Goal: Task Accomplishment & Management: Manage account settings

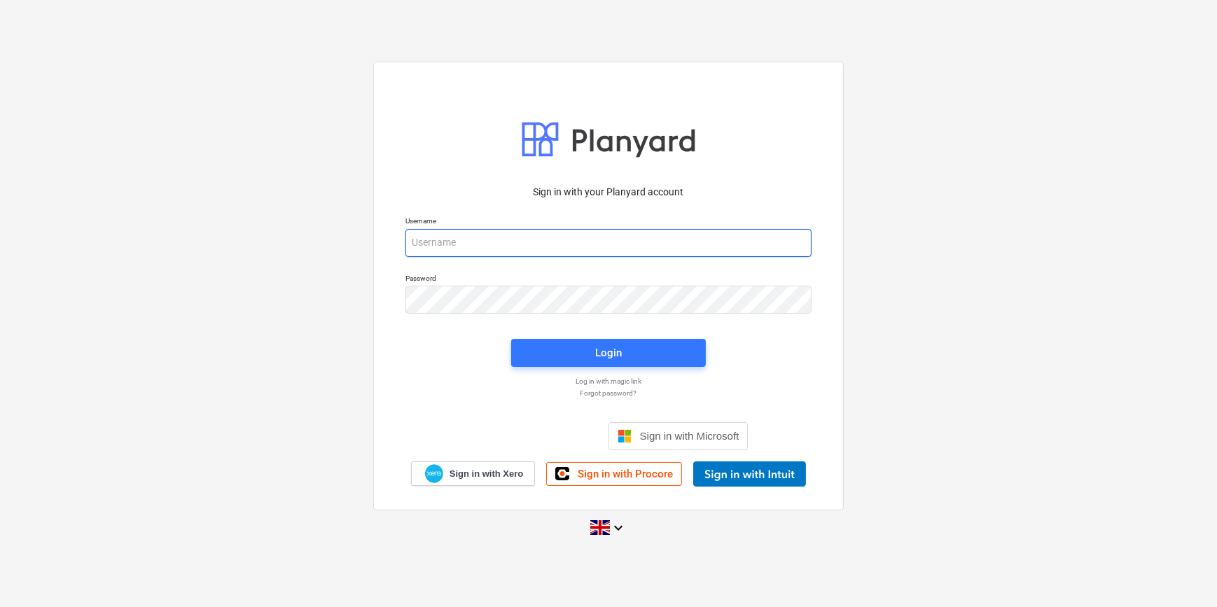
click at [467, 246] on input "email" at bounding box center [608, 243] width 406 height 28
type input "[PERSON_NAME][EMAIL_ADDRESS][PERSON_NAME][DOMAIN_NAME]"
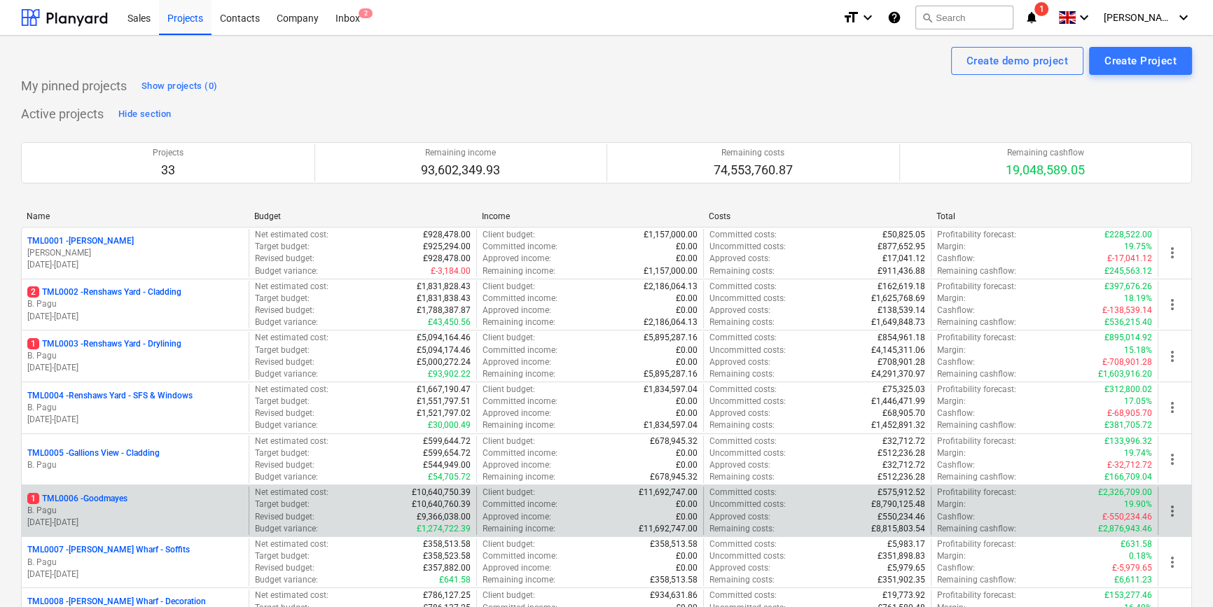
click at [140, 497] on div "1 TML0006 - Goodmayes" at bounding box center [135, 499] width 216 height 12
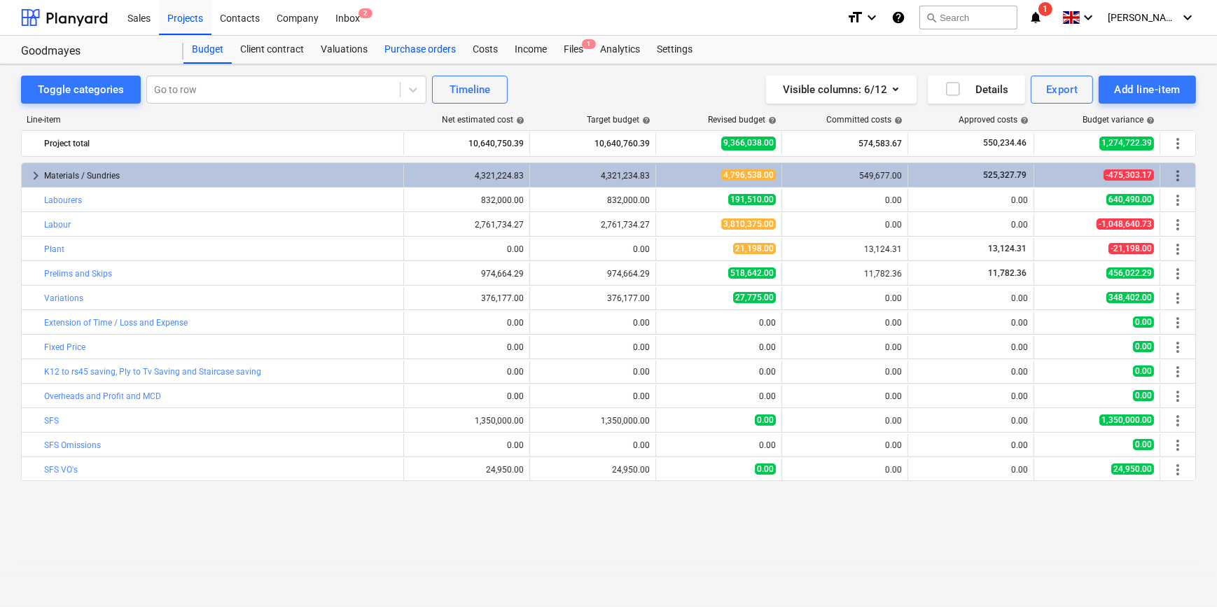
click at [408, 47] on div "Purchase orders" at bounding box center [420, 50] width 88 height 28
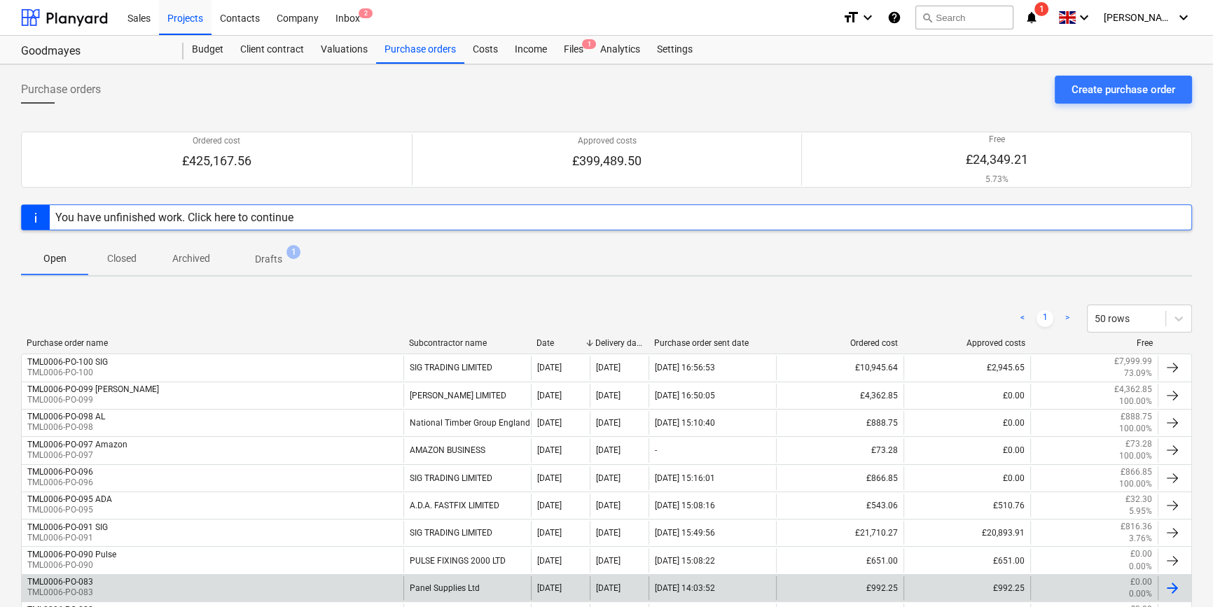
click at [446, 591] on div "Panel Supplies Ltd" at bounding box center [466, 588] width 127 height 24
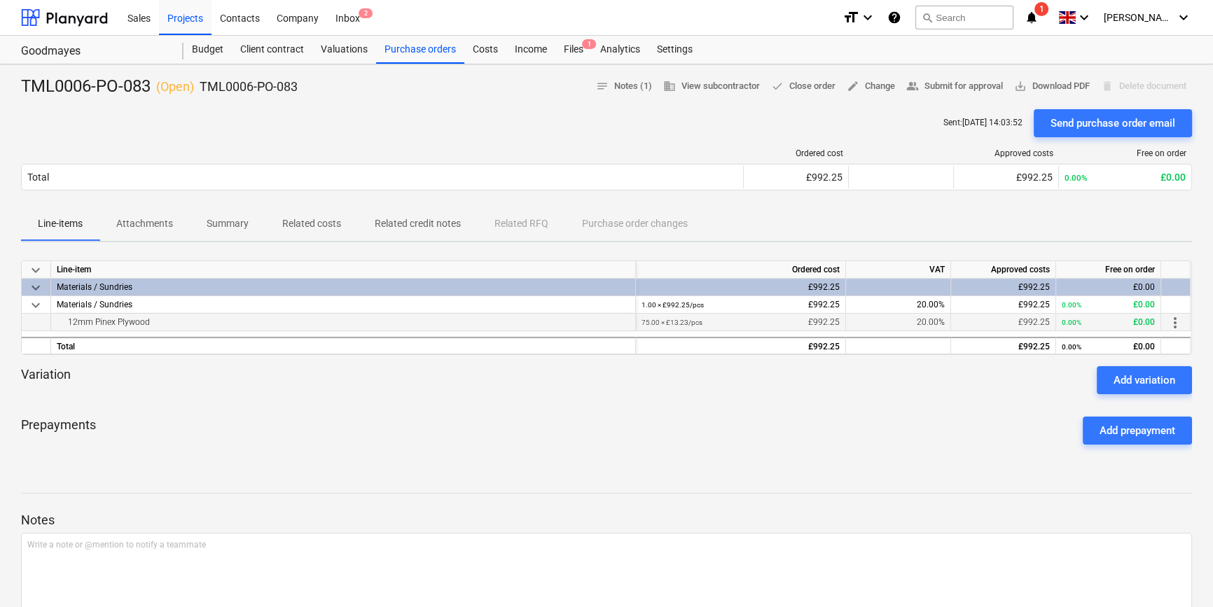
click at [971, 325] on span "more_vert" at bounding box center [1175, 322] width 17 height 17
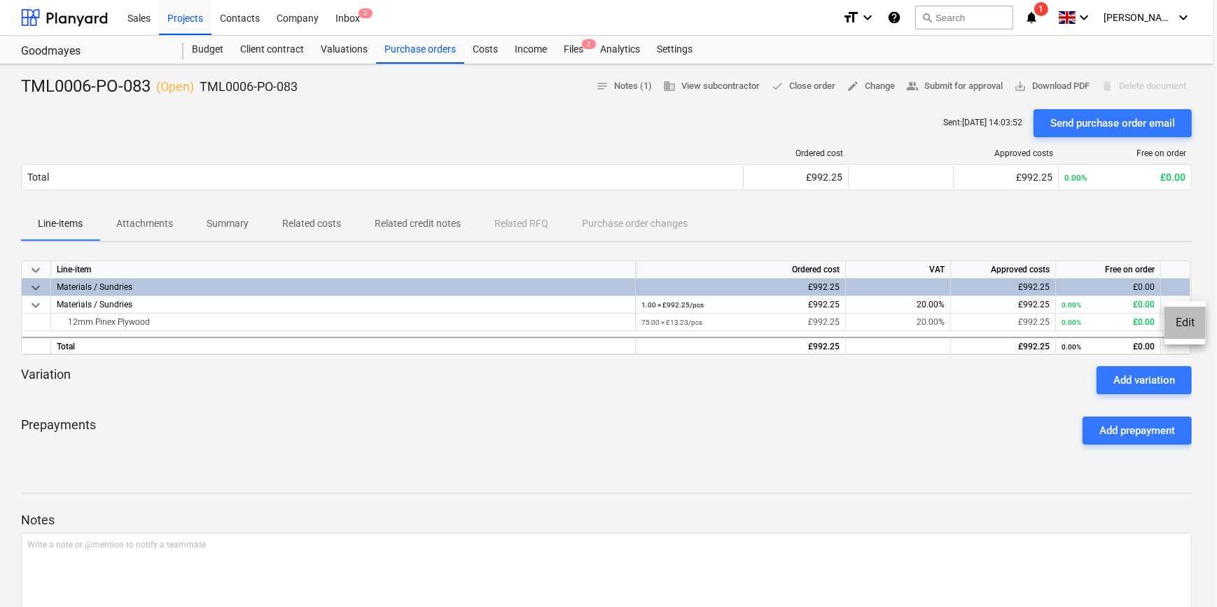
click at [971, 324] on li "Edit" at bounding box center [1185, 323] width 41 height 32
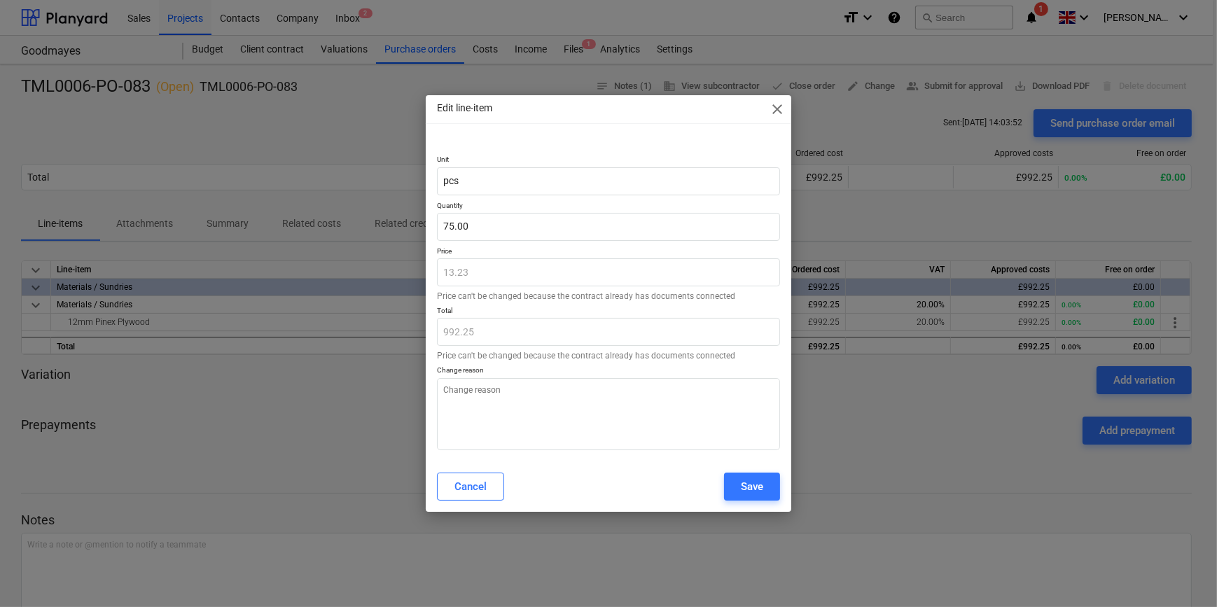
type textarea "x"
click at [499, 231] on input "75" at bounding box center [608, 227] width 342 height 28
type input "7"
type textarea "x"
type input "92.61"
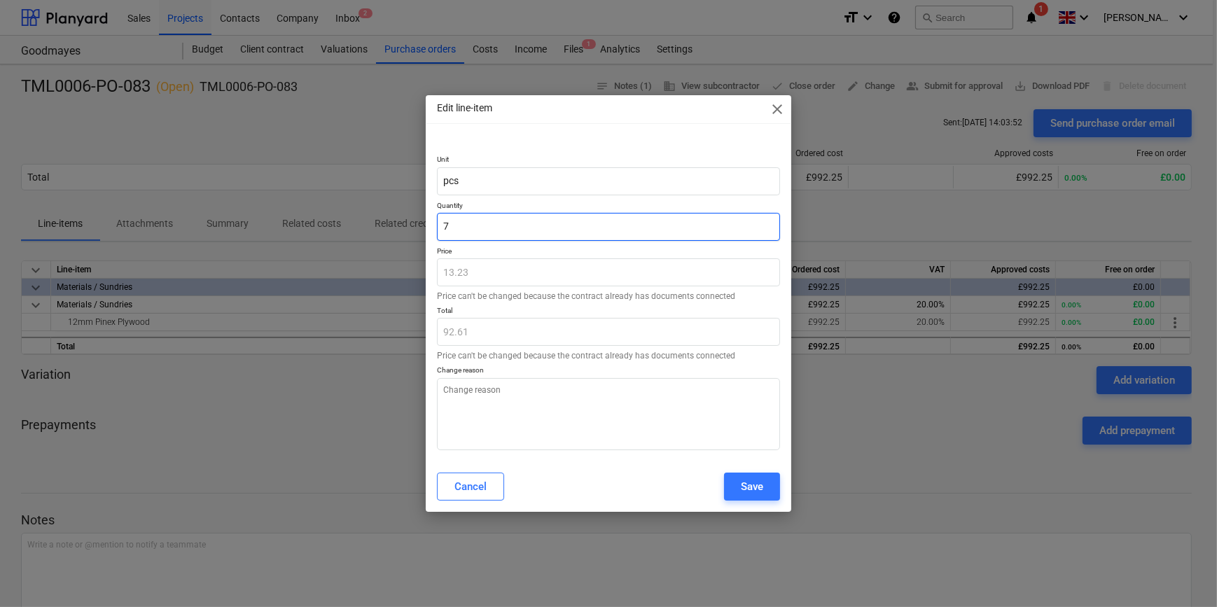
type textarea "x"
type input "0.00"
type input "1"
type textarea "x"
type input "13.23"
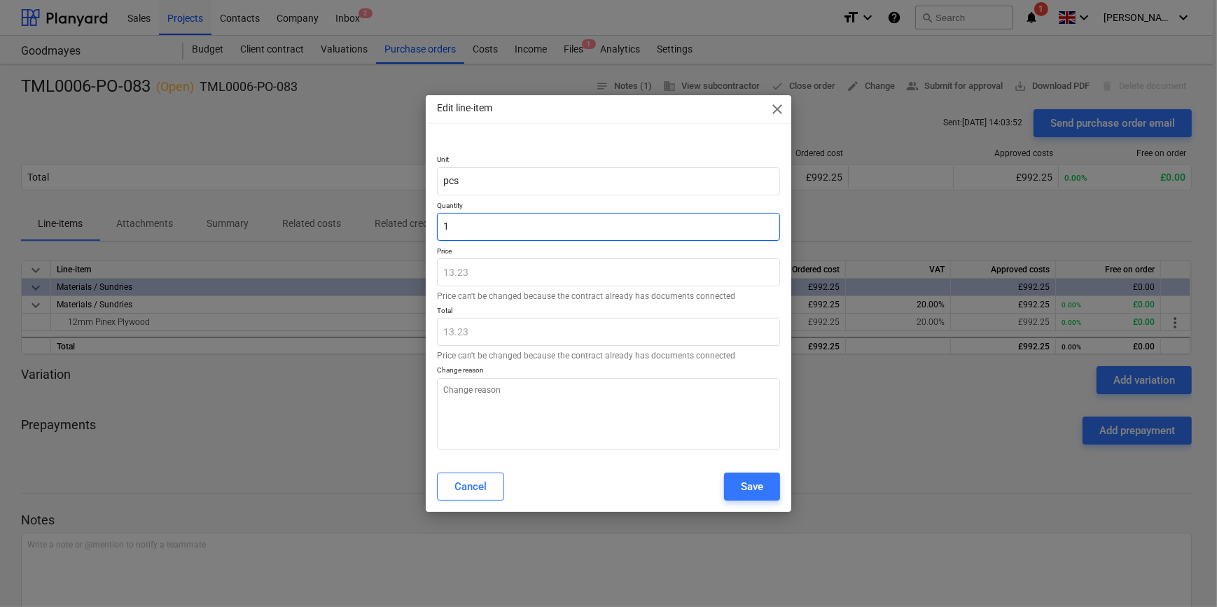
type input "15"
type textarea "x"
type input "198.45"
type input "150"
type textarea "x"
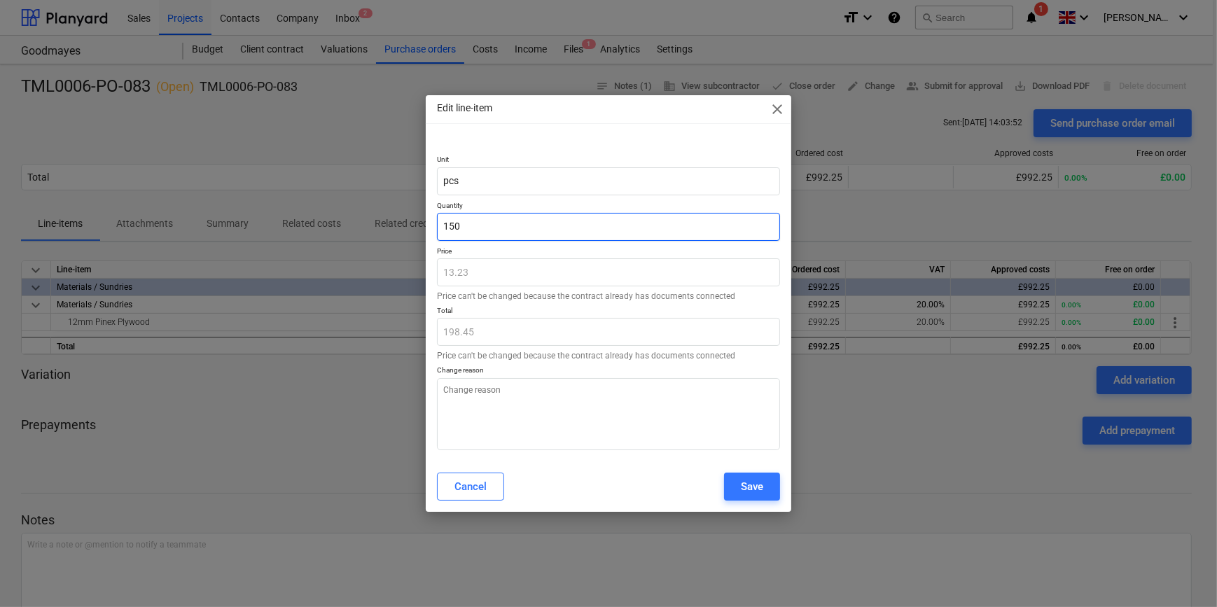
type input "1,984.50"
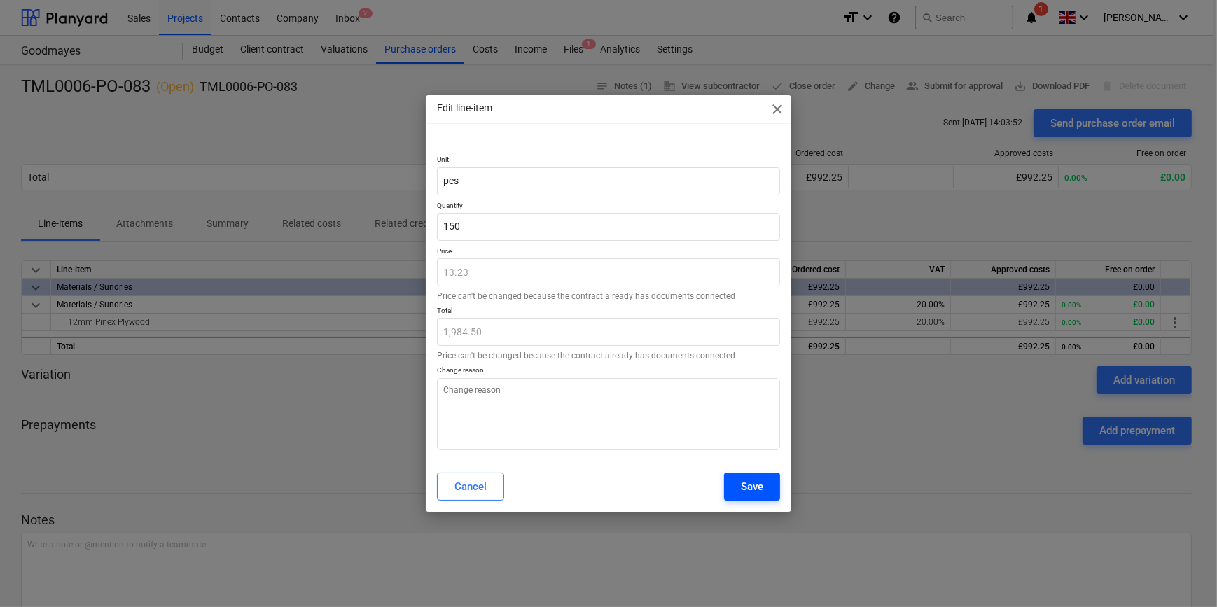
type input "150.00"
click at [763, 490] on button "Save" at bounding box center [752, 487] width 56 height 28
type textarea "x"
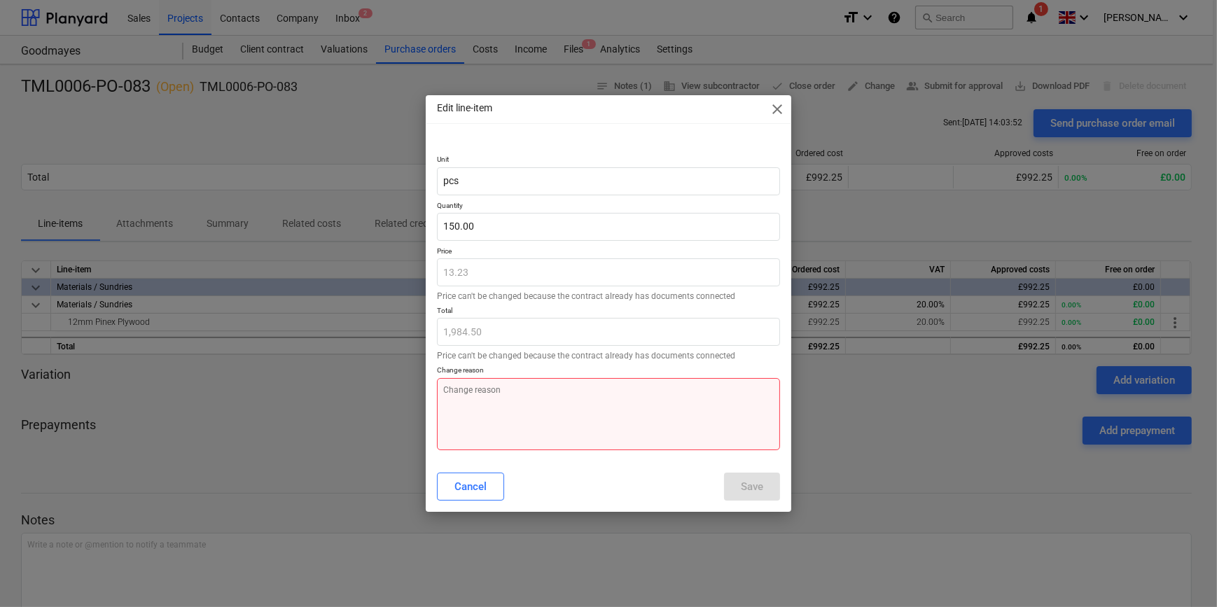
click at [506, 415] on textarea at bounding box center [608, 414] width 342 height 72
type textarea "Q"
type textarea "x"
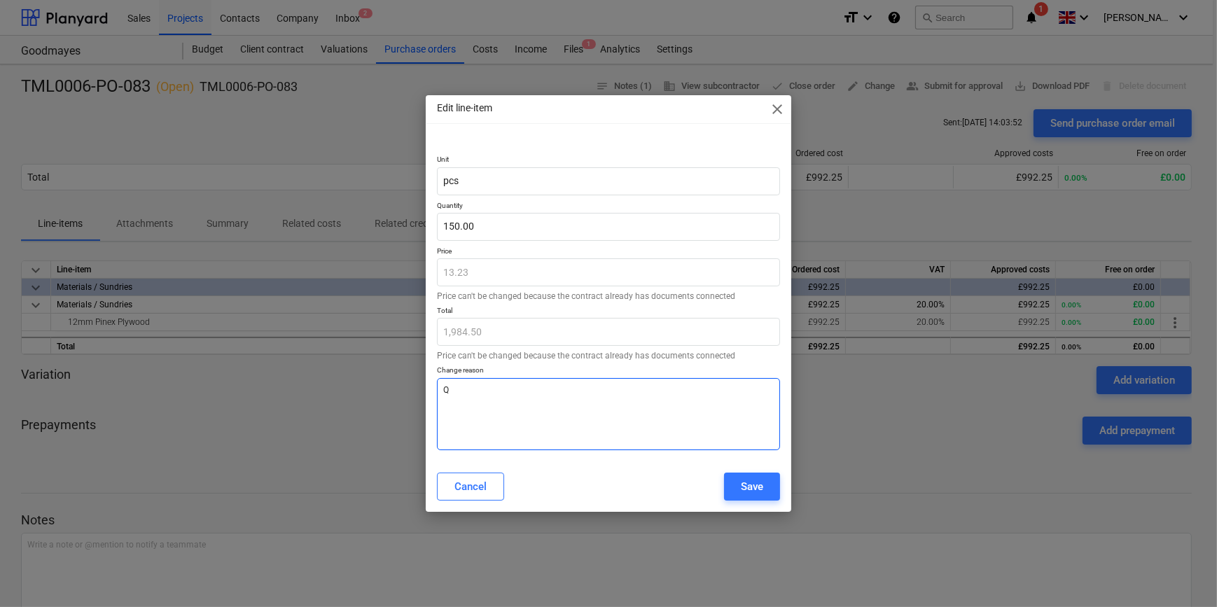
type textarea "Qu"
type textarea "x"
type textarea "Quq"
type textarea "x"
type textarea "Quqa"
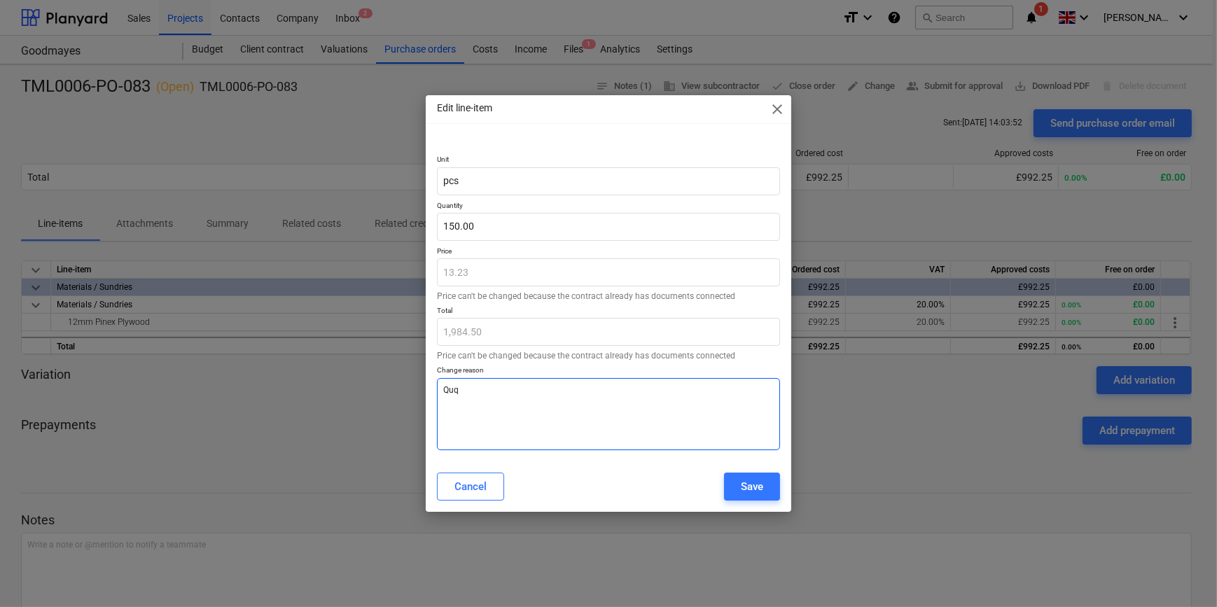
type textarea "x"
type textarea "Quqan"
type textarea "x"
type textarea "Quqant"
type textarea "x"
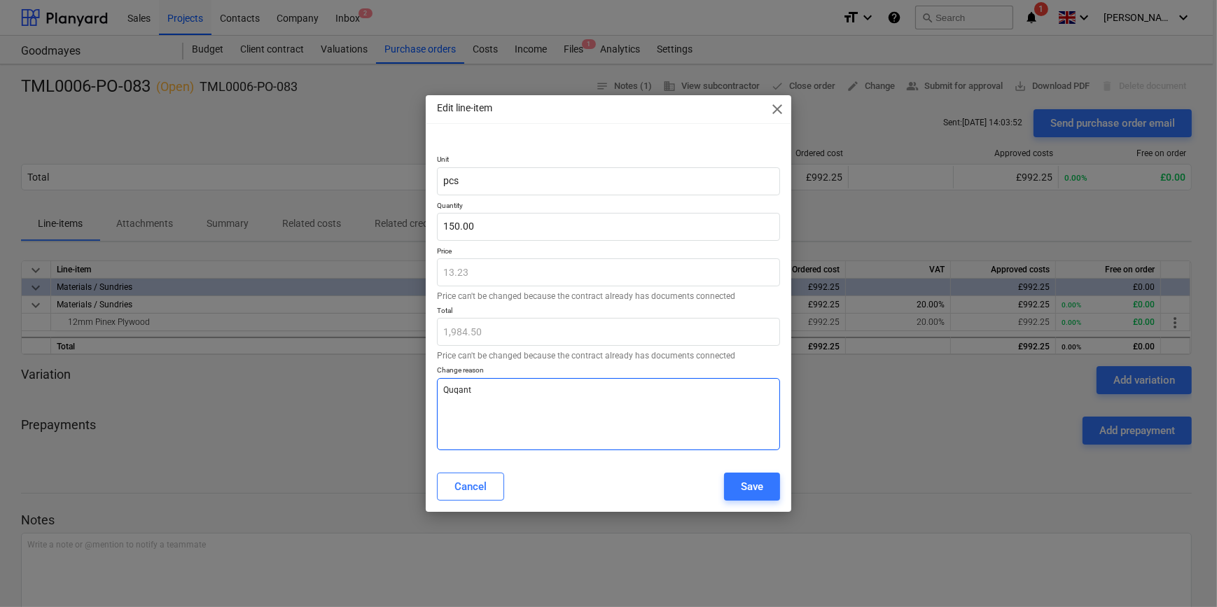
type textarea "Quqan"
type textarea "x"
type textarea "Quqa"
type textarea "x"
type textarea "Quq"
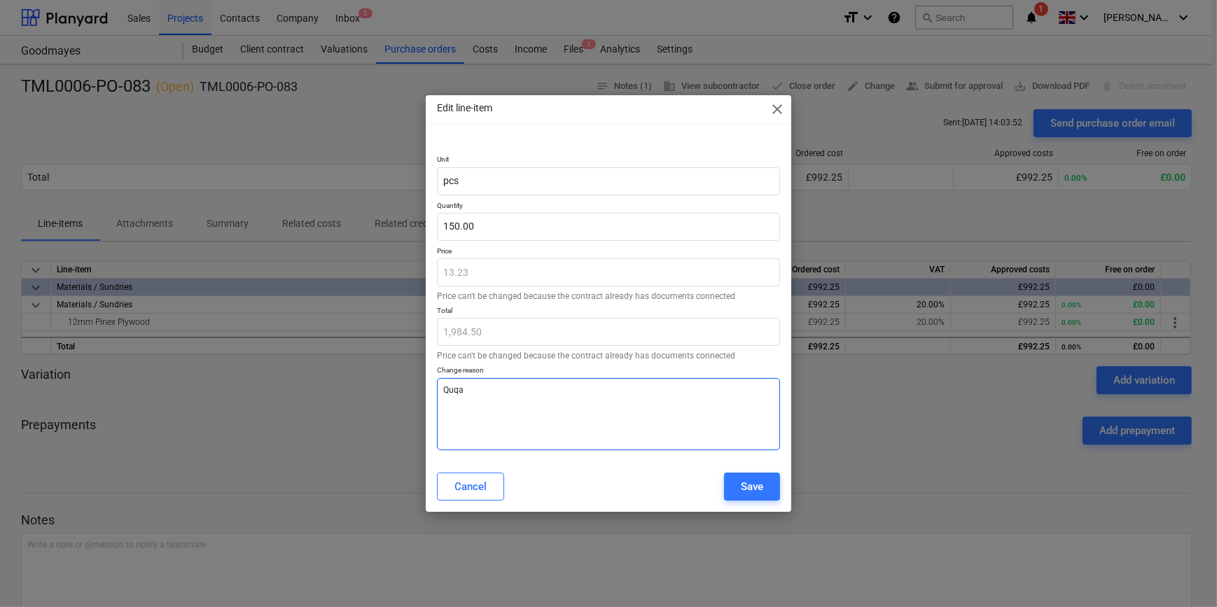
type textarea "x"
type textarea "Qu"
type textarea "x"
type textarea "Qua"
type textarea "x"
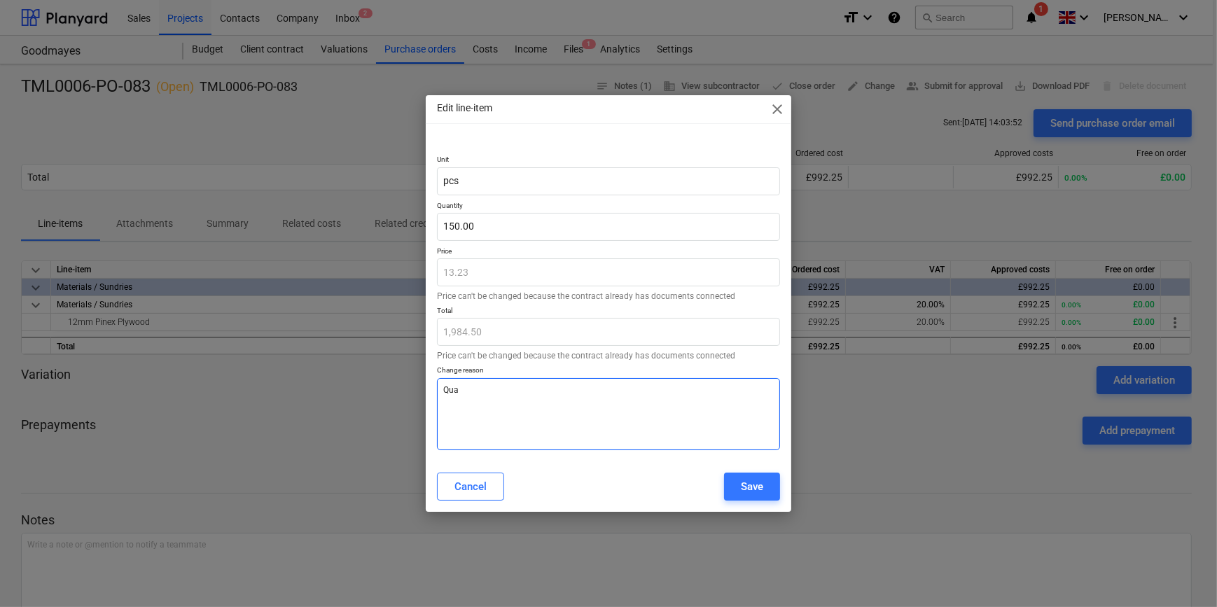
type textarea "Quan"
type textarea "x"
type textarea "Quant"
type textarea "x"
type textarea "Quanti"
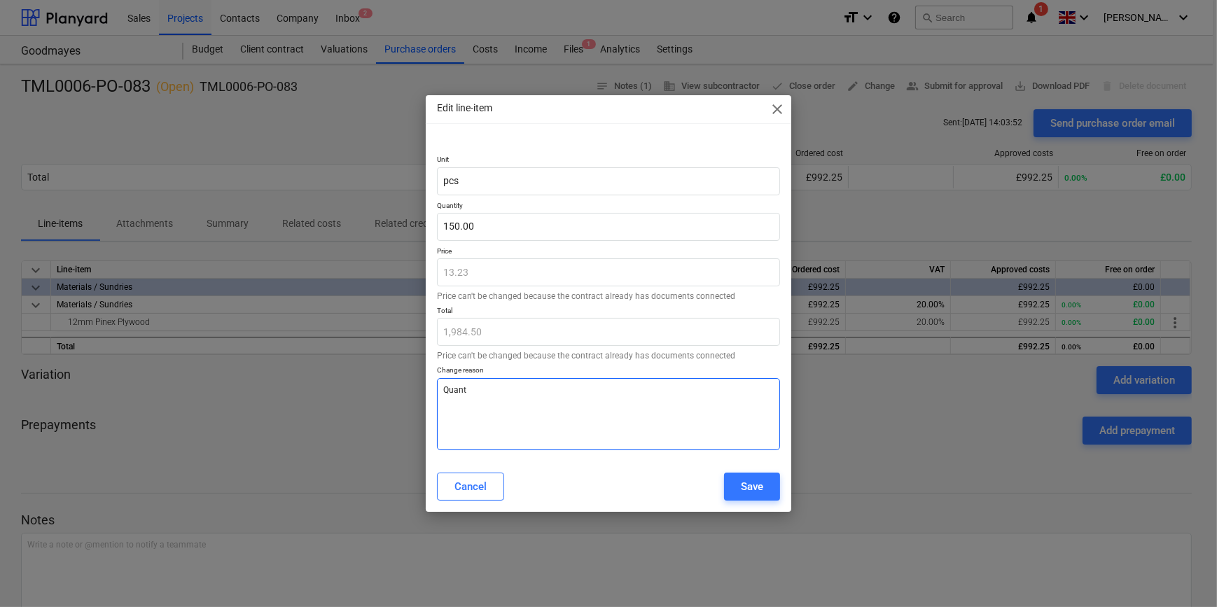
type textarea "x"
type textarea "Quantit"
type textarea "x"
type textarea "Quantity"
type textarea "x"
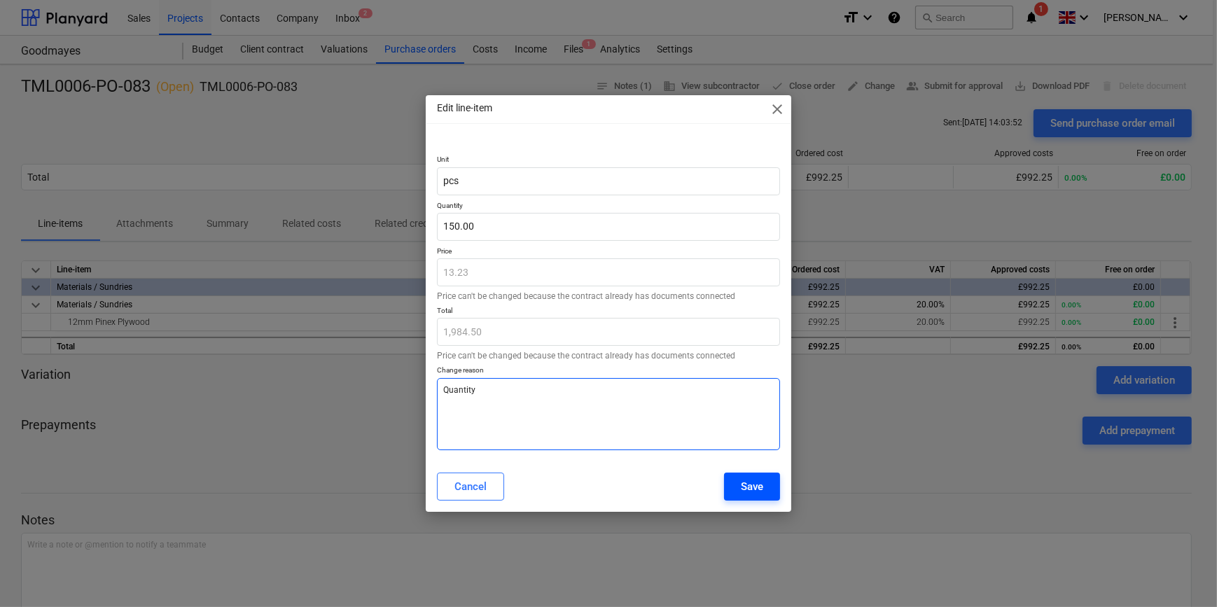
type textarea "Quantity"
click at [751, 487] on div "Save" at bounding box center [752, 487] width 22 height 18
type textarea "x"
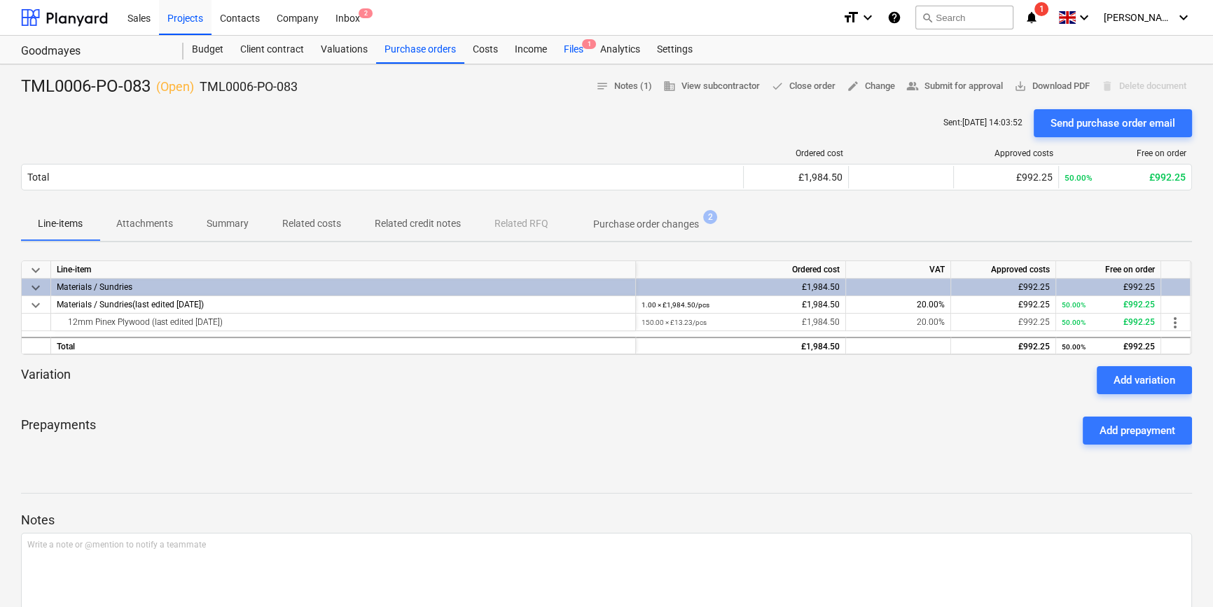
click at [567, 50] on div "Files 1" at bounding box center [573, 50] width 36 height 28
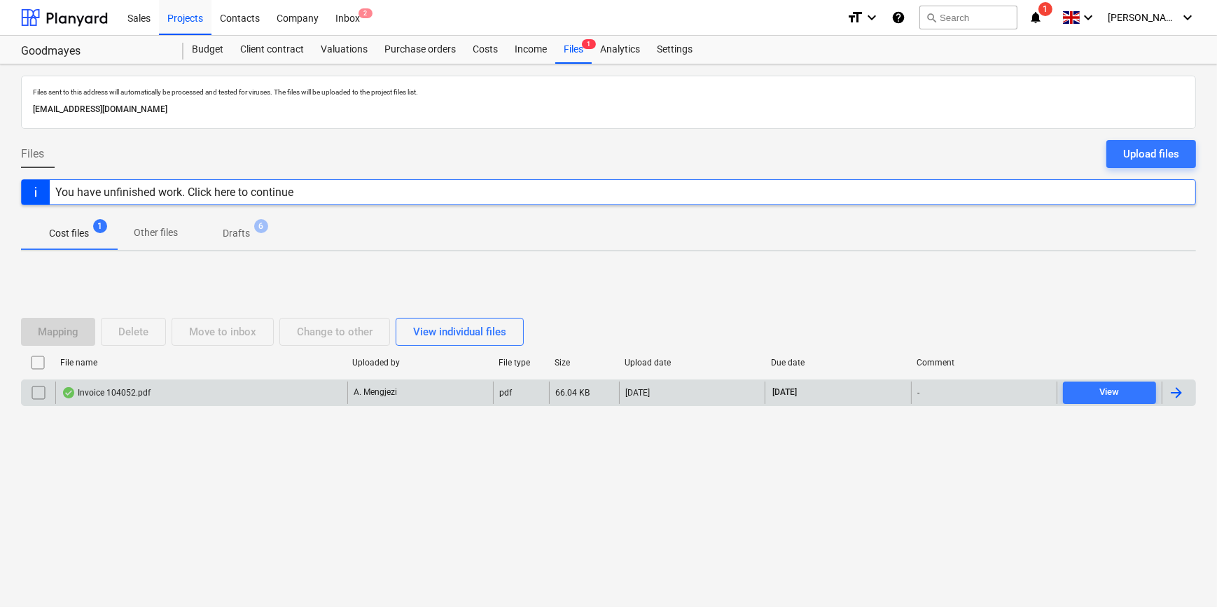
click at [971, 391] on div at bounding box center [1176, 392] width 17 height 17
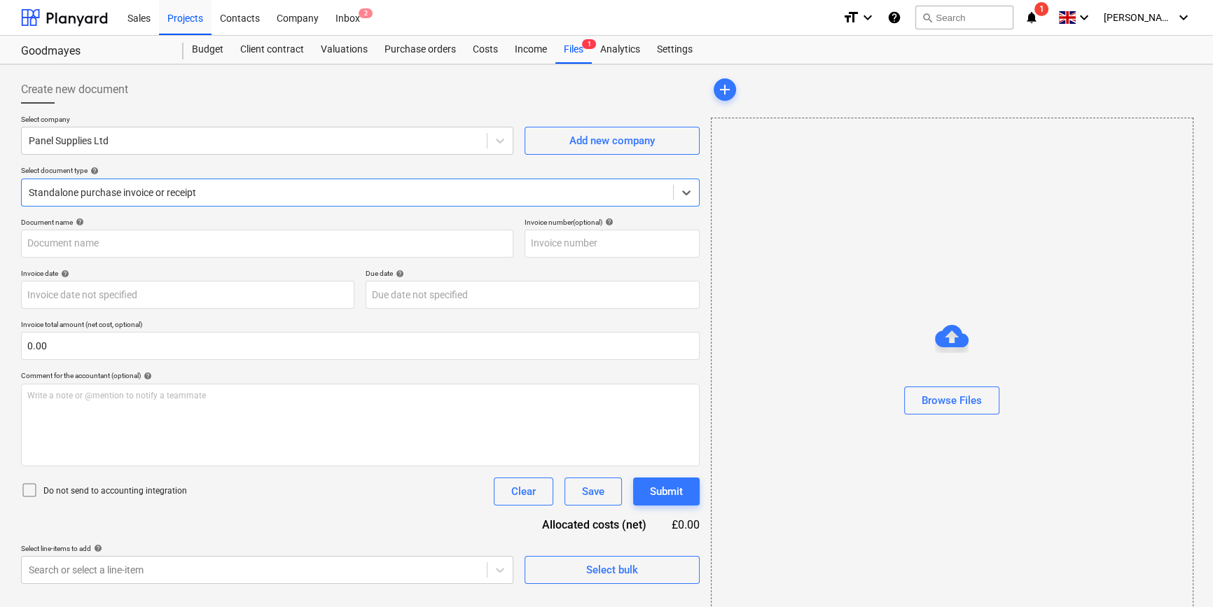
type input "104052"
type input "[DATE]"
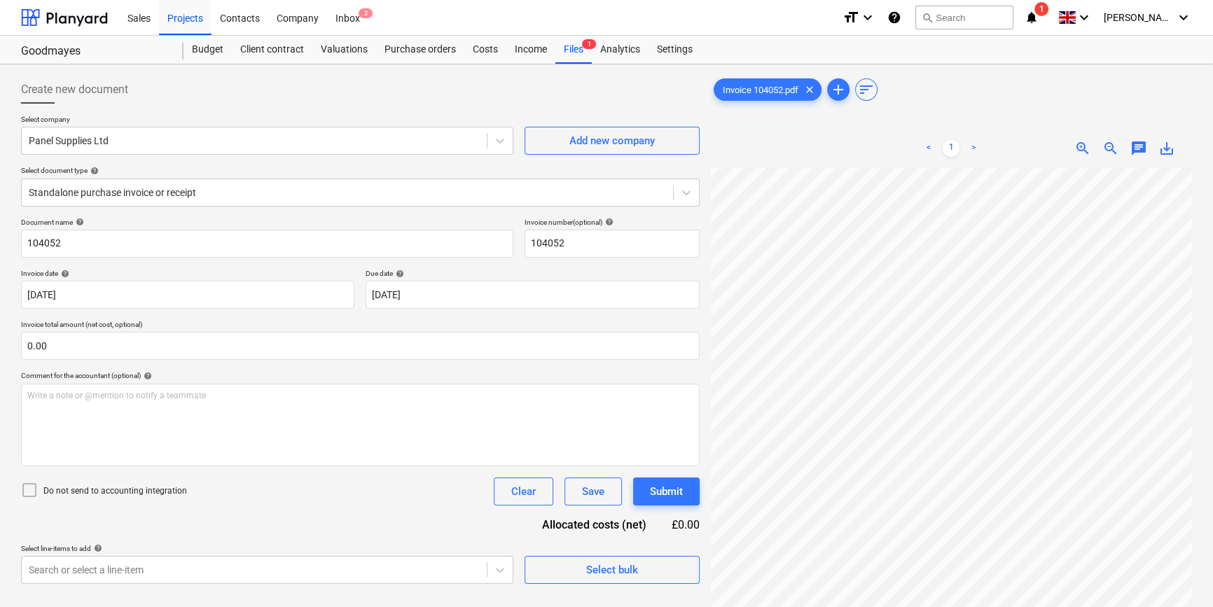
scroll to position [47, 32]
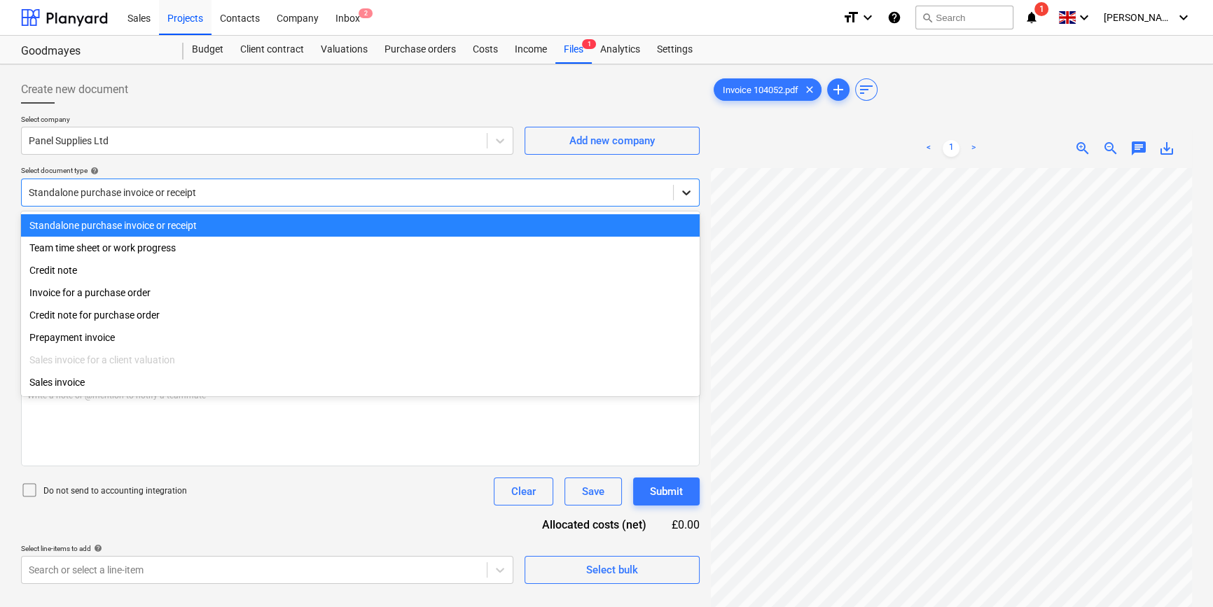
click at [688, 192] on icon at bounding box center [686, 192] width 8 height 5
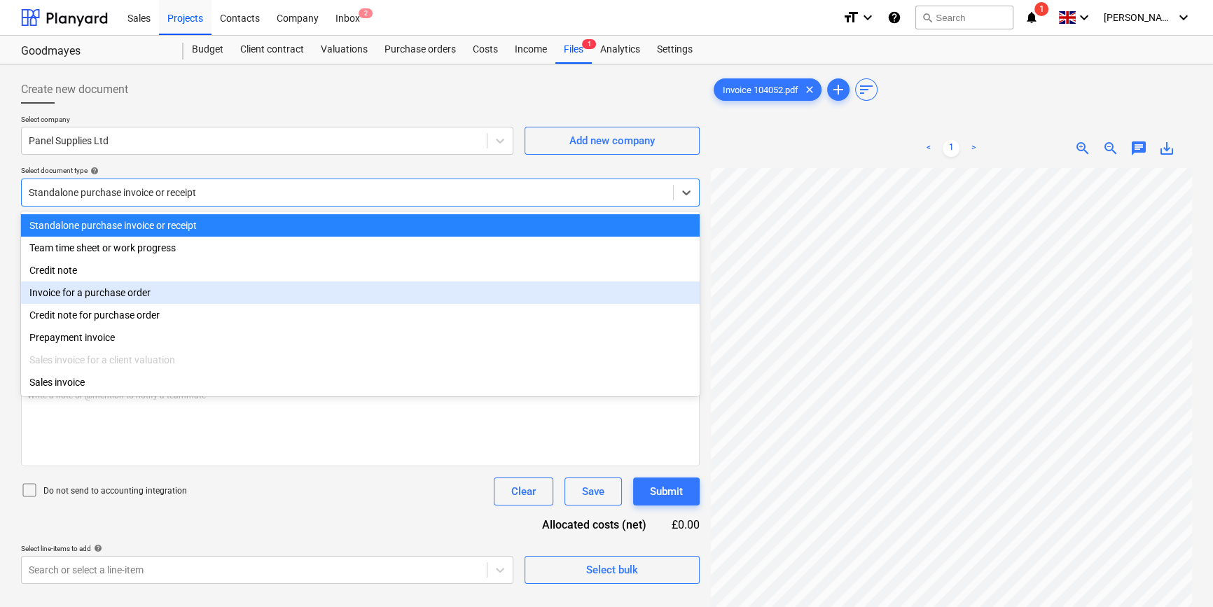
click at [679, 287] on div "Invoice for a purchase order" at bounding box center [360, 293] width 679 height 22
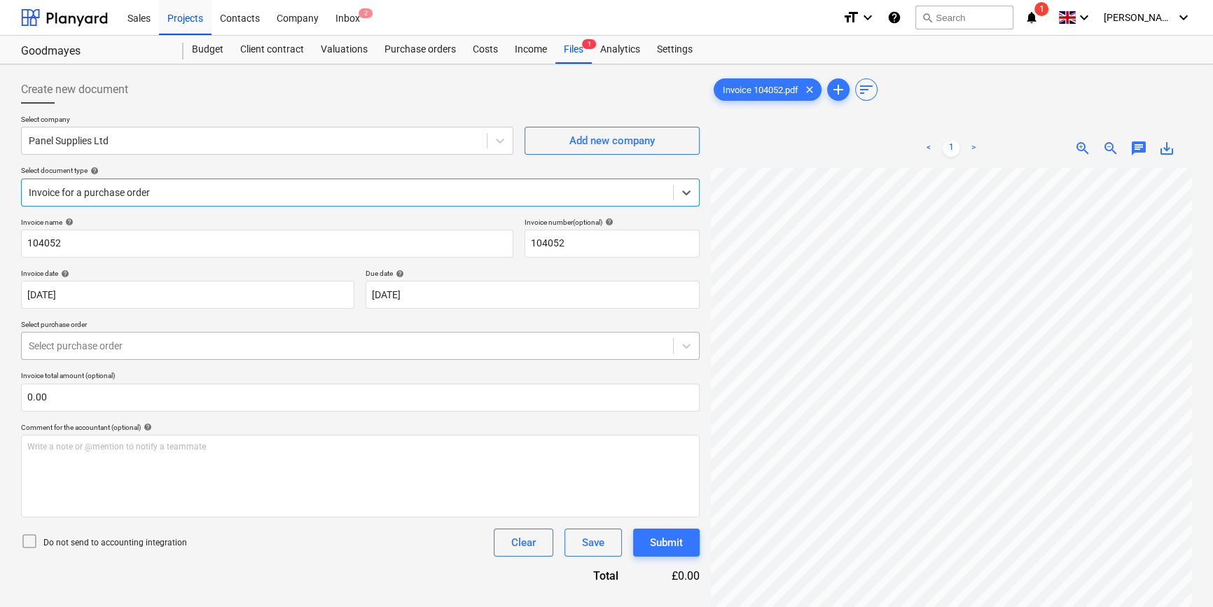
click at [599, 349] on div at bounding box center [347, 346] width 637 height 14
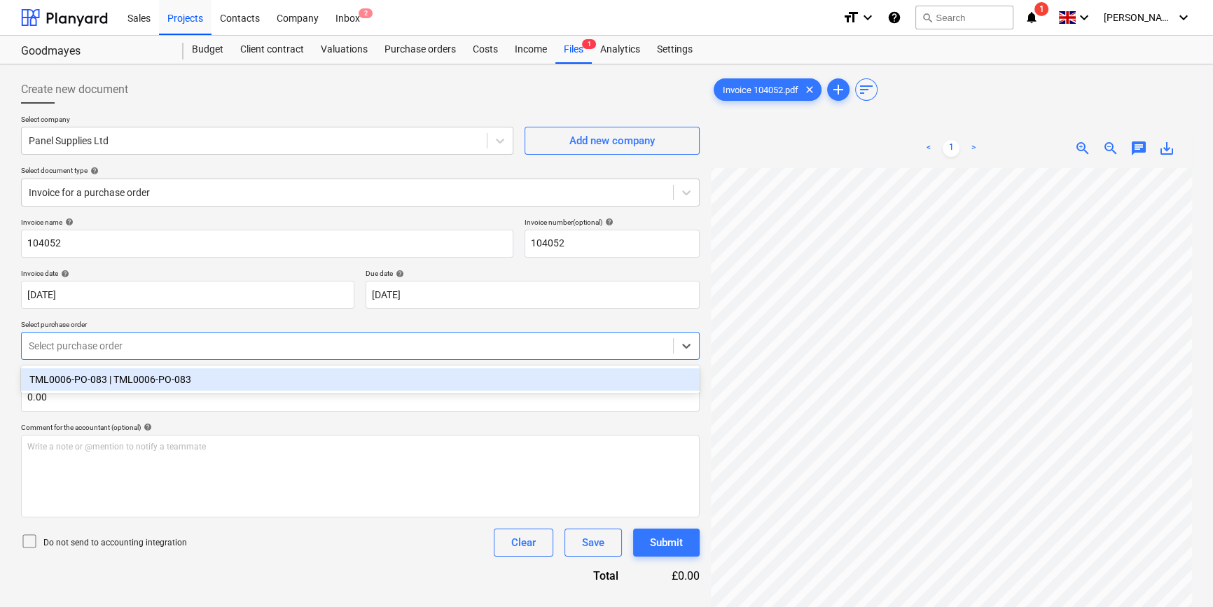
click at [203, 384] on div "TML0006-PO-083 | TML0006-PO-083" at bounding box center [360, 379] width 679 height 22
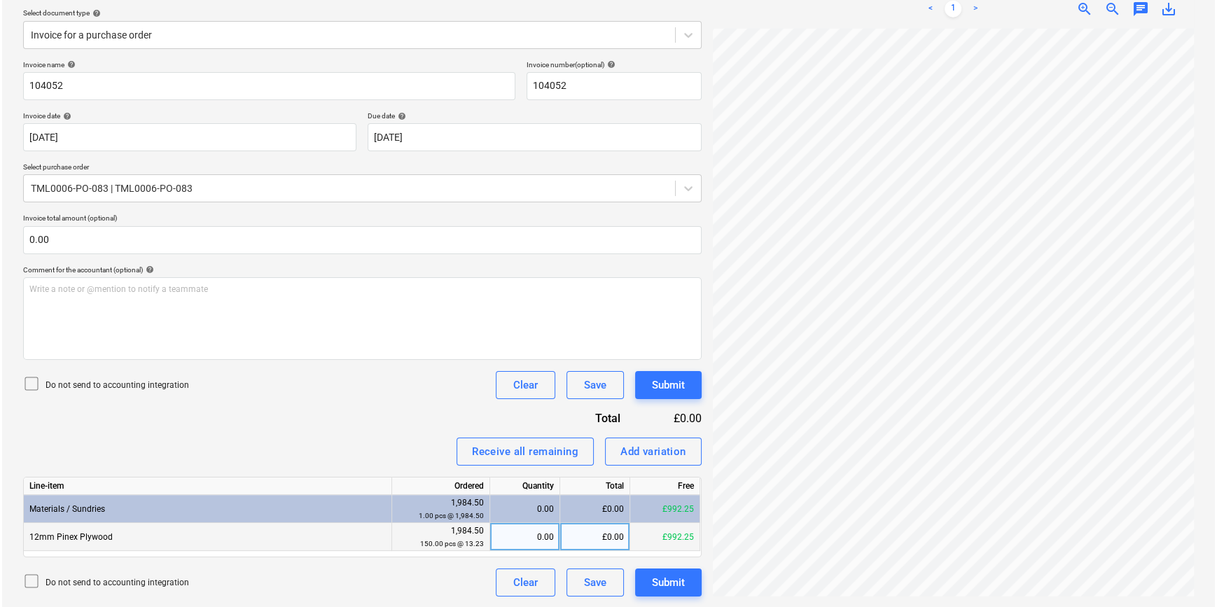
scroll to position [156, 151]
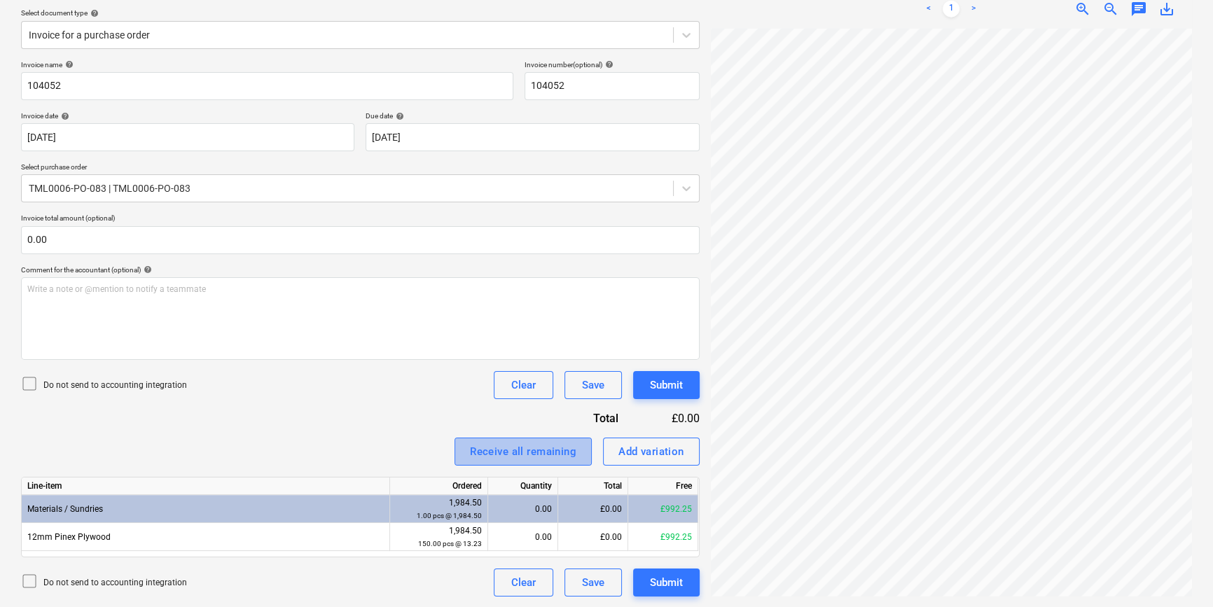
click at [550, 447] on div "Receive all remaining" at bounding box center [523, 452] width 106 height 18
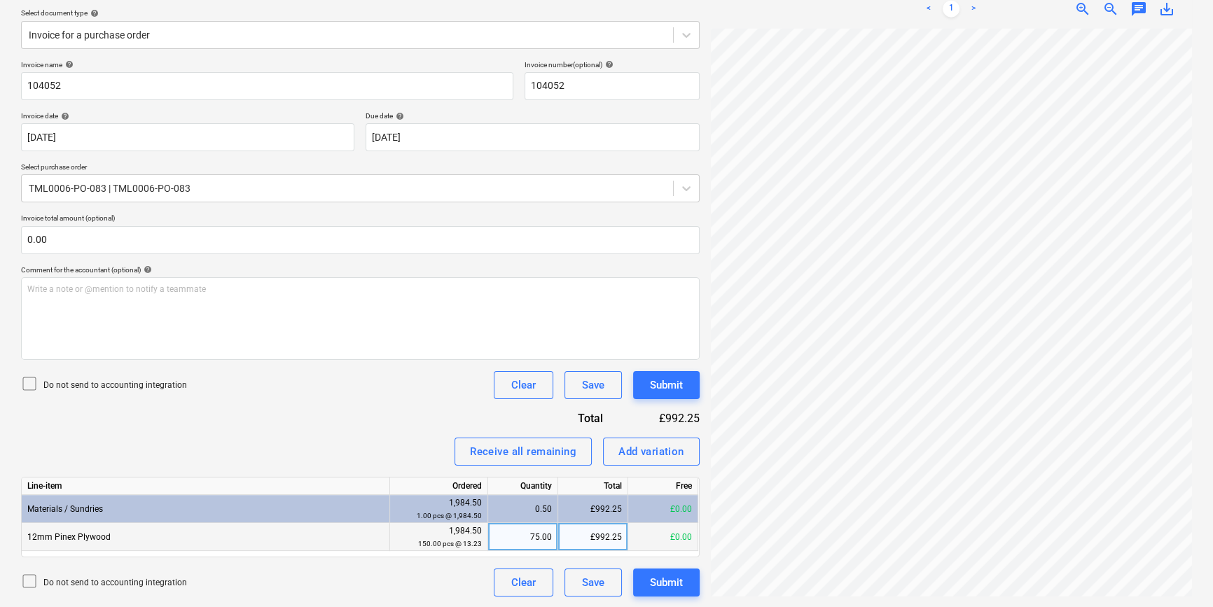
click at [511, 539] on div "75.00" at bounding box center [523, 537] width 58 height 28
click at [452, 576] on div "Do not send to accounting integration Clear Save Submit" at bounding box center [360, 583] width 679 height 28
click at [658, 576] on div "Submit" at bounding box center [666, 583] width 33 height 18
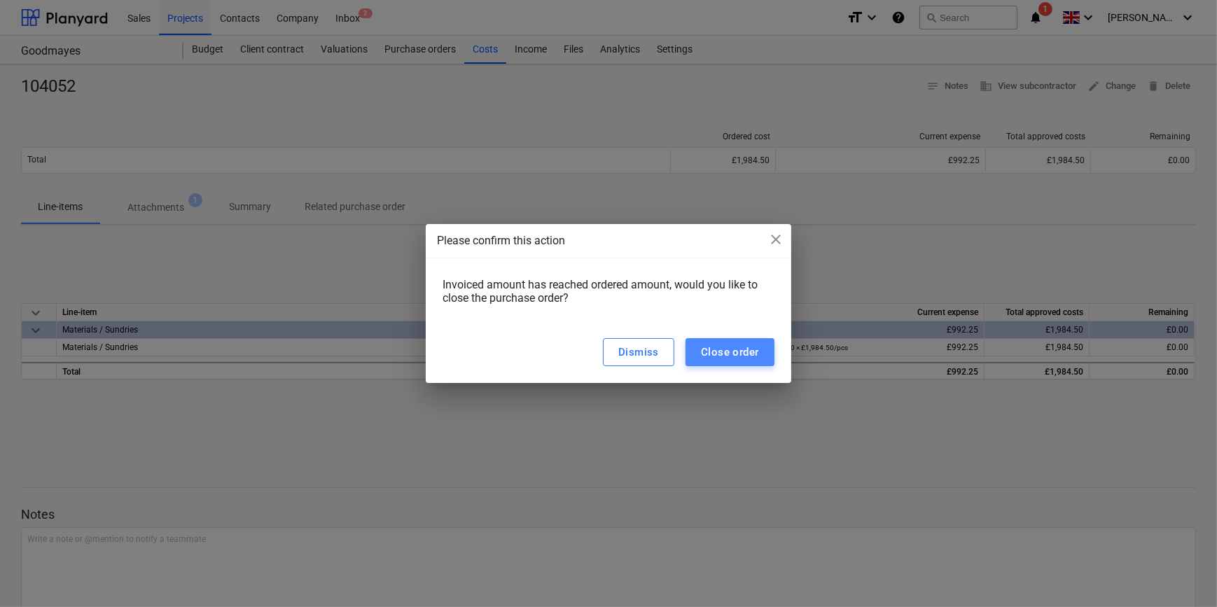
click at [745, 349] on div "Close order" at bounding box center [730, 352] width 58 height 18
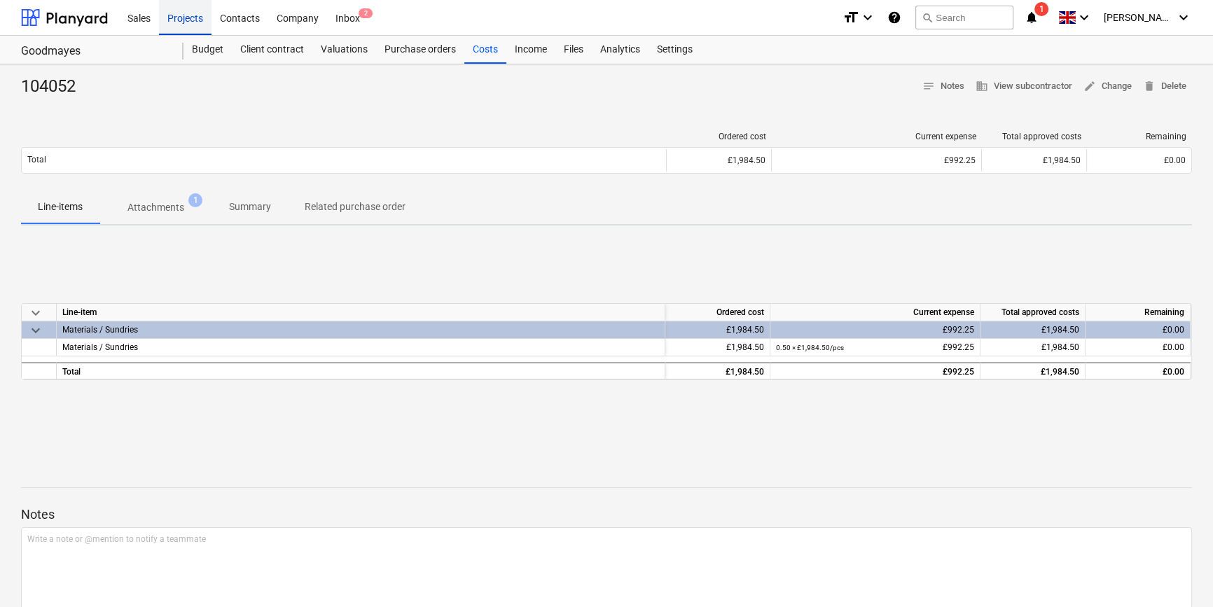
click at [171, 17] on div "Projects" at bounding box center [185, 17] width 53 height 36
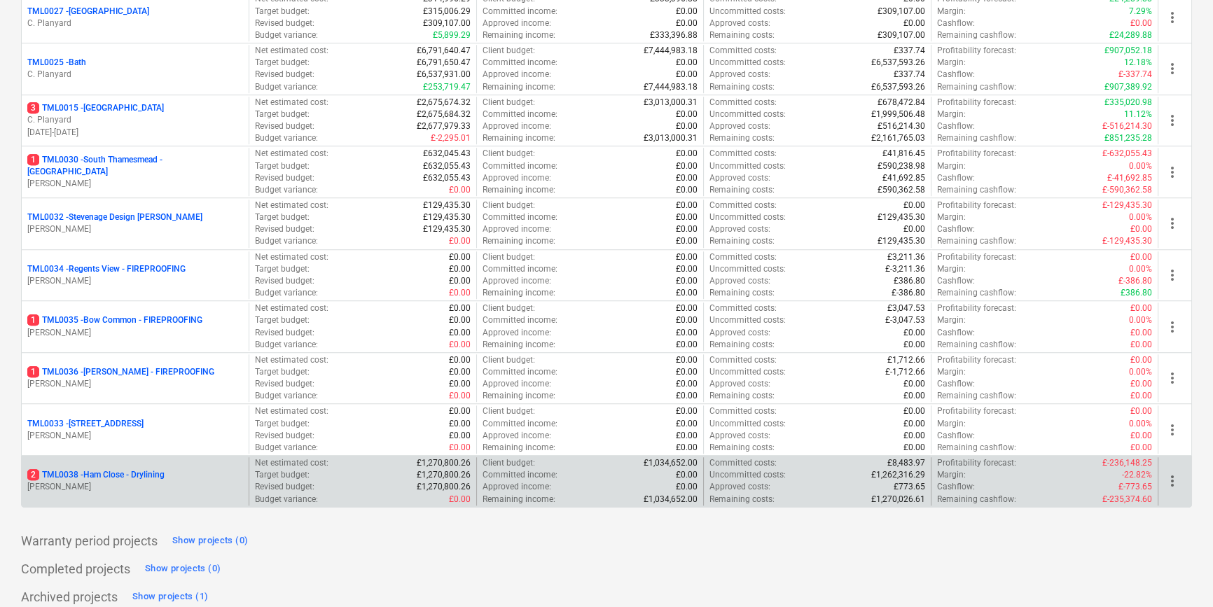
scroll to position [1431, 0]
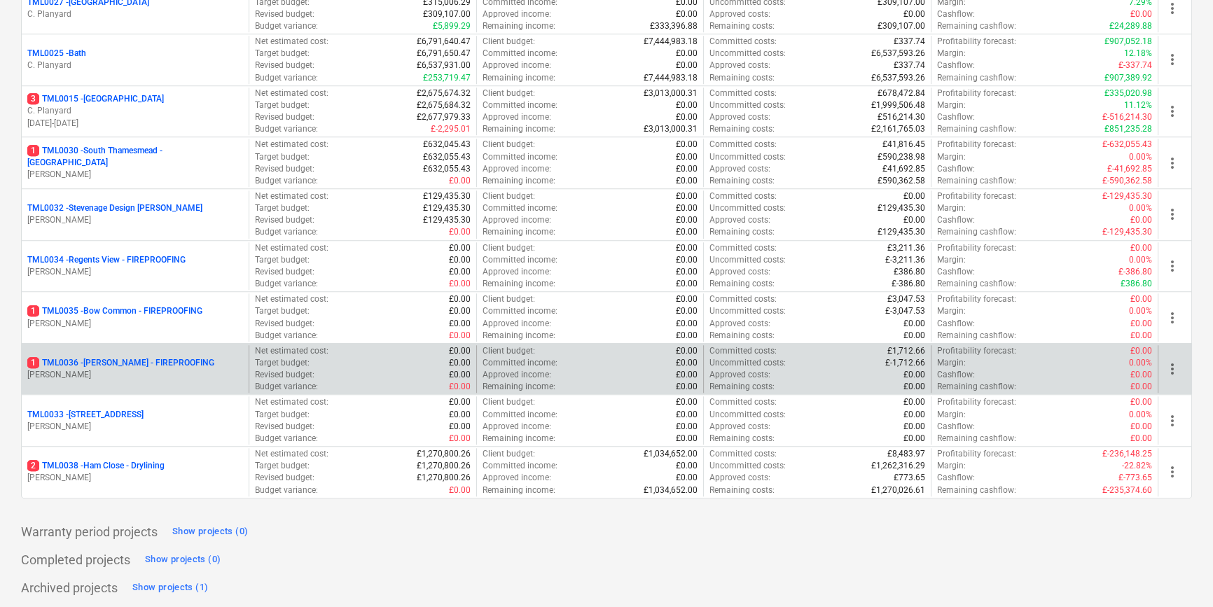
click at [160, 363] on p "1 TML0036 - [PERSON_NAME] - FIREPROOFING" at bounding box center [120, 363] width 187 height 12
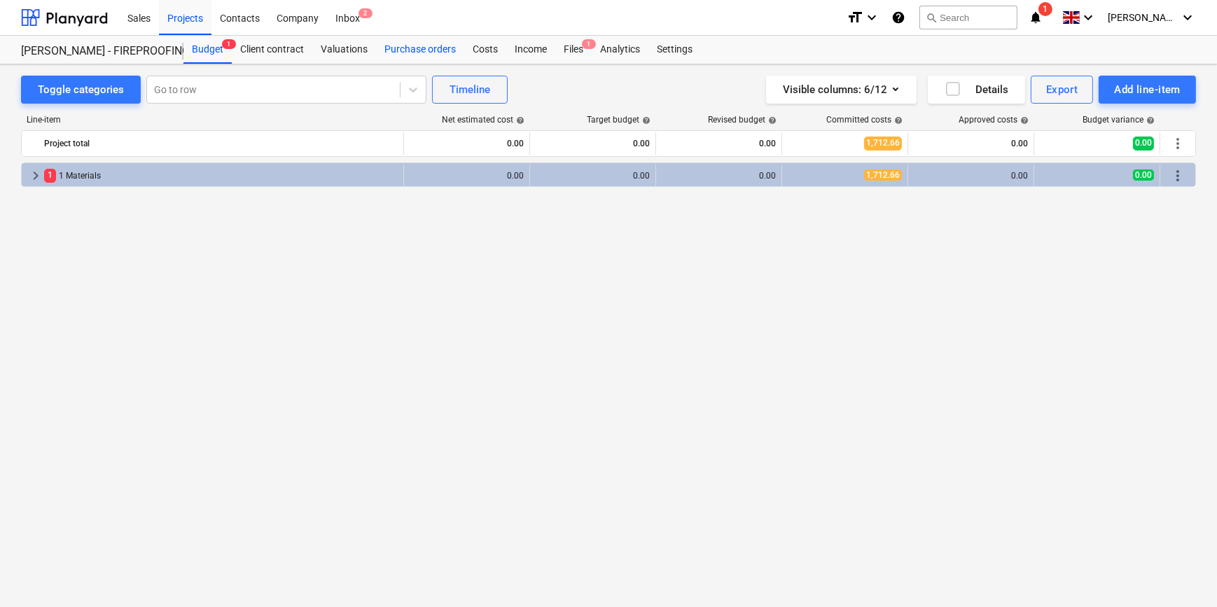
click at [393, 46] on div "Purchase orders" at bounding box center [420, 50] width 88 height 28
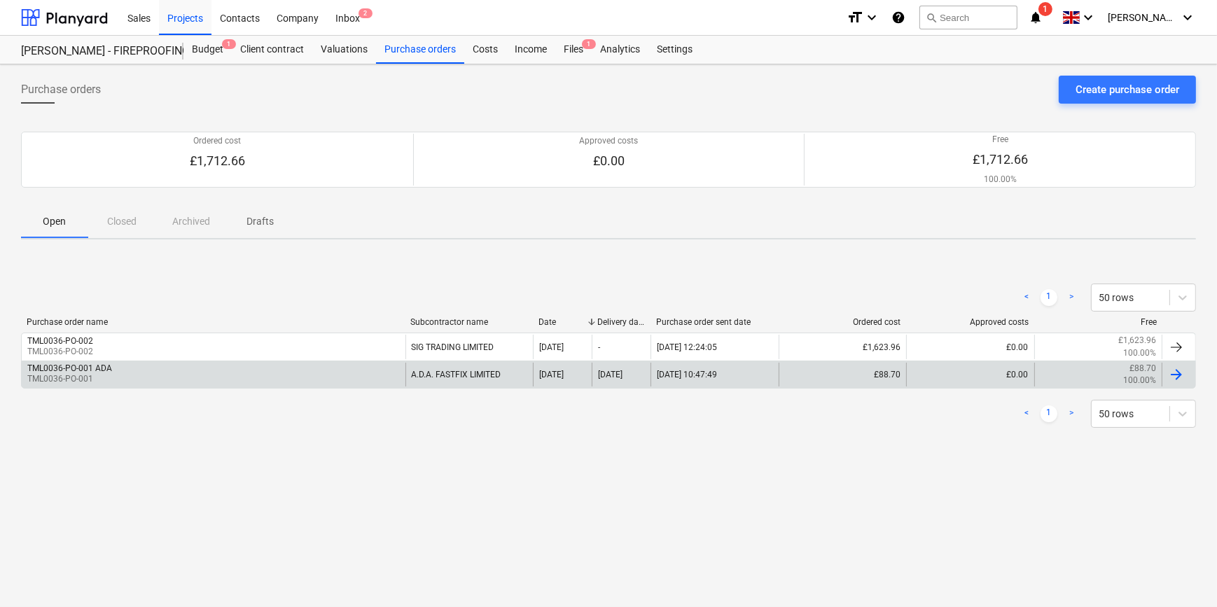
click at [459, 381] on div "A.D.A. FASTFIX LIMITED" at bounding box center [469, 375] width 128 height 24
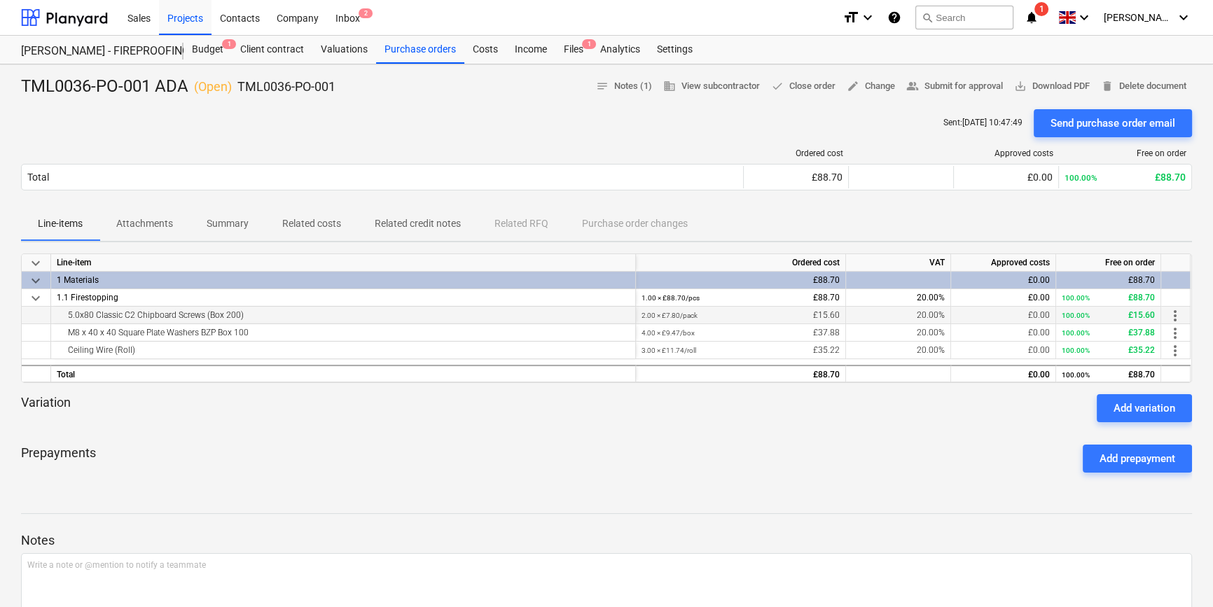
drag, startPoint x: 244, startPoint y: 314, endPoint x: 67, endPoint y: 311, distance: 177.2
click at [67, 311] on div "5.0x80 Classic C2 Chipboard Screws (Box 200)" at bounding box center [343, 315] width 573 height 17
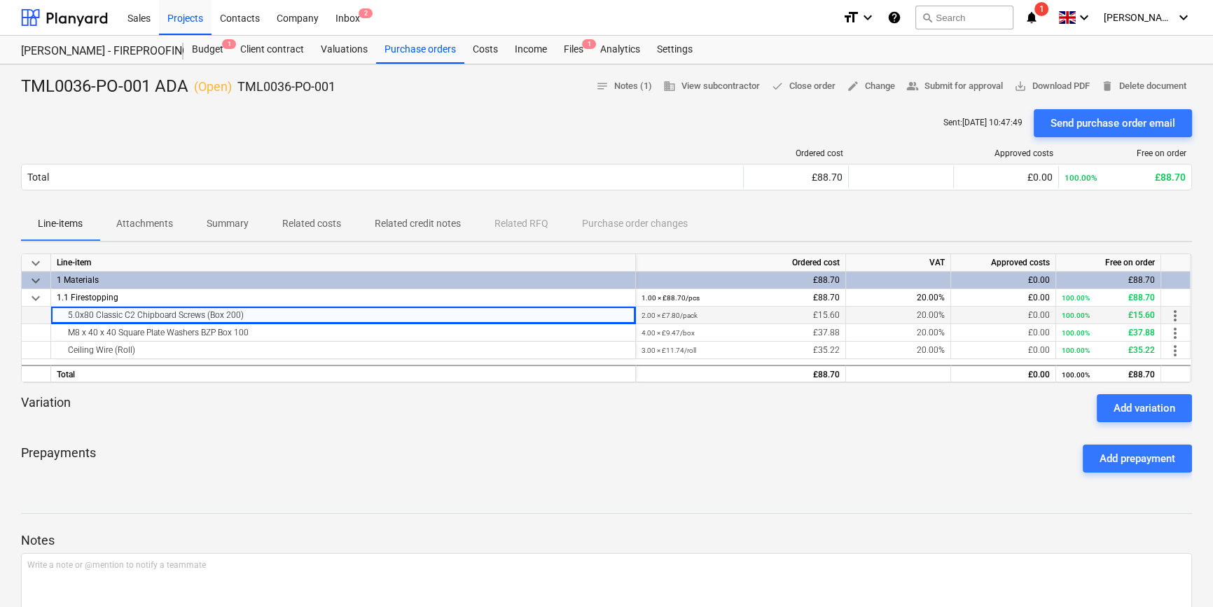
copy div "5.0x80 Classic C2 Chipboard Screws (Box 200)"
click at [256, 331] on div "M8 x 40 x 40 Square Plate Washers BZP Box 100" at bounding box center [343, 332] width 573 height 17
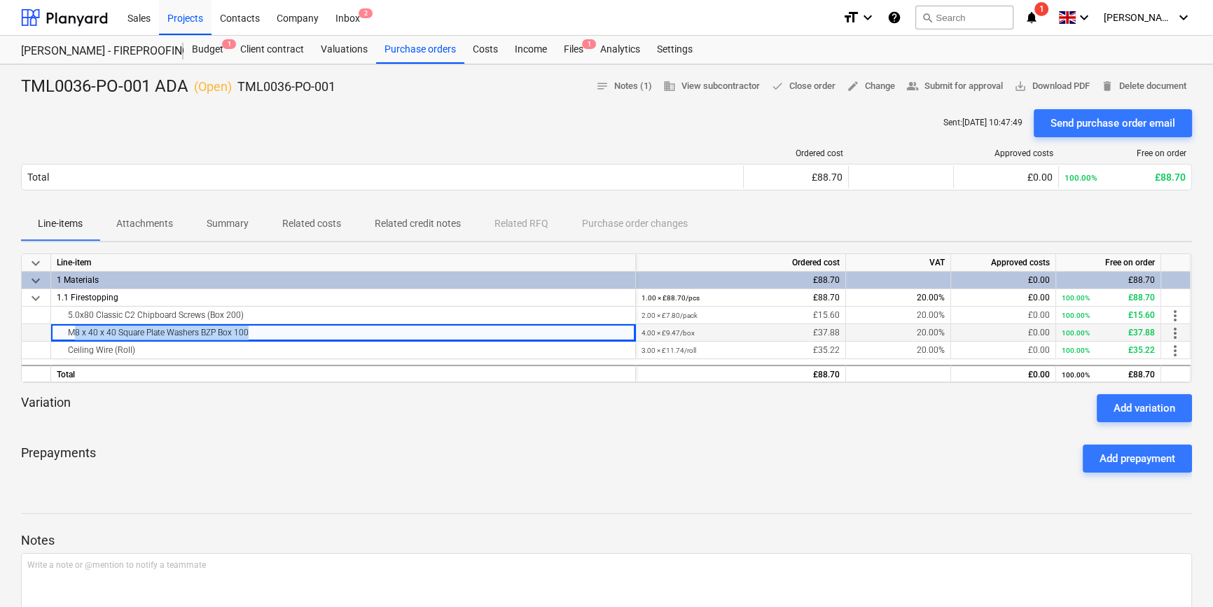
drag, startPoint x: 256, startPoint y: 331, endPoint x: 69, endPoint y: 331, distance: 187.0
click at [69, 331] on div "M8 x 40 x 40 Square Plate Washers BZP Box 100" at bounding box center [343, 332] width 573 height 17
copy div "M8 x 40 x 40 Square Plate Washers BZP Box 100"
click at [147, 352] on div "Ceiling Wire (Roll)" at bounding box center [343, 350] width 573 height 17
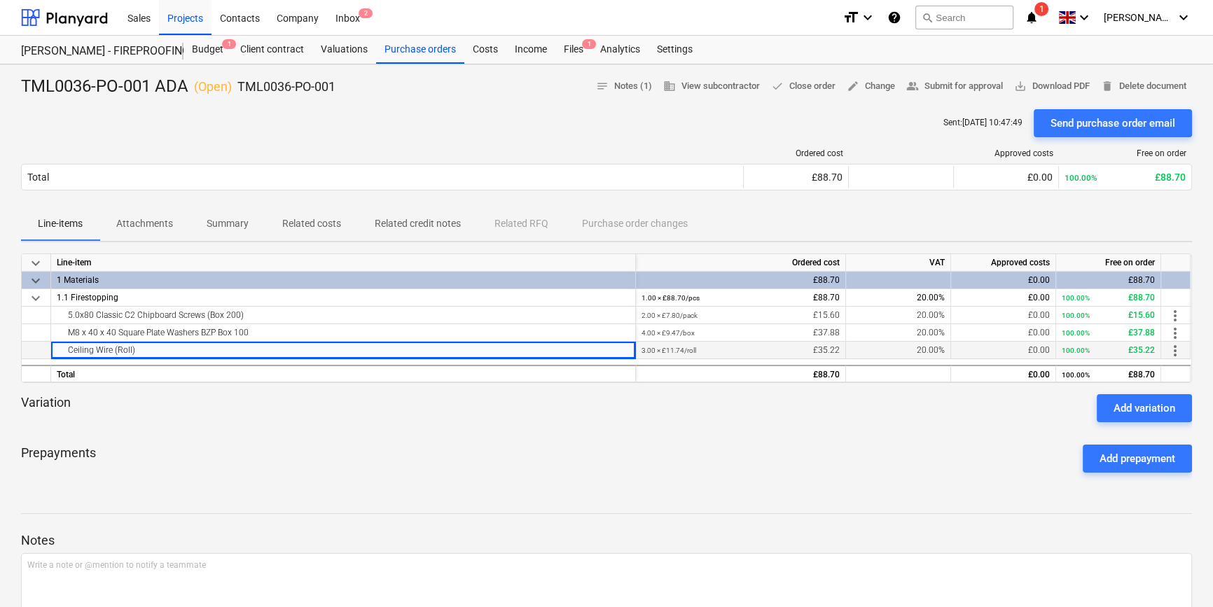
drag, startPoint x: 140, startPoint y: 351, endPoint x: 59, endPoint y: 349, distance: 81.2
click at [59, 349] on div "Ceiling Wire (Roll)" at bounding box center [343, 350] width 573 height 17
copy div "Ceiling Wire (Roll)"
click at [401, 53] on div "Purchase orders" at bounding box center [420, 50] width 88 height 28
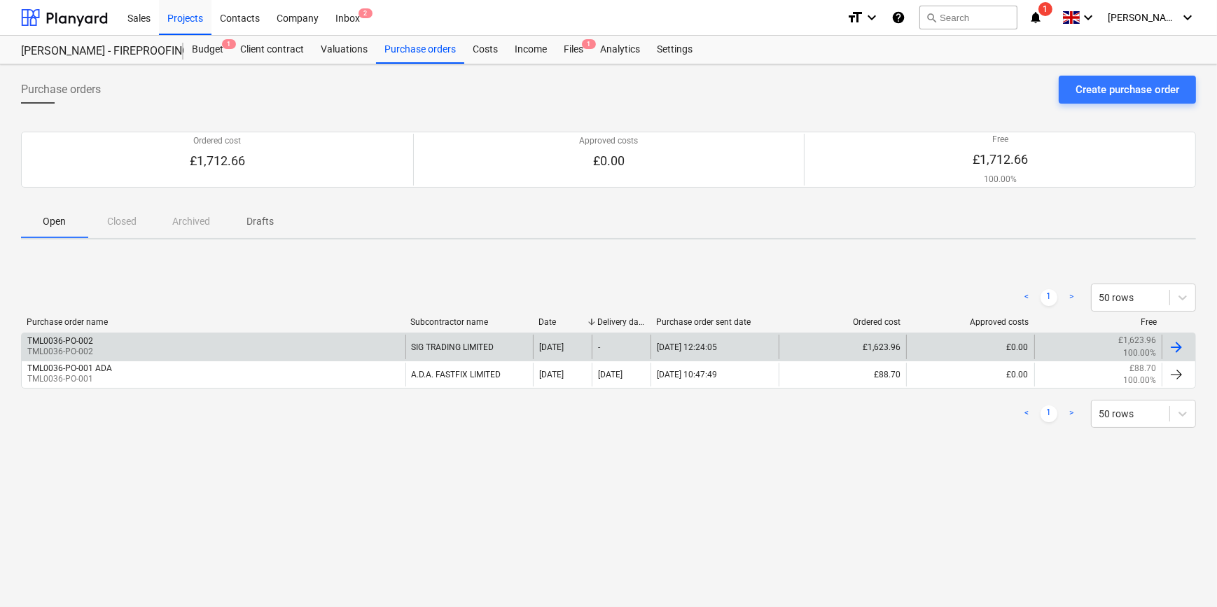
click at [221, 346] on div "TML0036-PO-002 TML0036-PO-002" at bounding box center [214, 347] width 384 height 24
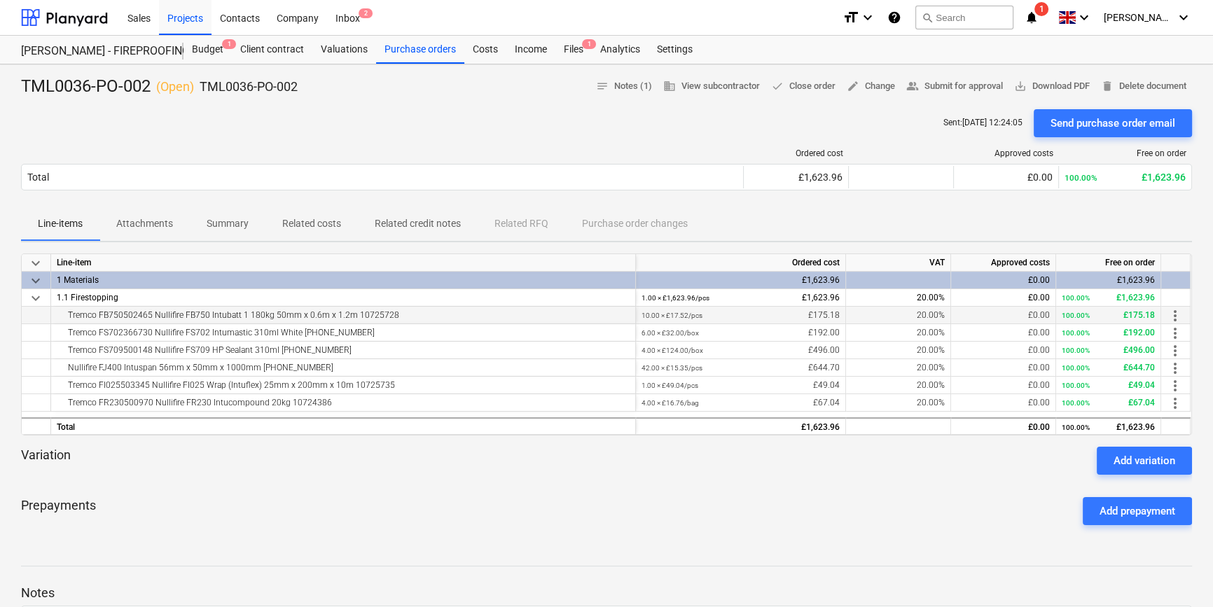
drag, startPoint x: 393, startPoint y: 314, endPoint x: 67, endPoint y: 318, distance: 325.7
click at [67, 318] on div "Tremco FB750502465 Nullifire FB750 Intubatt 1 180kg 50mm x 0.6m x 1.2m 10725728" at bounding box center [343, 315] width 573 height 17
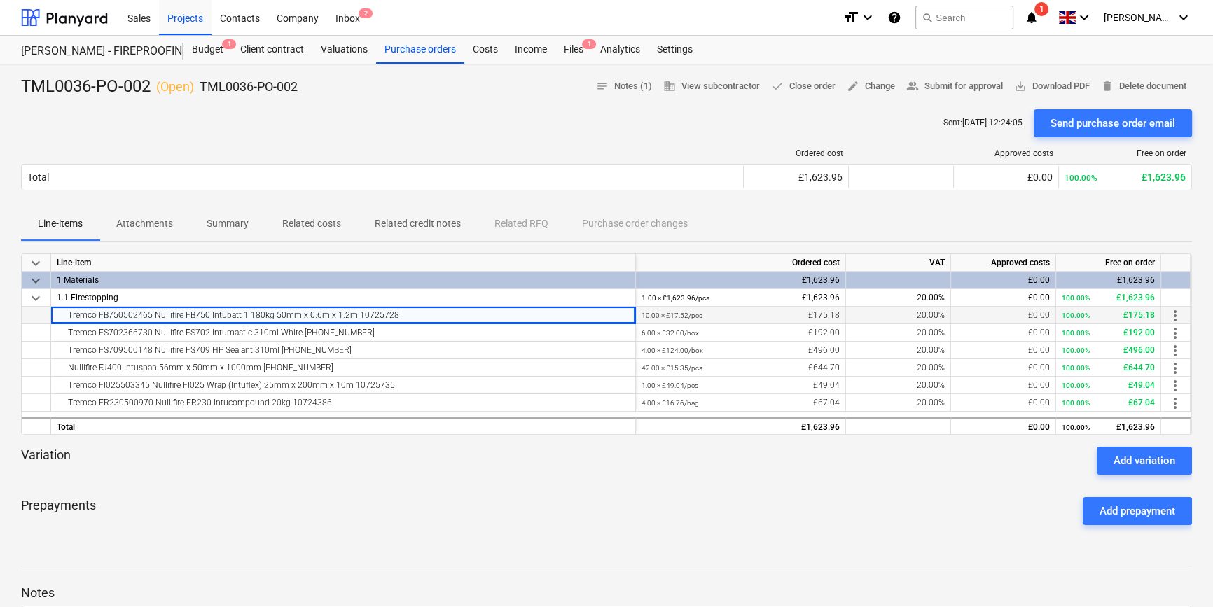
copy div "Tremco FB750502465 Nullifire FB750 Intubatt 1 180kg 50mm x 0.6m x 1.2m 10725728"
drag, startPoint x: 359, startPoint y: 332, endPoint x: 69, endPoint y: 337, distance: 290.0
click at [69, 337] on div "Tremco FS702366730 Nullifire FS702 Intumastic 310ml White [PHONE_NUMBER]" at bounding box center [343, 332] width 573 height 17
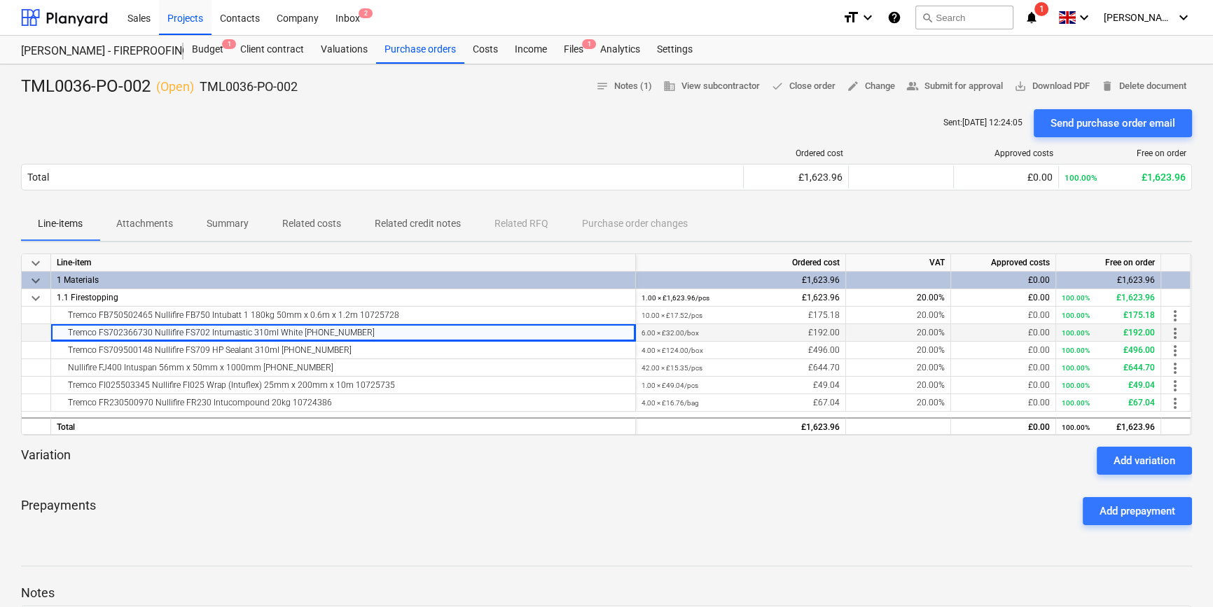
copy div "Tremco FS702366730 Nullifire FS702 Intumastic 310ml White [PHONE_NUMBER]"
drag, startPoint x: 332, startPoint y: 349, endPoint x: 62, endPoint y: 355, distance: 270.4
click at [62, 355] on div "Tremco FS709500148 Nullifire FS709 HP Sealant 310ml [PHONE_NUMBER]" at bounding box center [343, 350] width 573 height 17
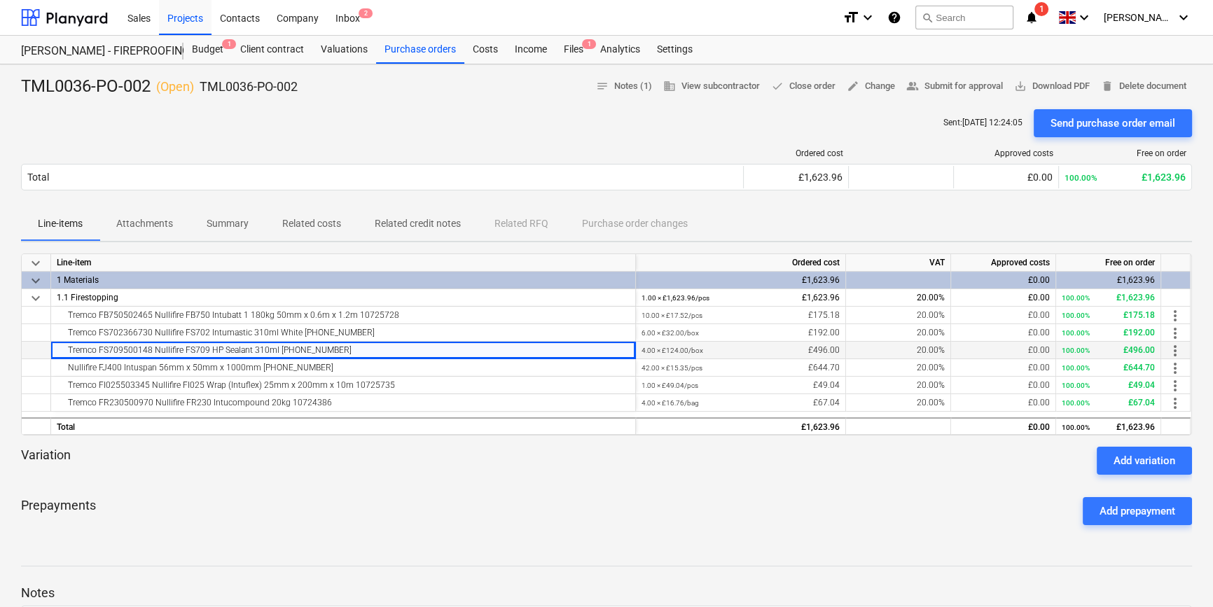
copy div "Tremco FS709500148 Nullifire FS709 HP Sealant 310ml [PHONE_NUMBER]"
click at [314, 367] on div "Nullifire FJ400 Intuspan 56mm x 50mm x 1000mm [PHONE_NUMBER]" at bounding box center [343, 367] width 573 height 17
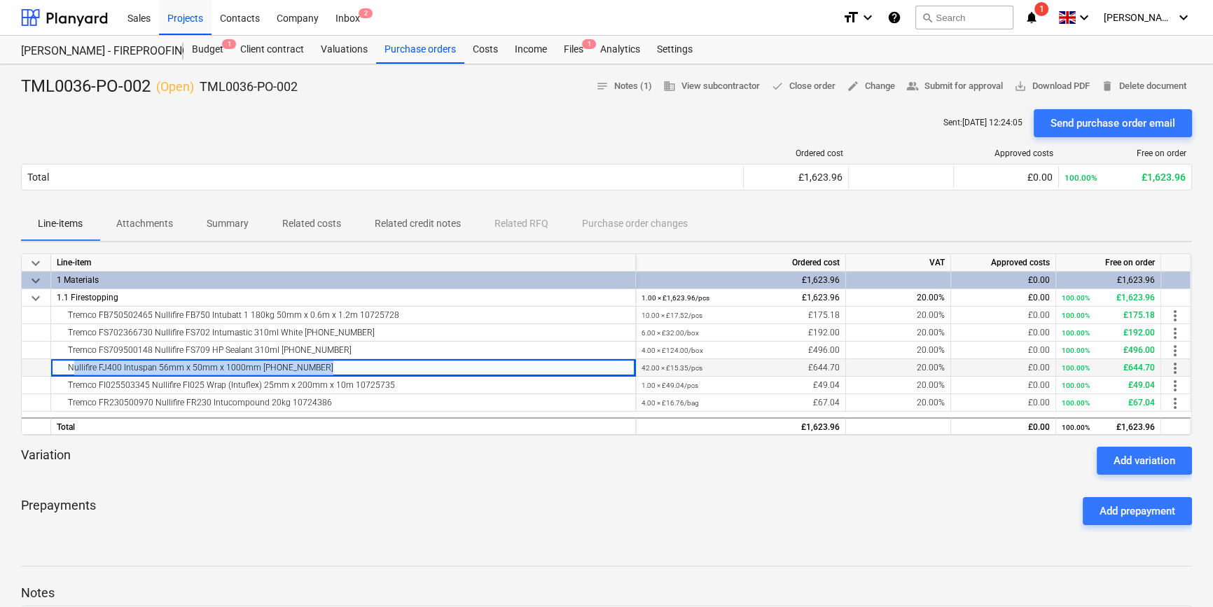
drag, startPoint x: 314, startPoint y: 367, endPoint x: 70, endPoint y: 369, distance: 244.4
click at [70, 369] on div "Nullifire FJ400 Intuspan 56mm x 50mm x 1000mm [PHONE_NUMBER]" at bounding box center [343, 367] width 573 height 17
copy div "Nullifire FJ400 Intuspan 56mm x 50mm x 1000mm [PHONE_NUMBER]"
drag, startPoint x: 385, startPoint y: 384, endPoint x: 65, endPoint y: 384, distance: 320.0
click at [65, 384] on div "Tremco FI025503345 Nullifire FI025 Wrap (Intuflex) 25mm x 200mm x 10m 10725735" at bounding box center [343, 385] width 573 height 17
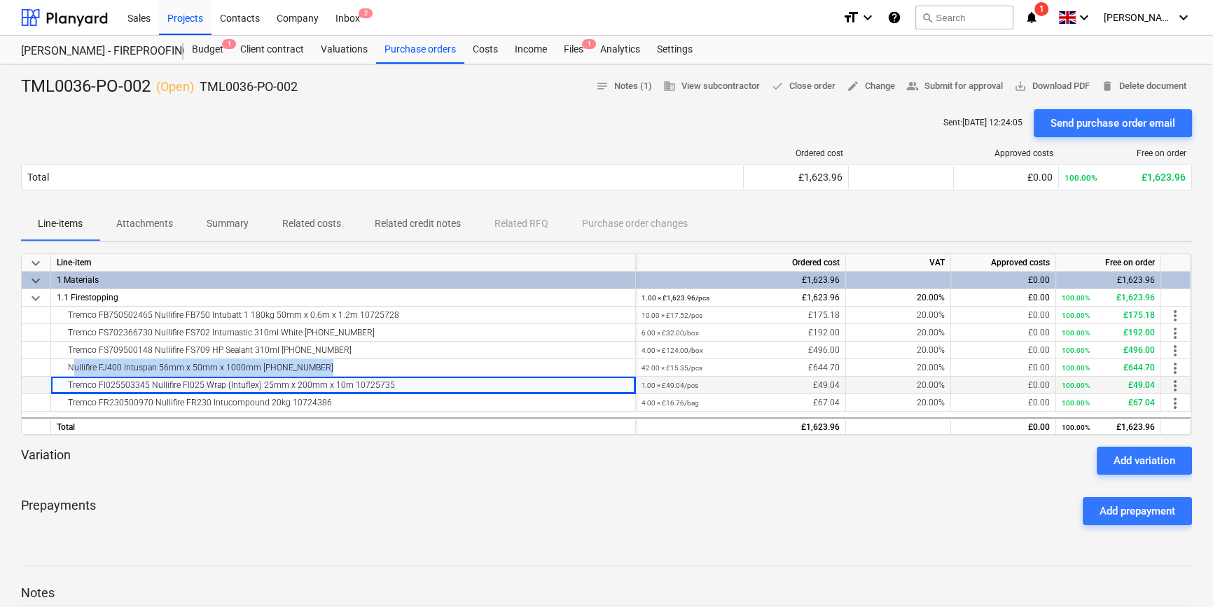
copy div "Tremco FI025503345 Nullifire FI025 Wrap (Intuflex) 25mm x 200mm x 10m 10725735"
drag, startPoint x: 335, startPoint y: 399, endPoint x: 70, endPoint y: 405, distance: 265.5
click at [70, 405] on div "Tremco FR230500970 Nullifire FR230 Intucompound 20kg 10724386" at bounding box center [343, 402] width 573 height 17
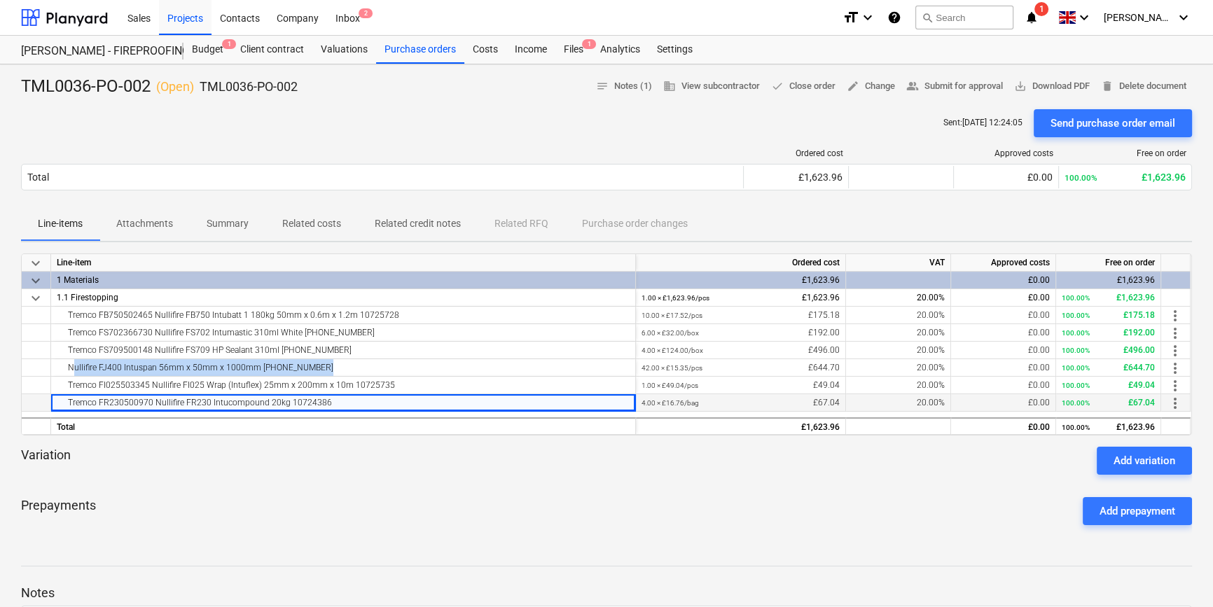
copy div "Tremco FR230500970 Nullifire FR230 Intucompound 20kg 10724386"
click at [433, 53] on div "Purchase orders" at bounding box center [420, 50] width 88 height 28
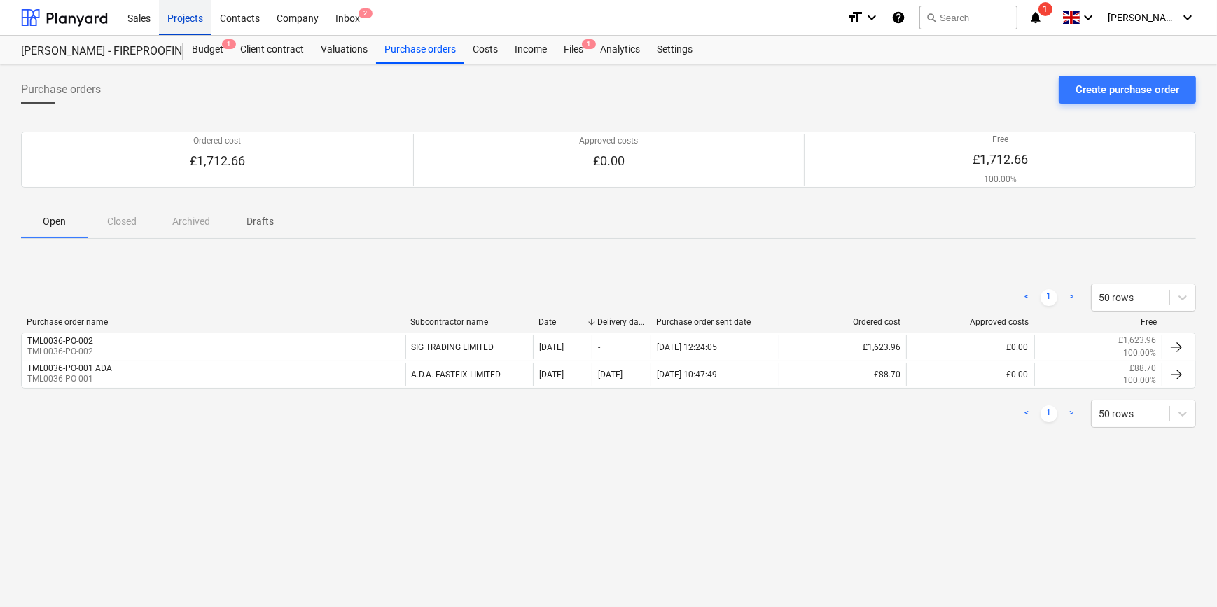
click at [180, 20] on div "Projects" at bounding box center [185, 17] width 53 height 36
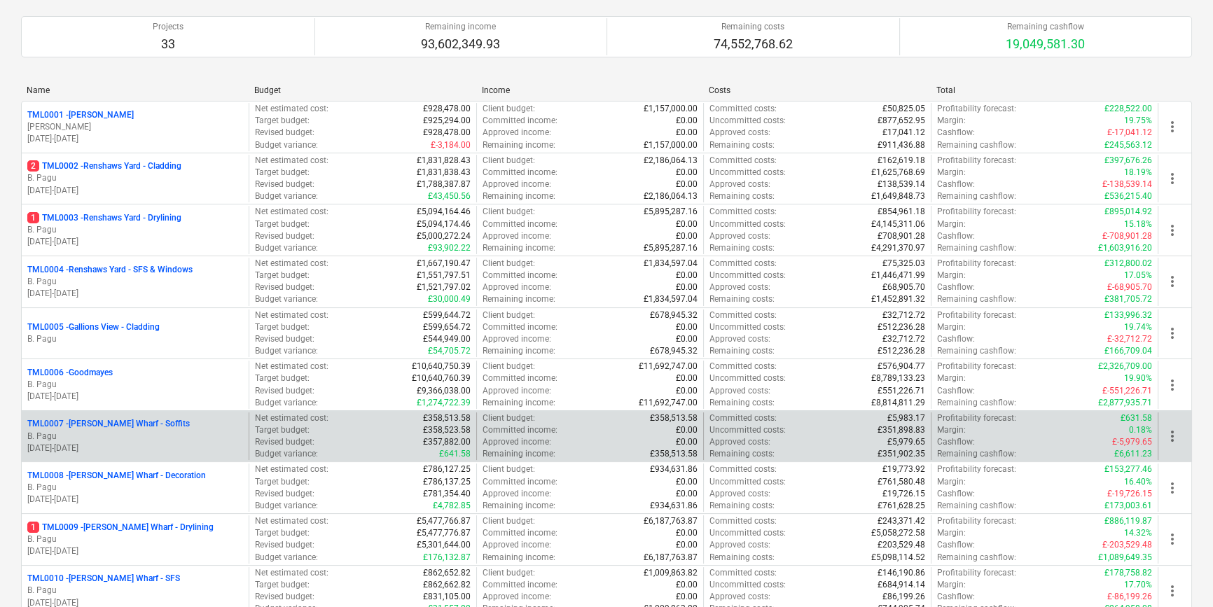
scroll to position [127, 0]
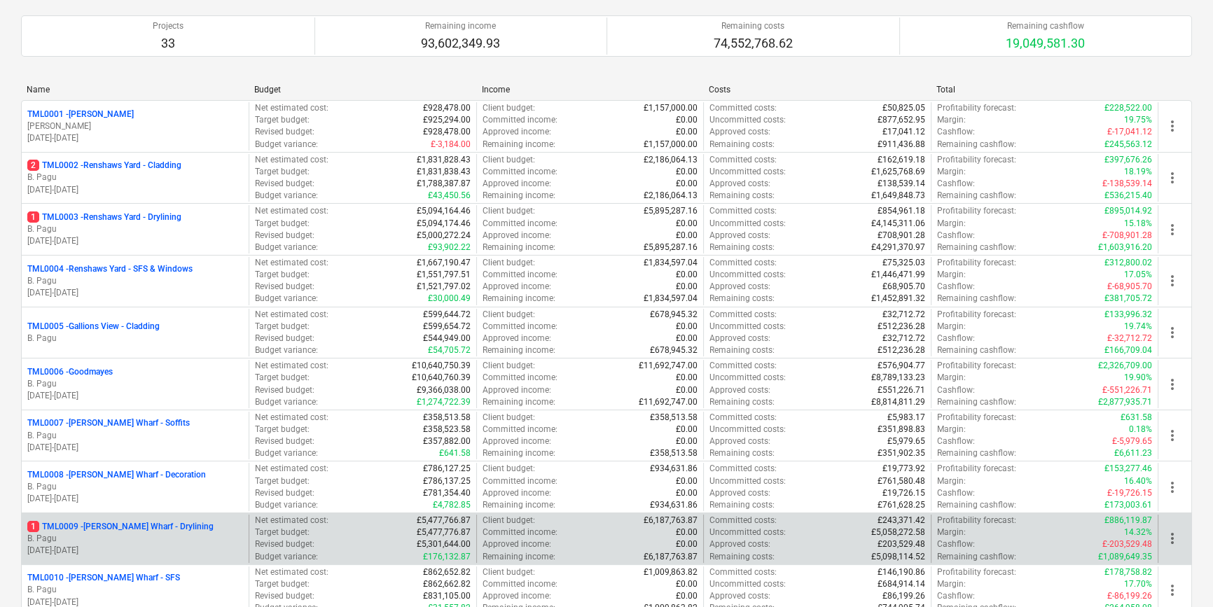
click at [156, 533] on p "B. Pagu" at bounding box center [135, 539] width 216 height 12
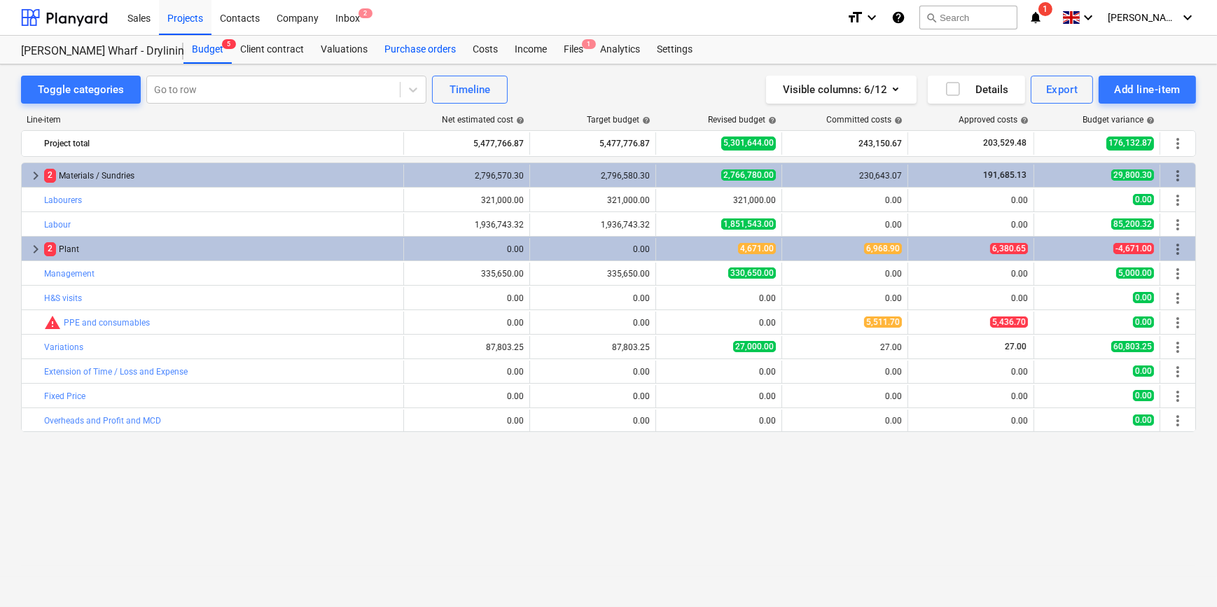
click at [395, 50] on div "Purchase orders" at bounding box center [420, 50] width 88 height 28
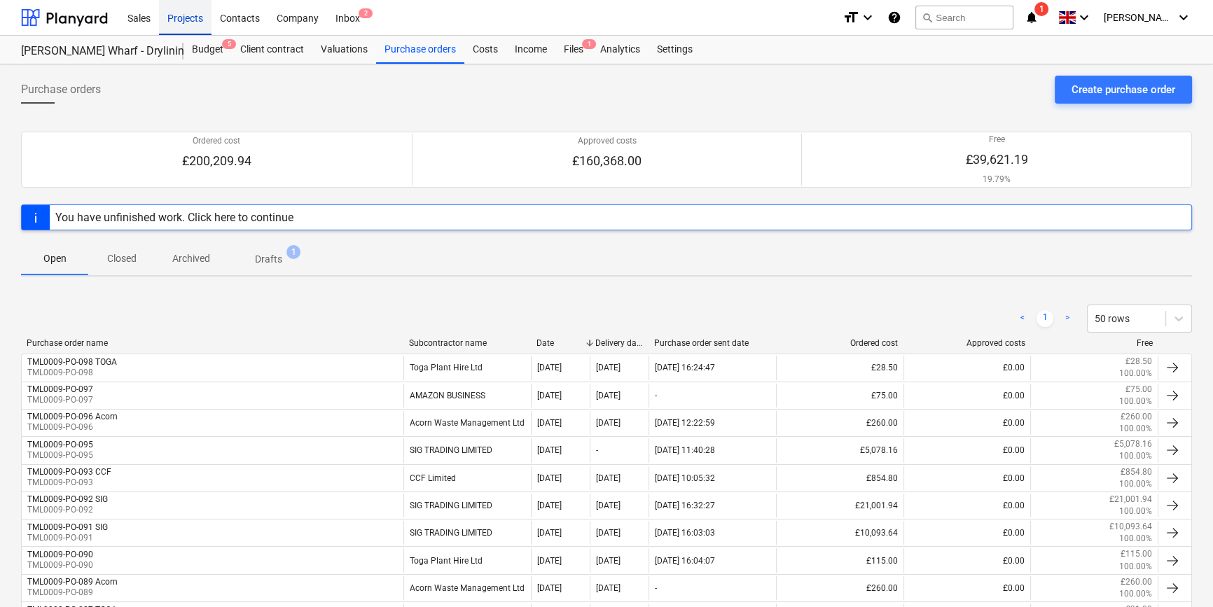
click at [182, 19] on div "Projects" at bounding box center [185, 17] width 53 height 36
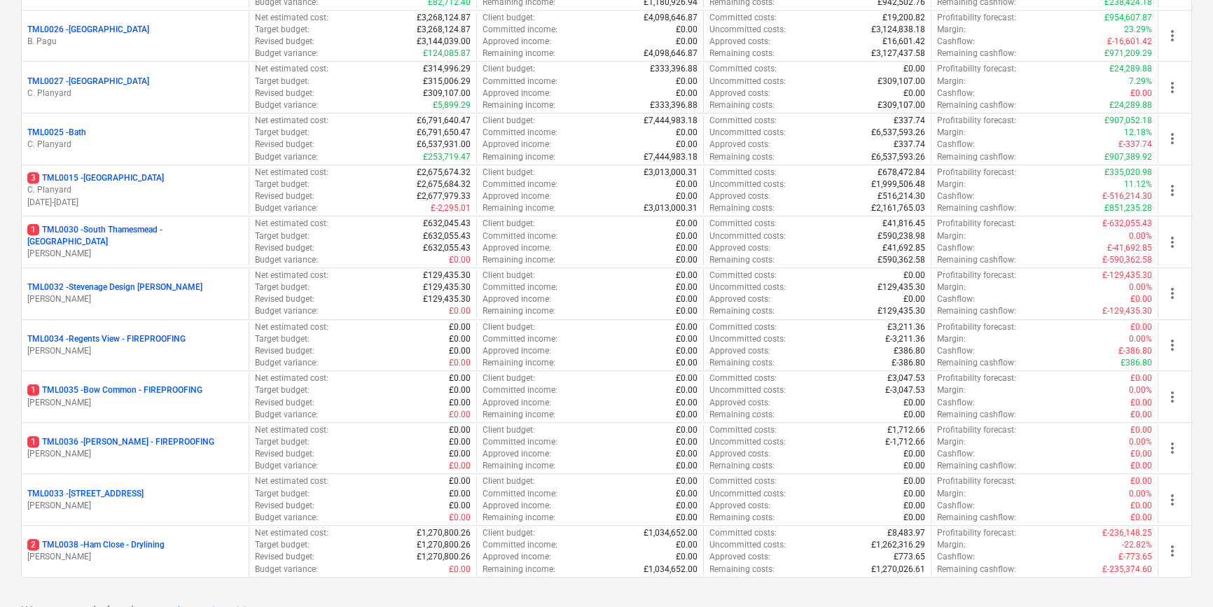
scroll to position [1401, 0]
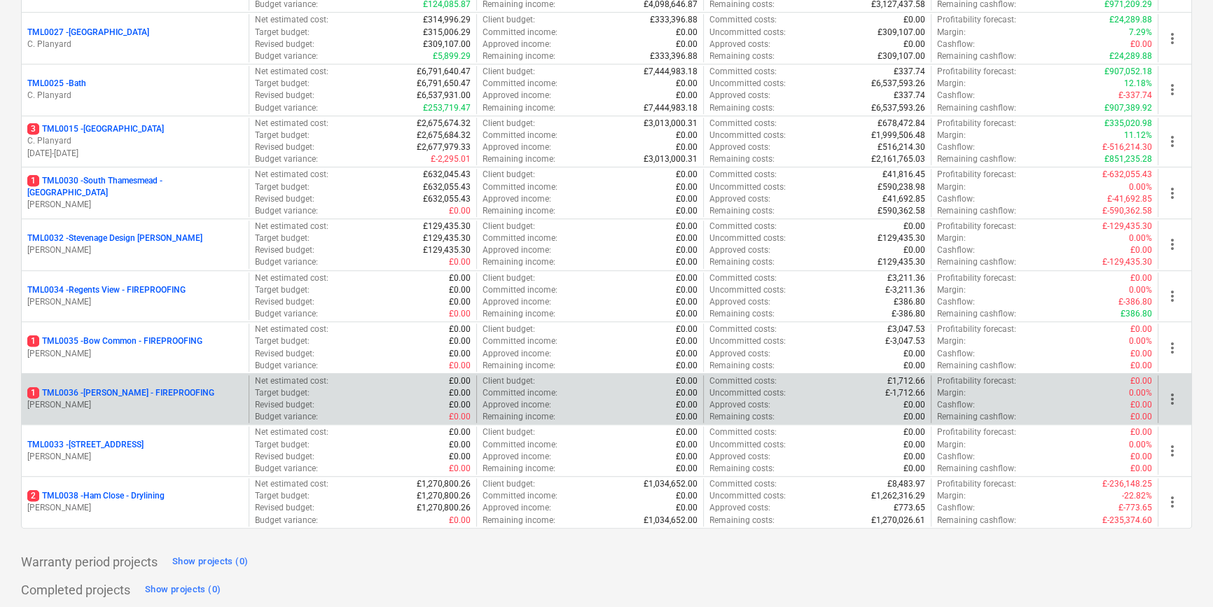
click at [135, 395] on p "1 TML0036 - [PERSON_NAME] - FIREPROOFING" at bounding box center [120, 393] width 187 height 12
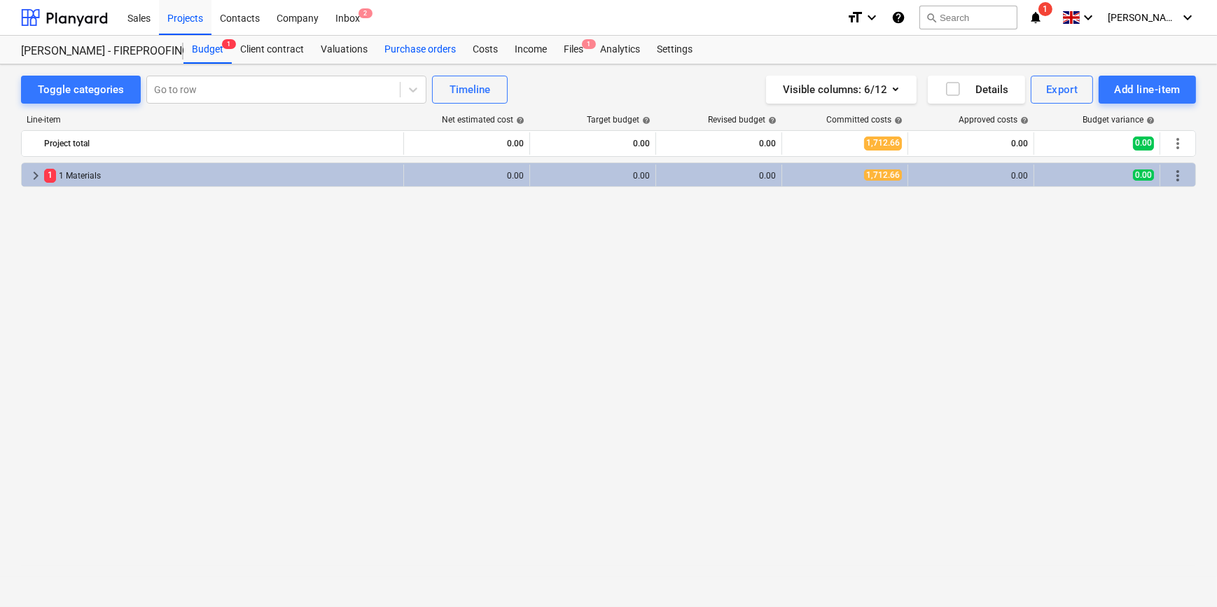
click at [412, 43] on div "Purchase orders" at bounding box center [420, 50] width 88 height 28
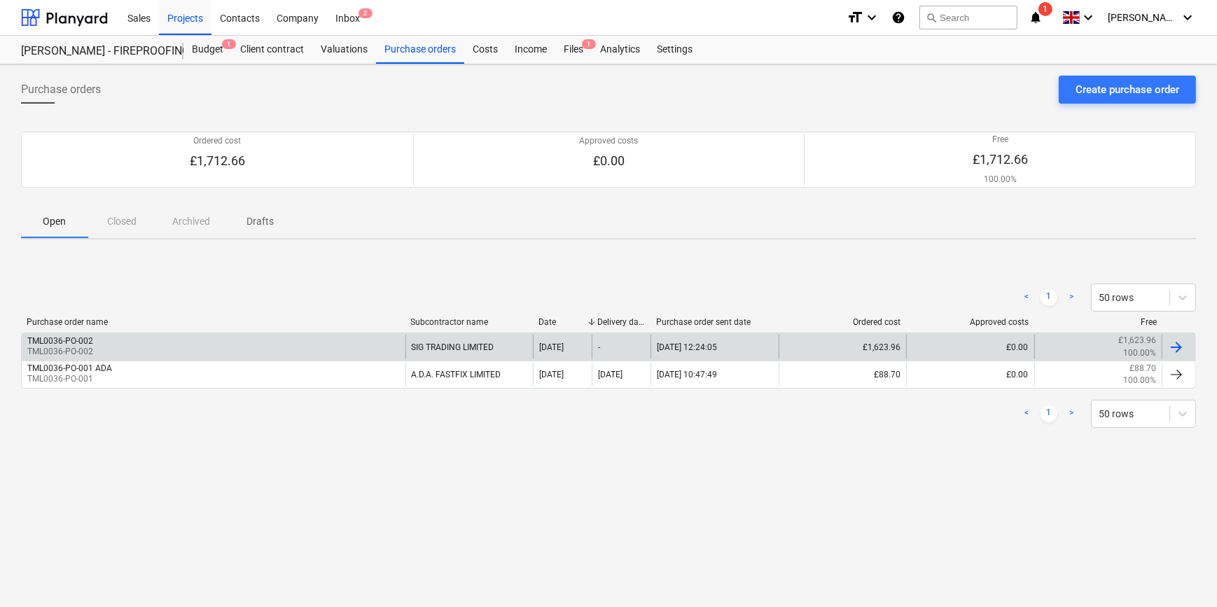
click at [189, 336] on div "TML0036-PO-002 TML0036-PO-002" at bounding box center [214, 347] width 384 height 24
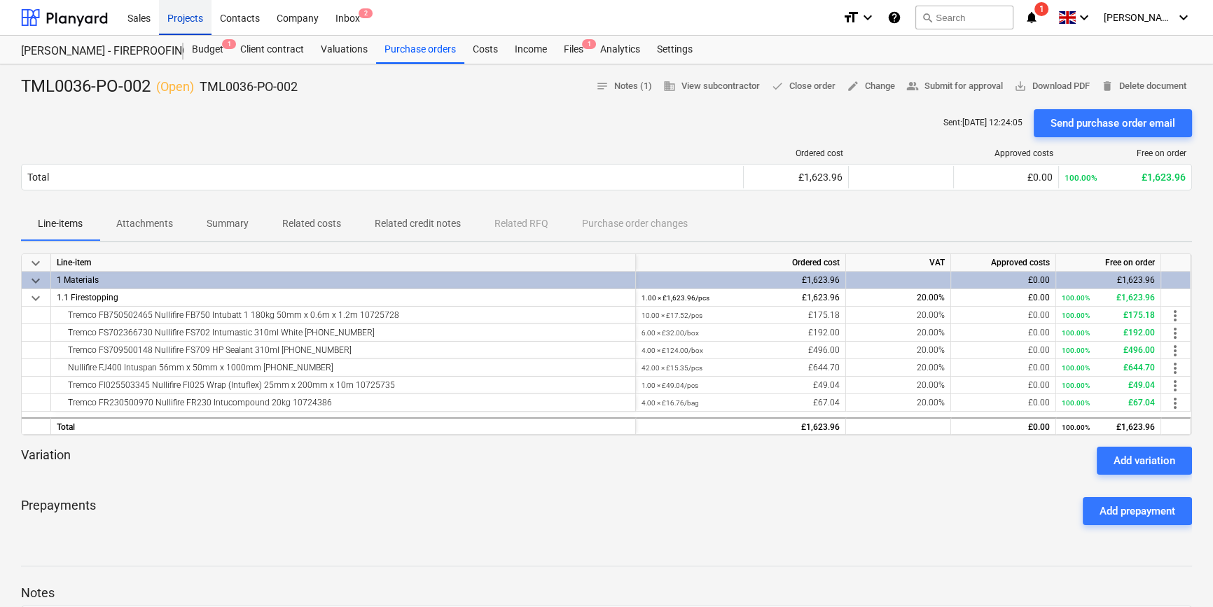
click at [187, 24] on div "Projects" at bounding box center [185, 17] width 53 height 36
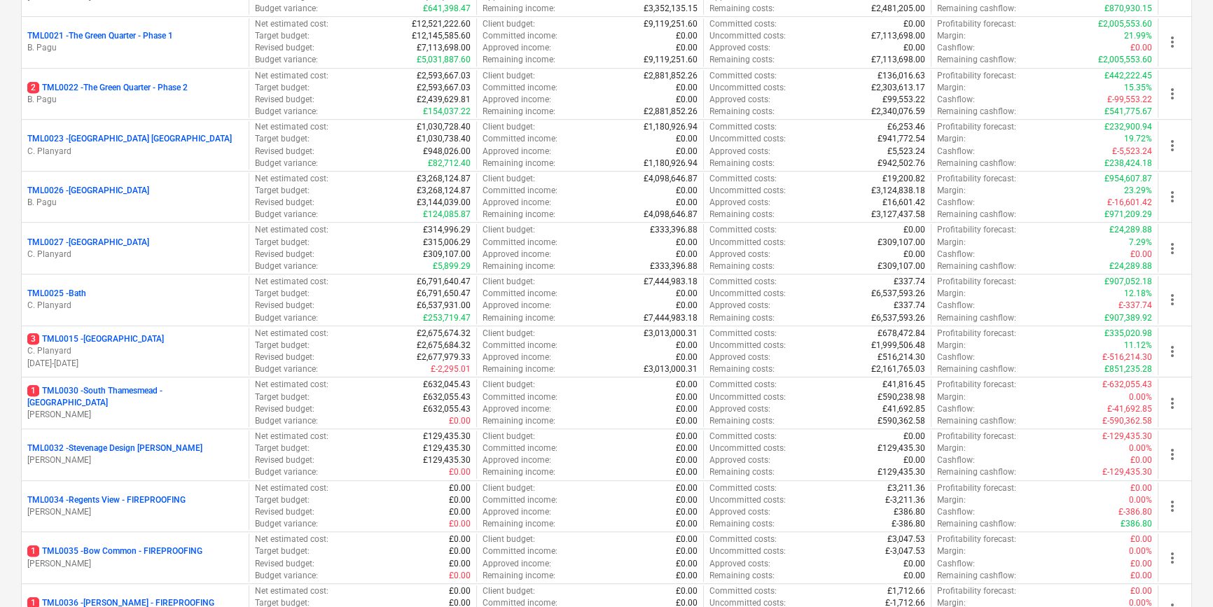
scroll to position [1209, 0]
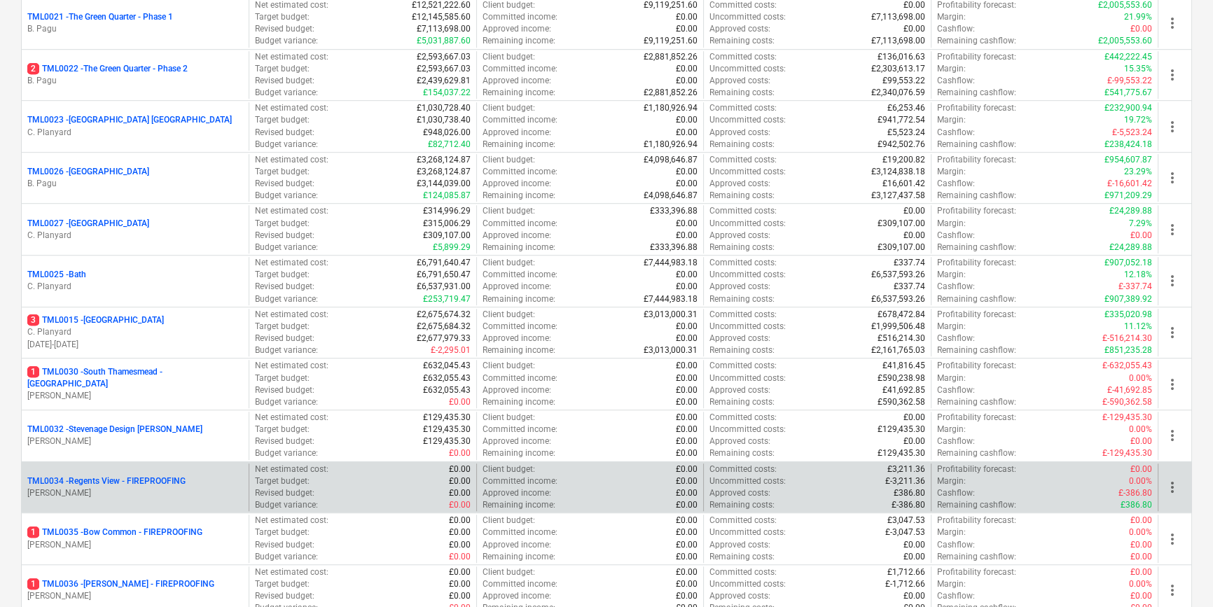
click at [92, 494] on p "[PERSON_NAME]" at bounding box center [135, 493] width 216 height 12
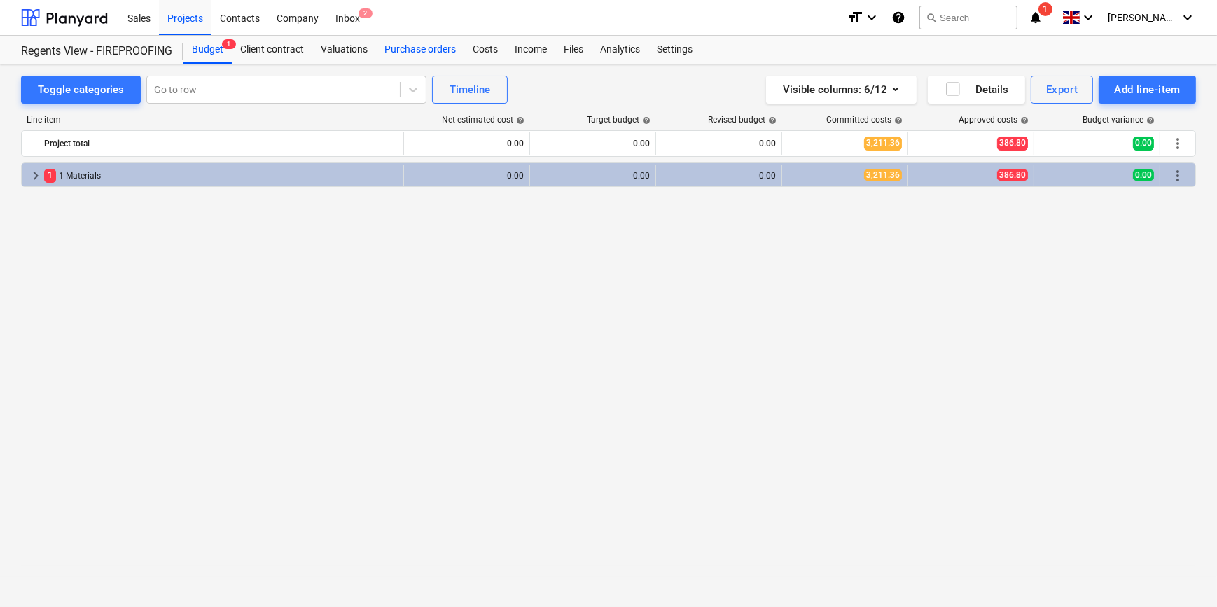
click at [410, 53] on div "Purchase orders" at bounding box center [420, 50] width 88 height 28
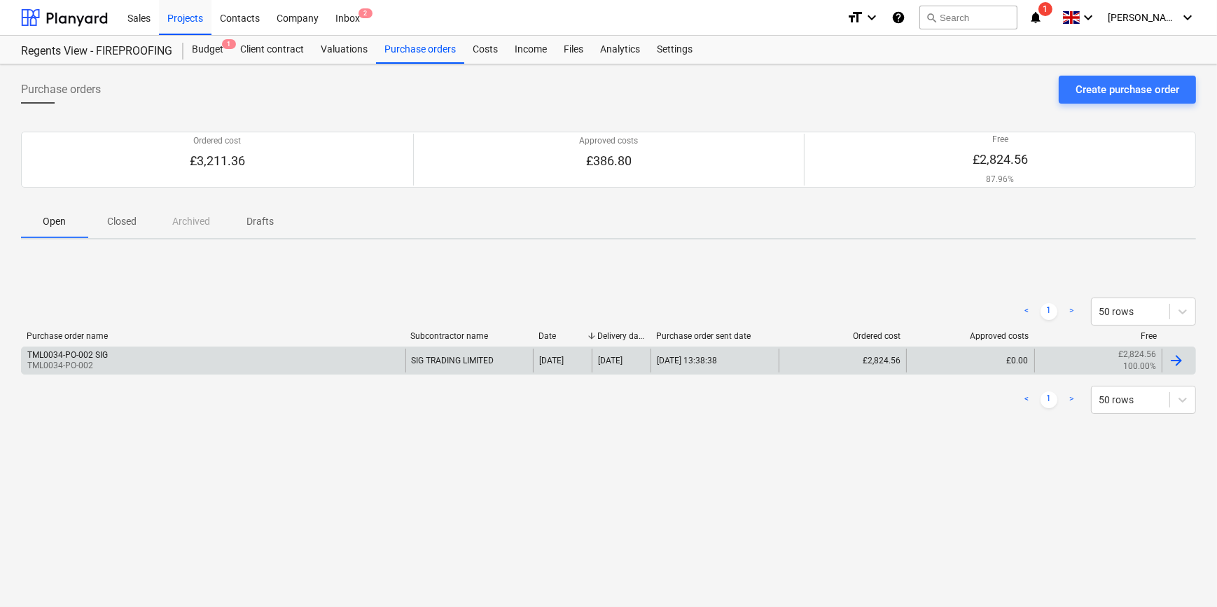
click at [422, 364] on div "SIG TRADING LIMITED" at bounding box center [469, 361] width 128 height 24
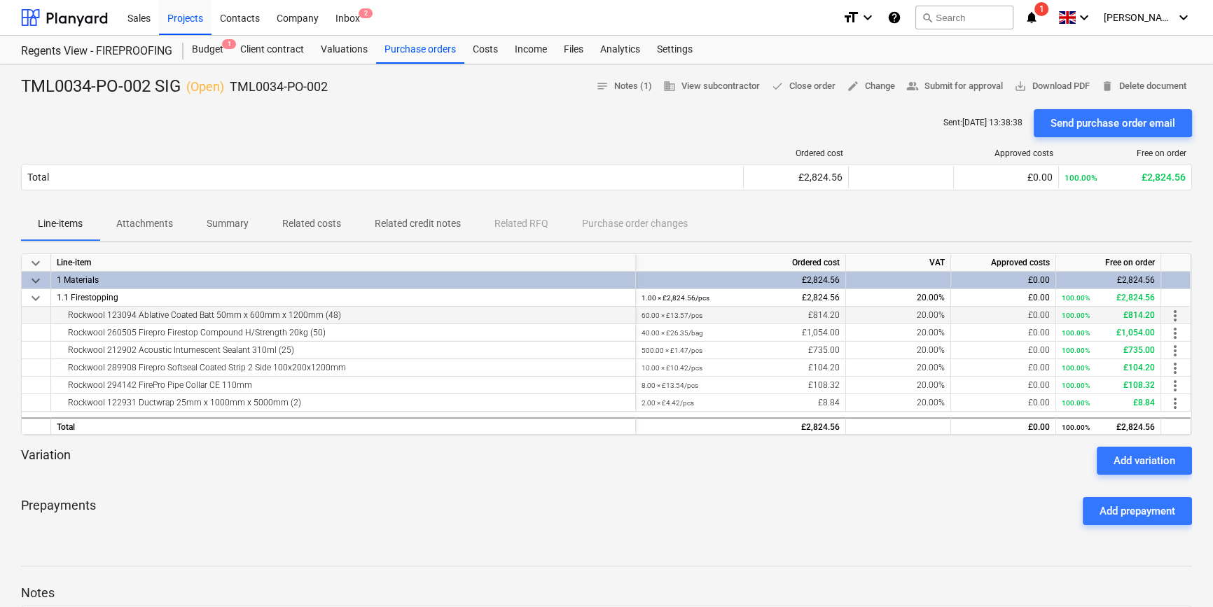
drag, startPoint x: 340, startPoint y: 314, endPoint x: 68, endPoint y: 321, distance: 271.8
click at [68, 321] on div "Rockwool 123094 Ablative Coated Batt 50mm x 600mm x 1200mm (48)" at bounding box center [343, 315] width 573 height 17
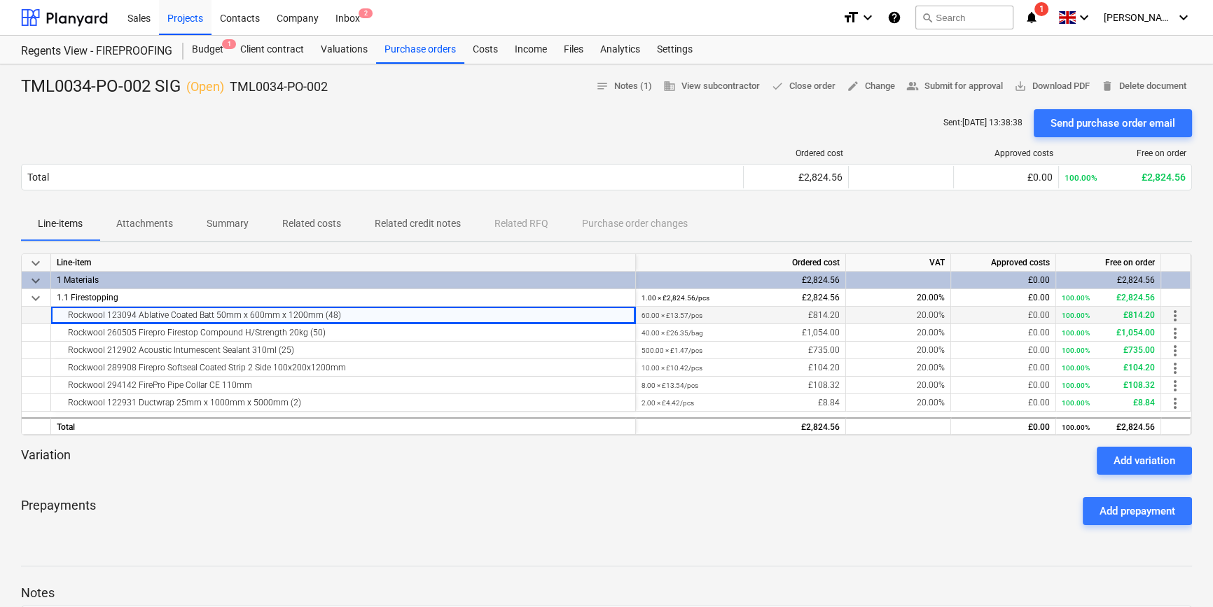
copy div "Rockwool 123094 Ablative Coated Batt 50mm x 600mm x 1200mm (48)"
click at [320, 331] on div "Rockwool 260505 Firepro Firestop Compound H/Strength 20kg (50)" at bounding box center [343, 332] width 573 height 17
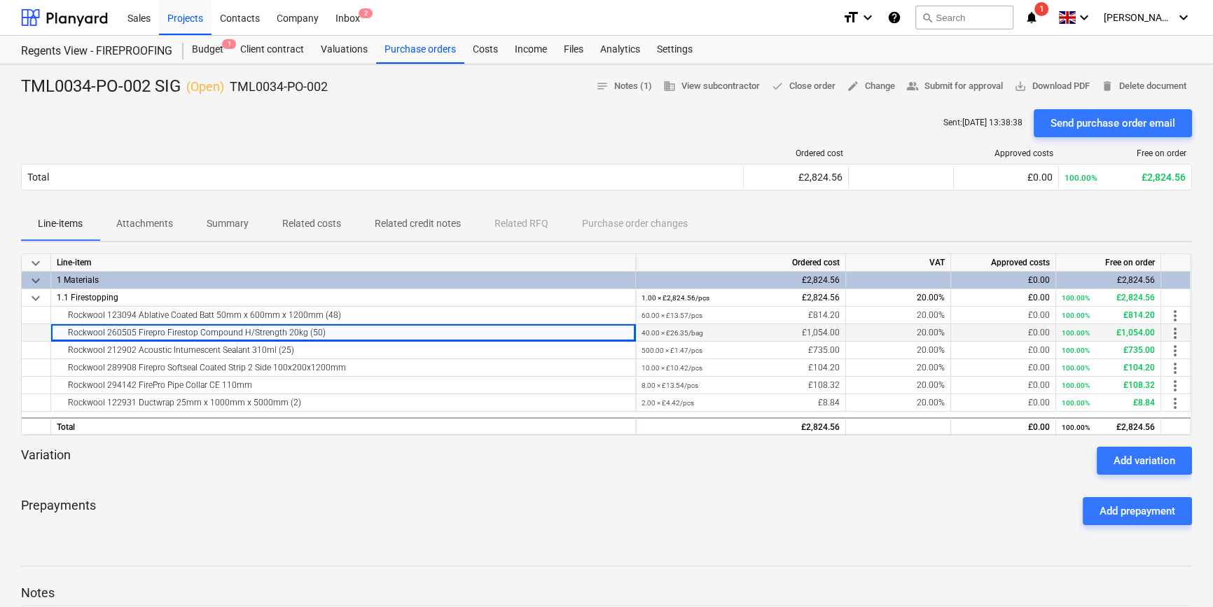
drag, startPoint x: 320, startPoint y: 331, endPoint x: 67, endPoint y: 333, distance: 253.5
click at [67, 333] on div "Rockwool 260505 Firepro Firestop Compound H/Strength 20kg (50)" at bounding box center [343, 332] width 573 height 17
drag, startPoint x: 287, startPoint y: 349, endPoint x: 53, endPoint y: 346, distance: 233.9
click at [53, 346] on div "Rockwool 212902 Acoustic Intumescent Sealant 310ml (25)" at bounding box center [343, 351] width 585 height 18
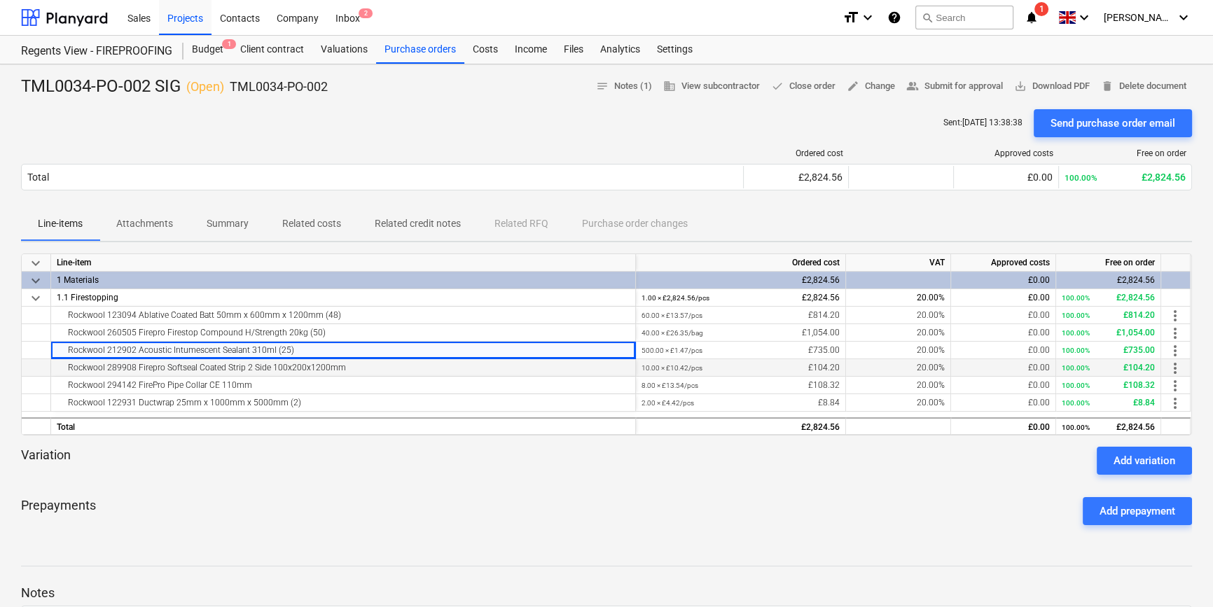
click at [343, 366] on div "Rockwool 289908 Firepro Softseal Coated Strip 2 Side 100x200x1200mm" at bounding box center [343, 367] width 573 height 17
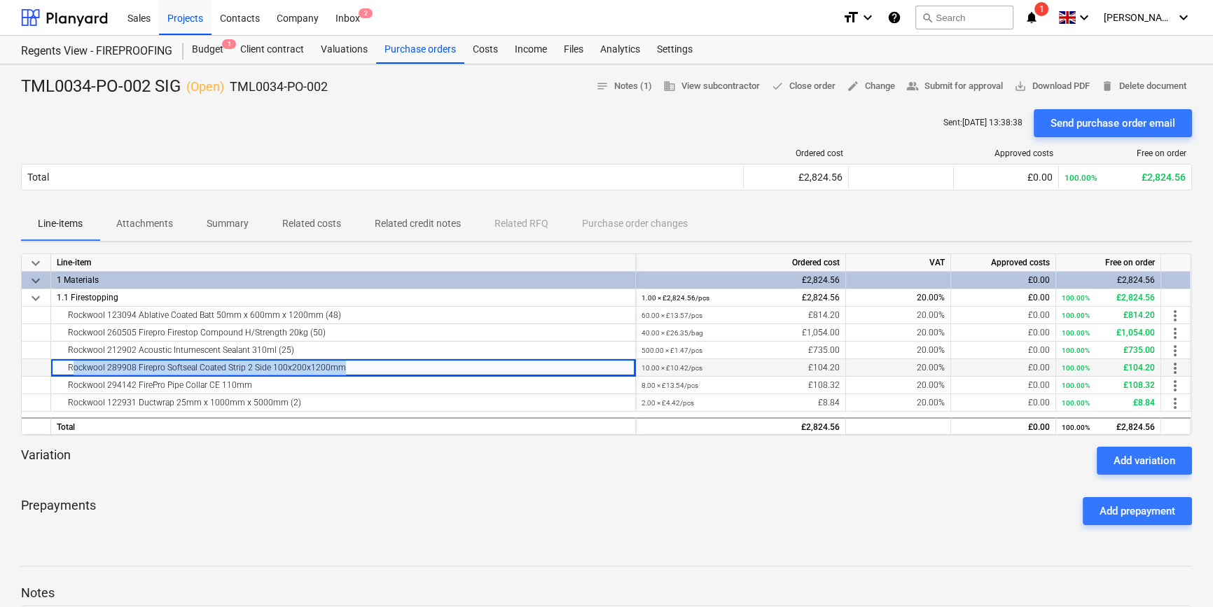
drag, startPoint x: 343, startPoint y: 366, endPoint x: 68, endPoint y: 372, distance: 275.3
click at [68, 372] on div "Rockwool 289908 Firepro Softseal Coated Strip 2 Side 100x200x1200mm" at bounding box center [343, 367] width 573 height 17
drag, startPoint x: 246, startPoint y: 384, endPoint x: 58, endPoint y: 386, distance: 187.7
click at [58, 386] on div "Rockwool 294142 FirePro Pipe Collar CE 110mm" at bounding box center [343, 385] width 573 height 17
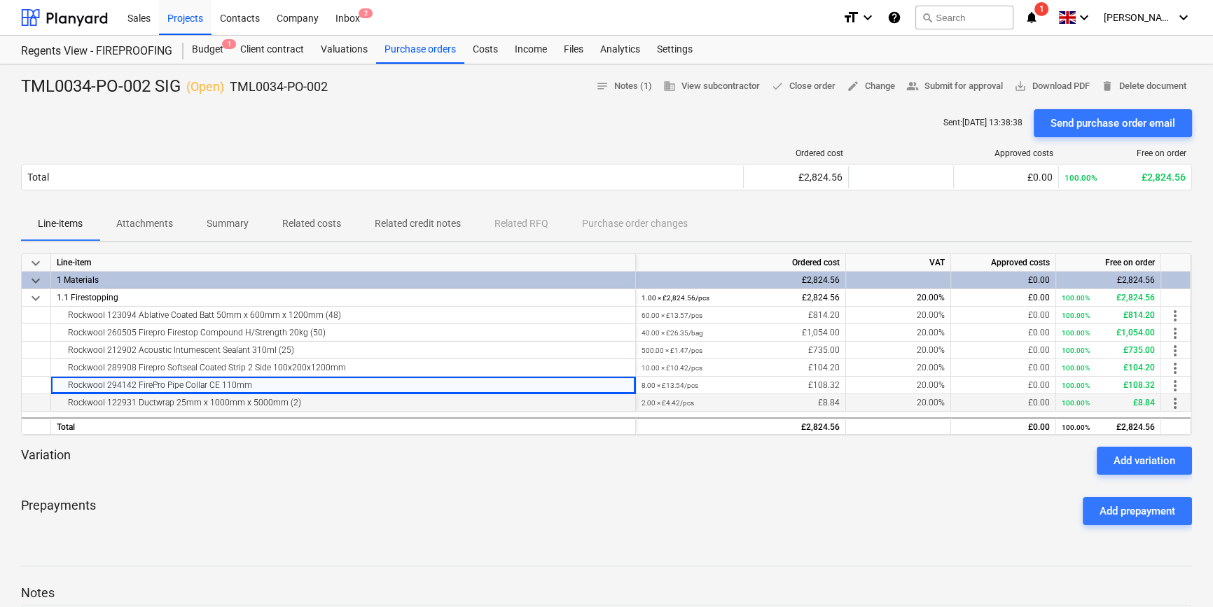
click at [296, 402] on div "Rockwool 122931 Ductwrap 25mm x 1000mm x 5000mm (2)" at bounding box center [343, 402] width 573 height 17
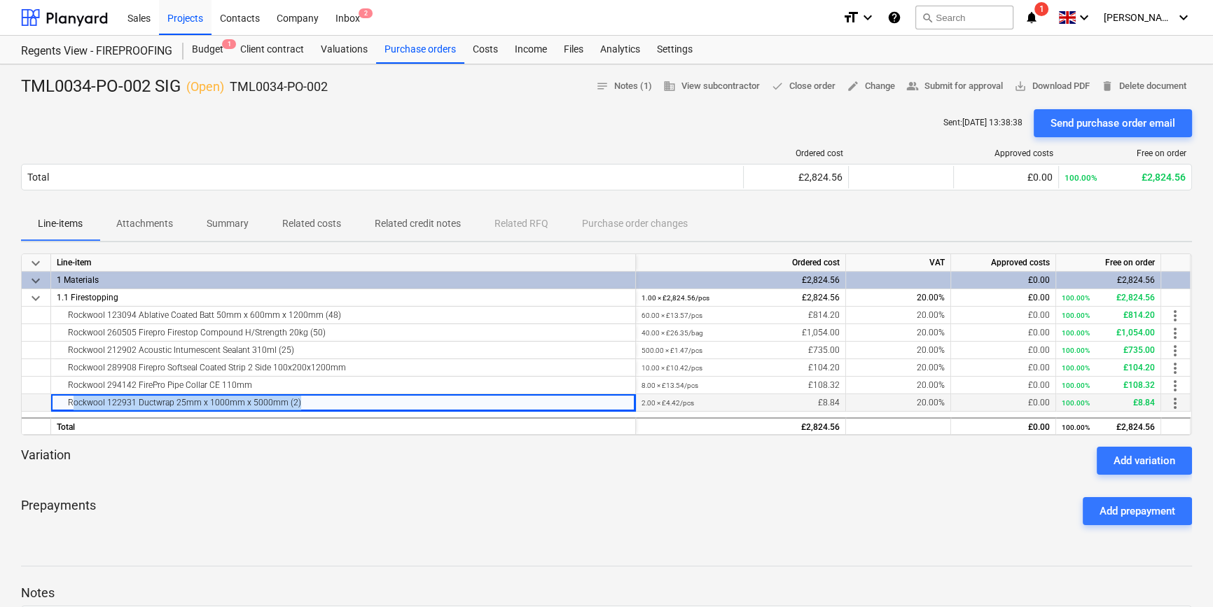
drag, startPoint x: 296, startPoint y: 402, endPoint x: 83, endPoint y: 407, distance: 212.3
click at [83, 407] on div "Rockwool 122931 Ductwrap 25mm x 1000mm x 5000mm (2)" at bounding box center [343, 402] width 573 height 17
click at [182, 16] on div "Projects" at bounding box center [185, 17] width 53 height 36
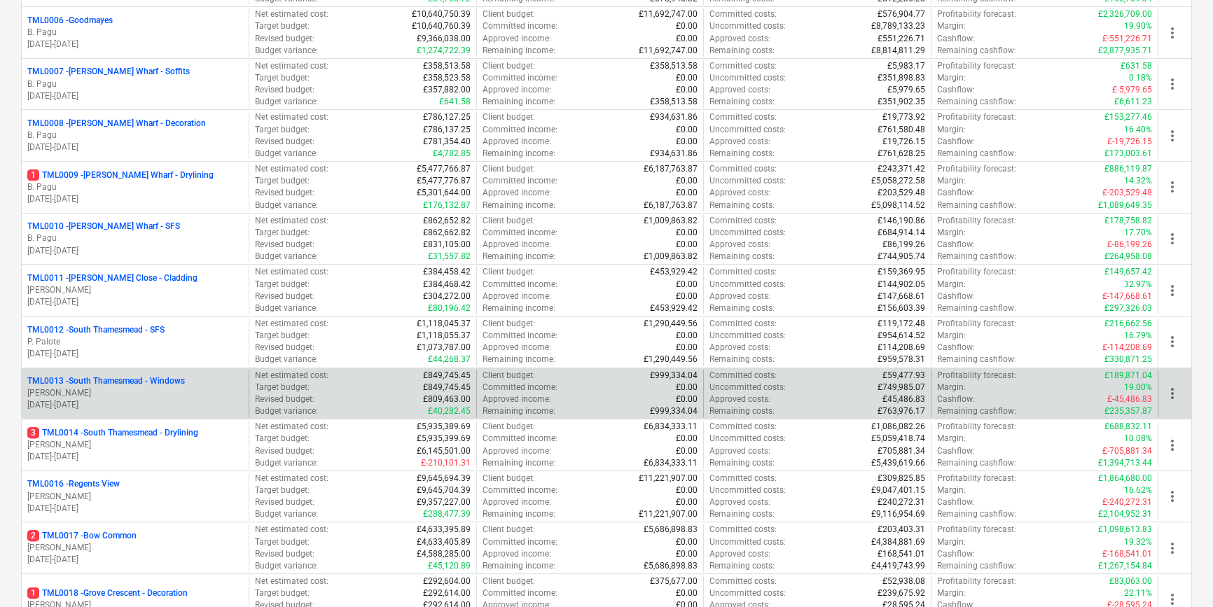
scroll to position [509, 0]
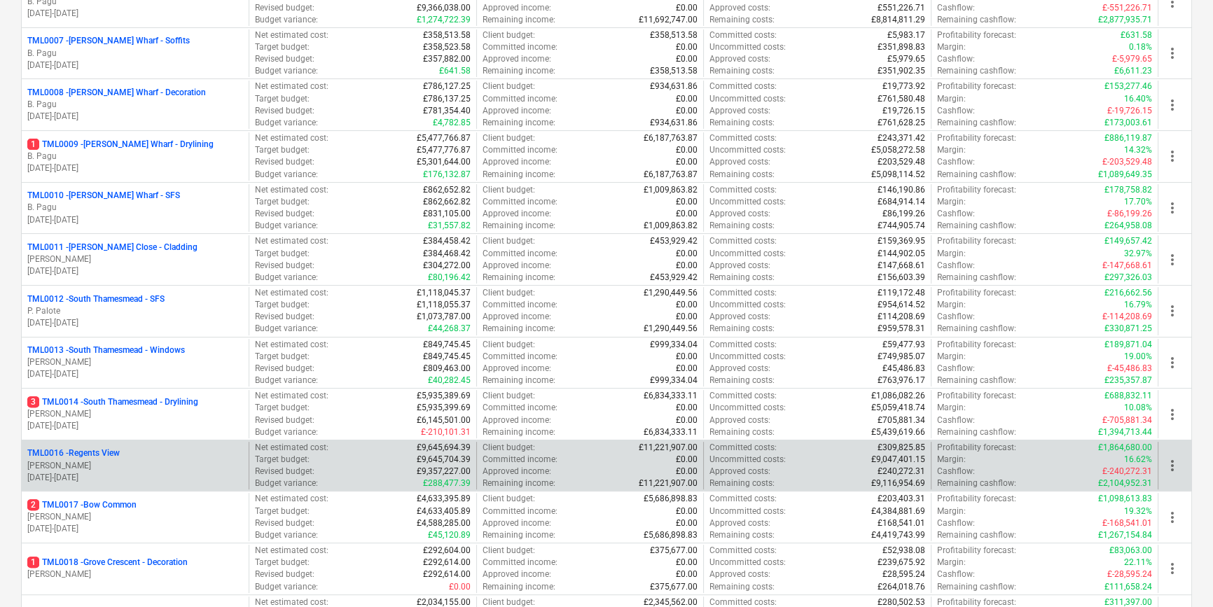
click at [102, 462] on p "[PERSON_NAME]" at bounding box center [135, 466] width 216 height 12
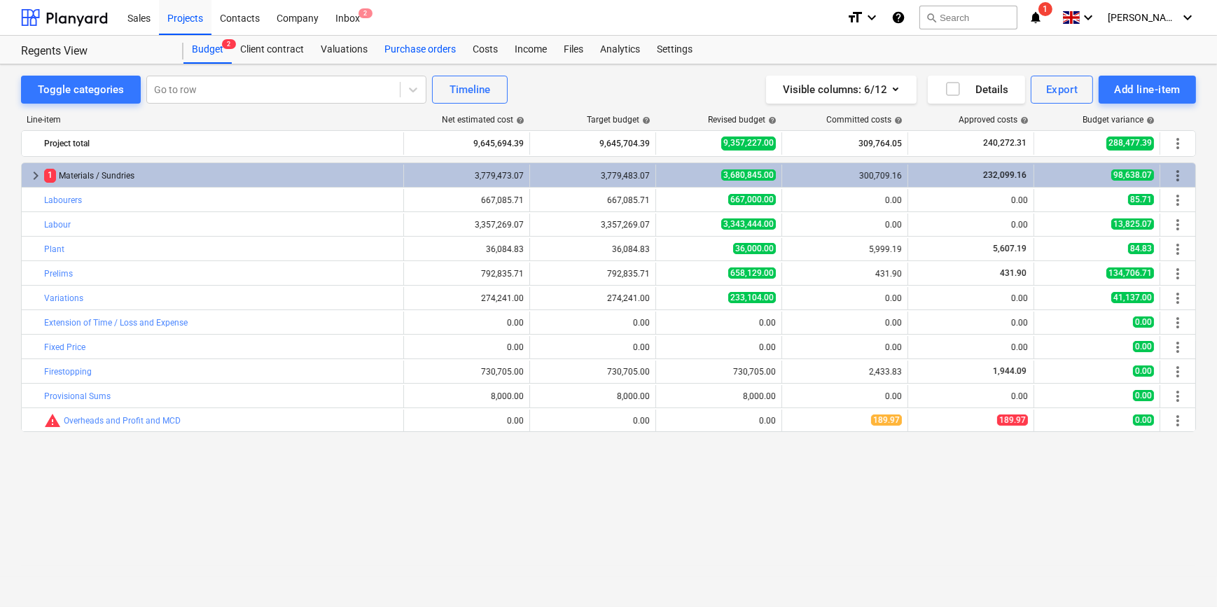
click at [391, 52] on div "Purchase orders" at bounding box center [420, 50] width 88 height 28
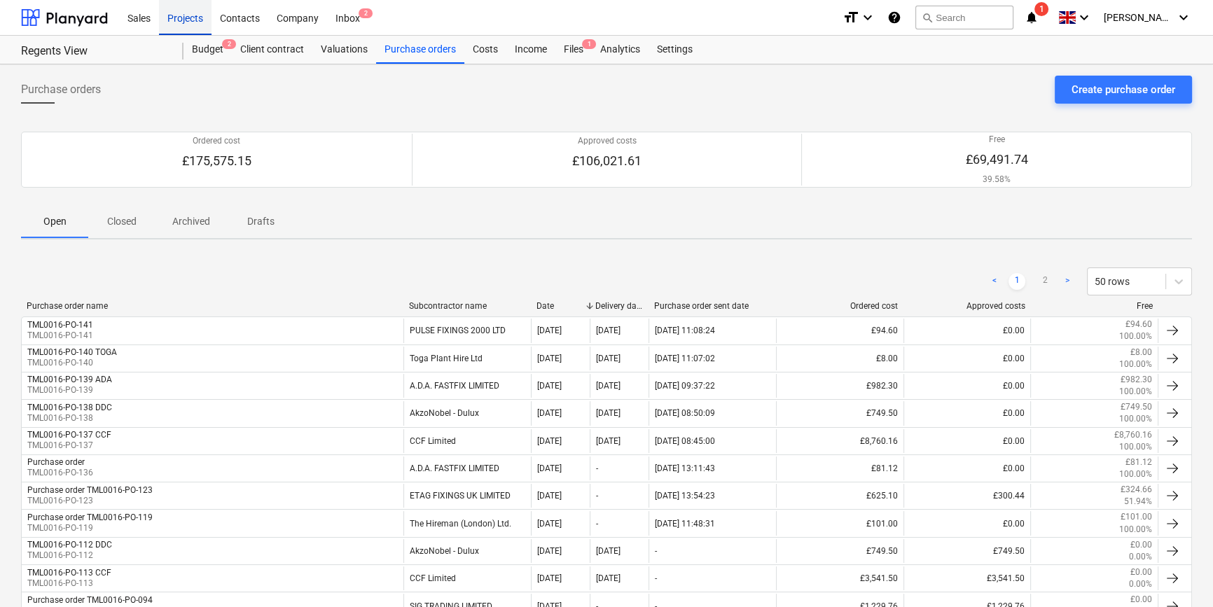
click at [179, 20] on div "Projects" at bounding box center [185, 17] width 53 height 36
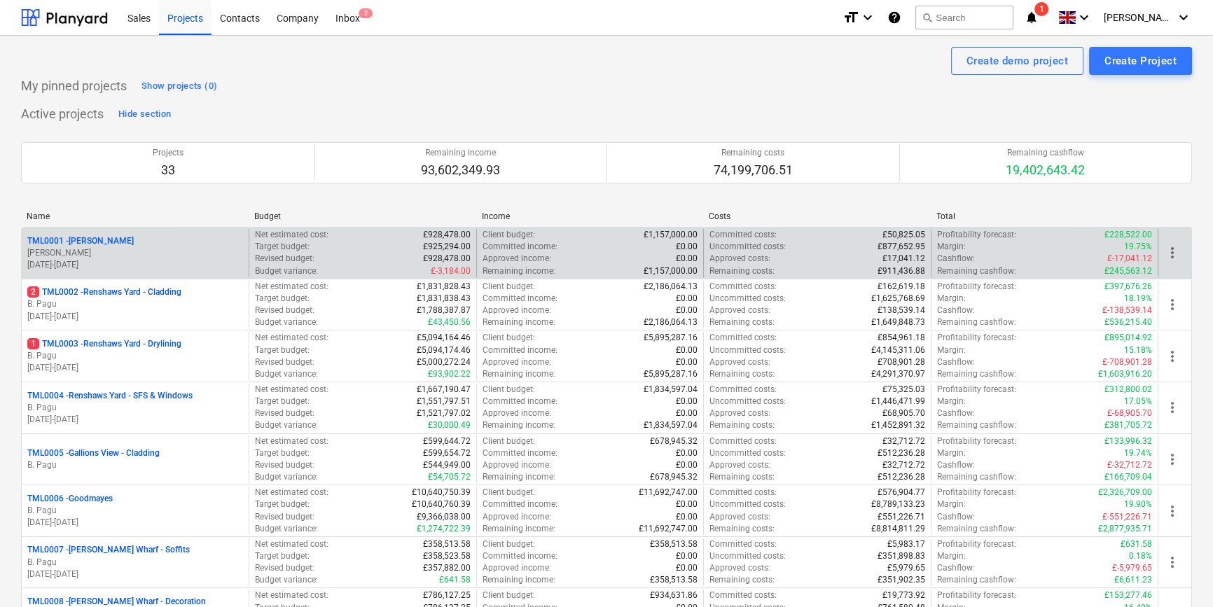
click at [136, 253] on p "[PERSON_NAME]" at bounding box center [135, 253] width 216 height 12
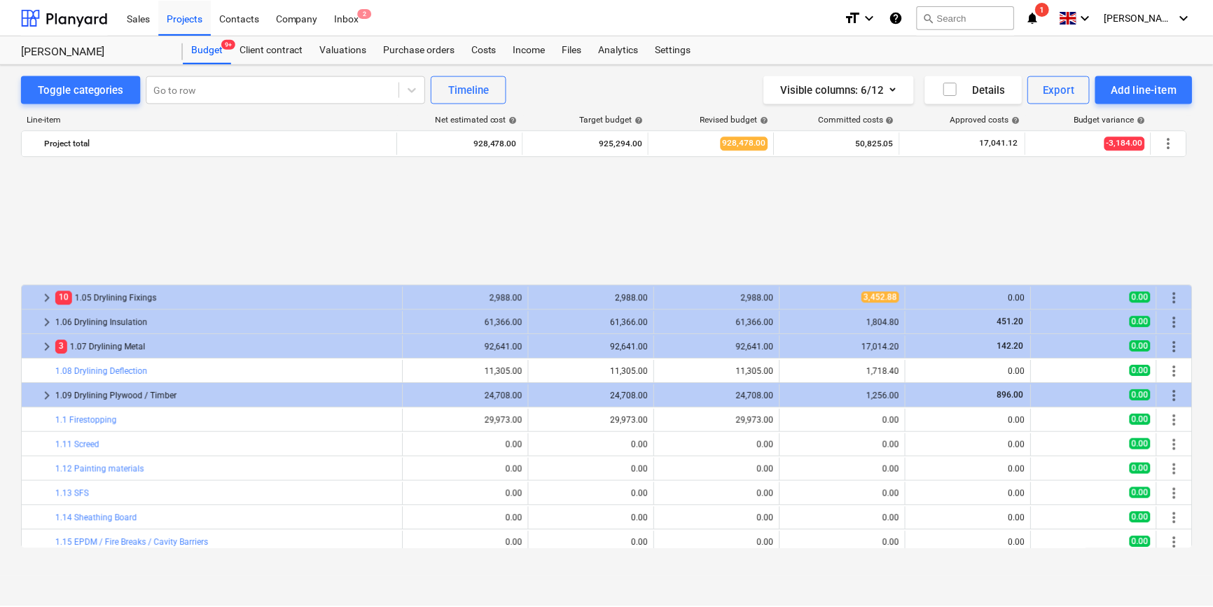
scroll to position [613, 0]
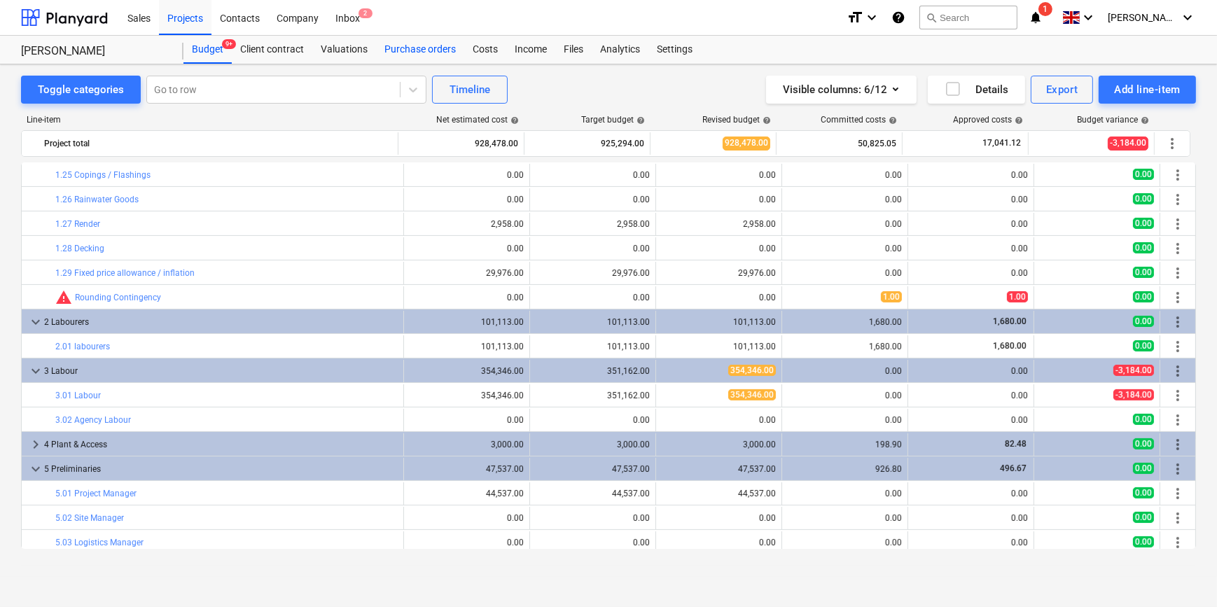
click at [423, 53] on div "Purchase orders" at bounding box center [420, 50] width 88 height 28
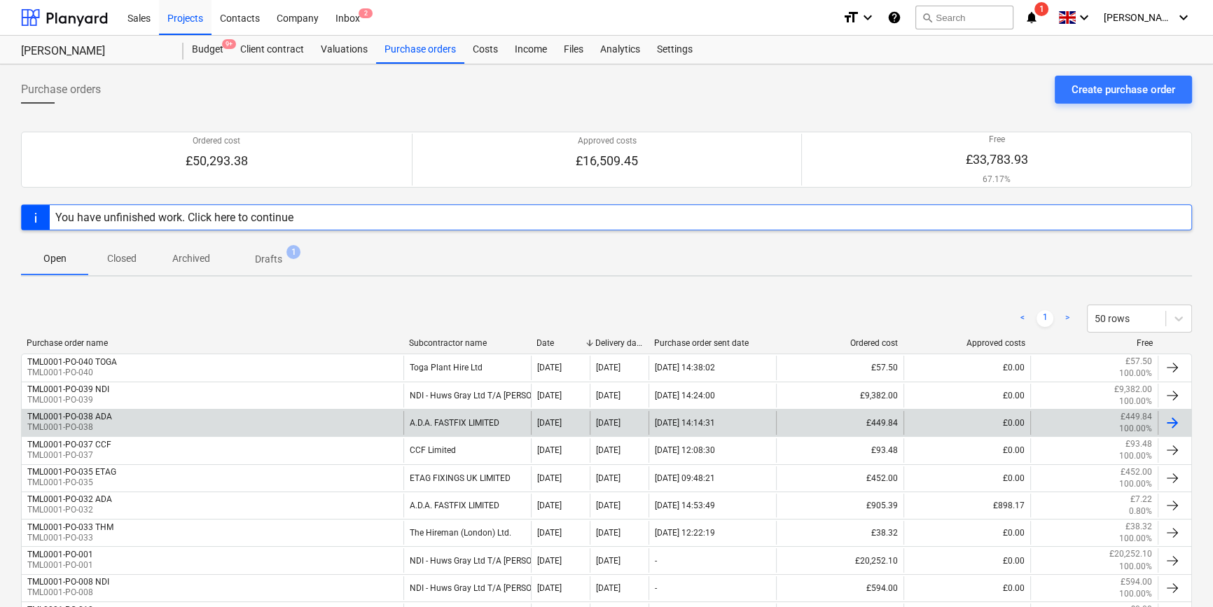
click at [138, 423] on div "TML0001-PO-038 ADA TML0001-PO-038" at bounding box center [213, 423] width 382 height 24
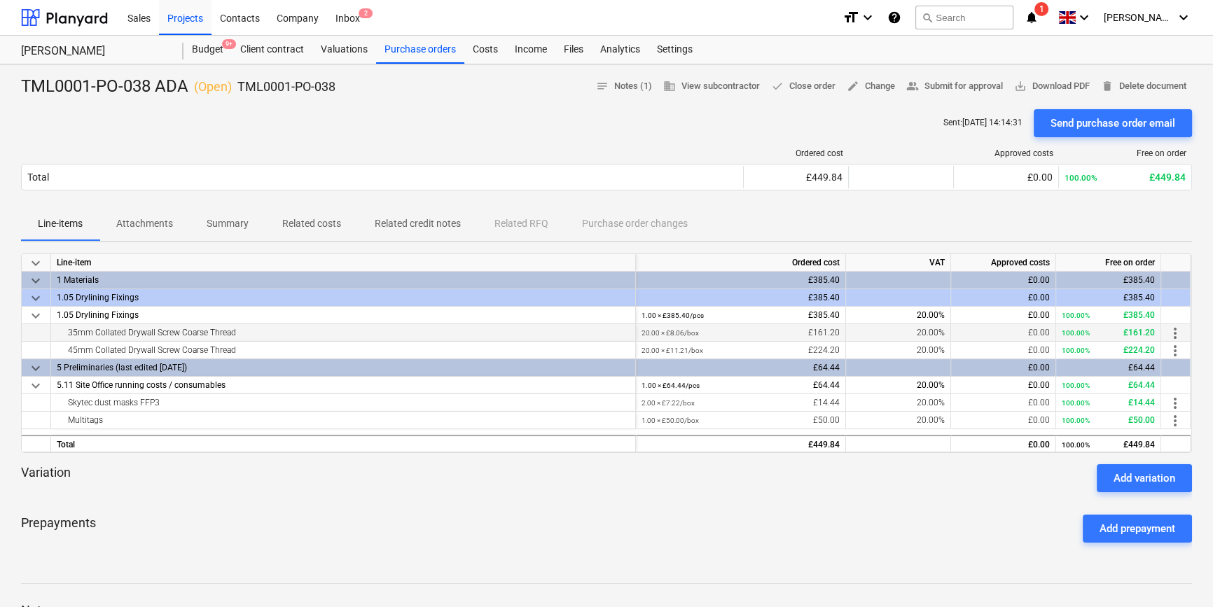
drag, startPoint x: 238, startPoint y: 331, endPoint x: 66, endPoint y: 335, distance: 172.3
click at [66, 335] on div "35mm Collated Drywall Screw Coarse Thread" at bounding box center [343, 332] width 573 height 17
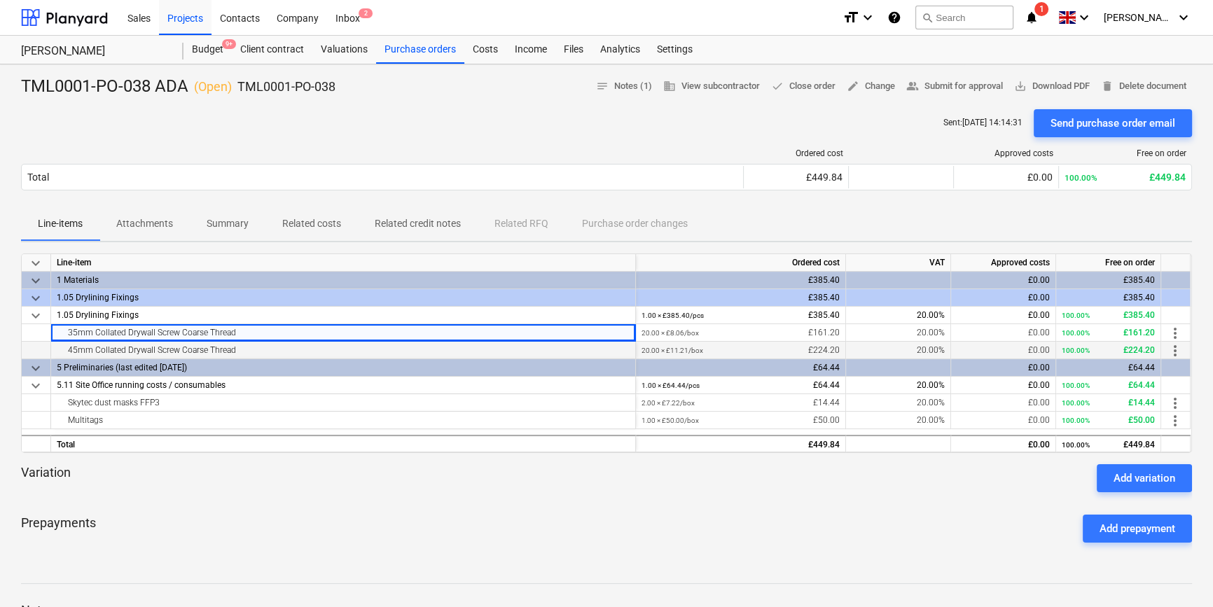
drag, startPoint x: 239, startPoint y: 349, endPoint x: 49, endPoint y: 353, distance: 189.8
click at [0, 0] on div "45mm Collated Drywall Screw Coarse Thread 20.00 × £11.21 / box £224.20 20.00% £…" at bounding box center [0, 0] width 0 height 0
drag, startPoint x: 159, startPoint y: 401, endPoint x: 64, endPoint y: 409, distance: 95.6
click at [64, 409] on div "Skytec dust masks FFP3" at bounding box center [343, 402] width 573 height 17
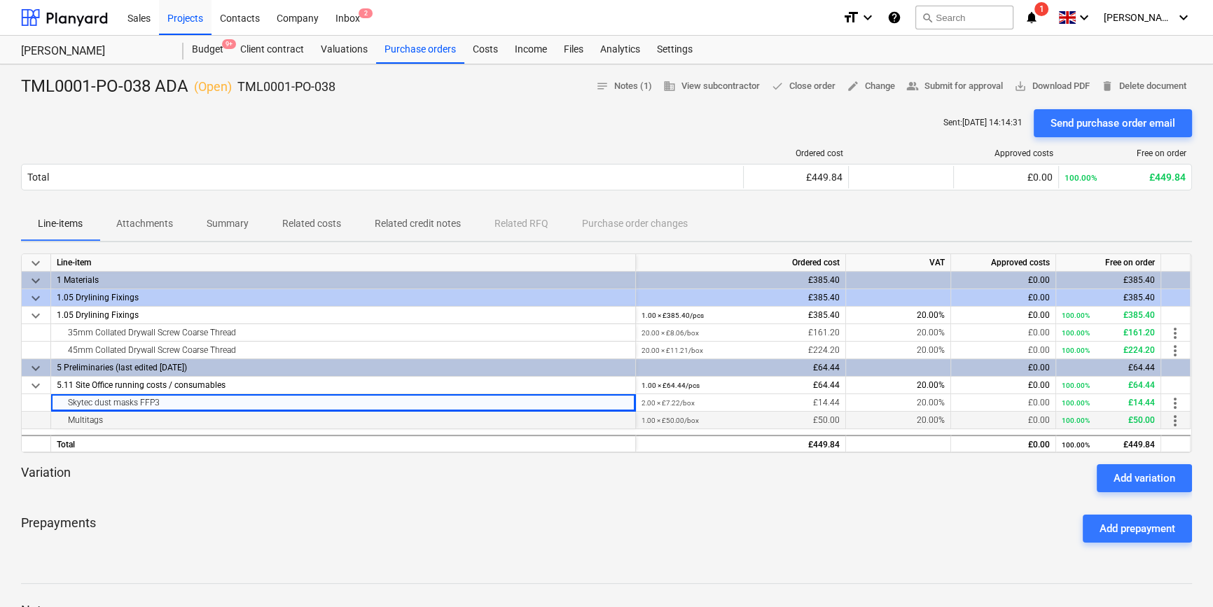
drag, startPoint x: 108, startPoint y: 420, endPoint x: 66, endPoint y: 421, distance: 42.0
click at [66, 421] on div "Multitags" at bounding box center [343, 420] width 573 height 17
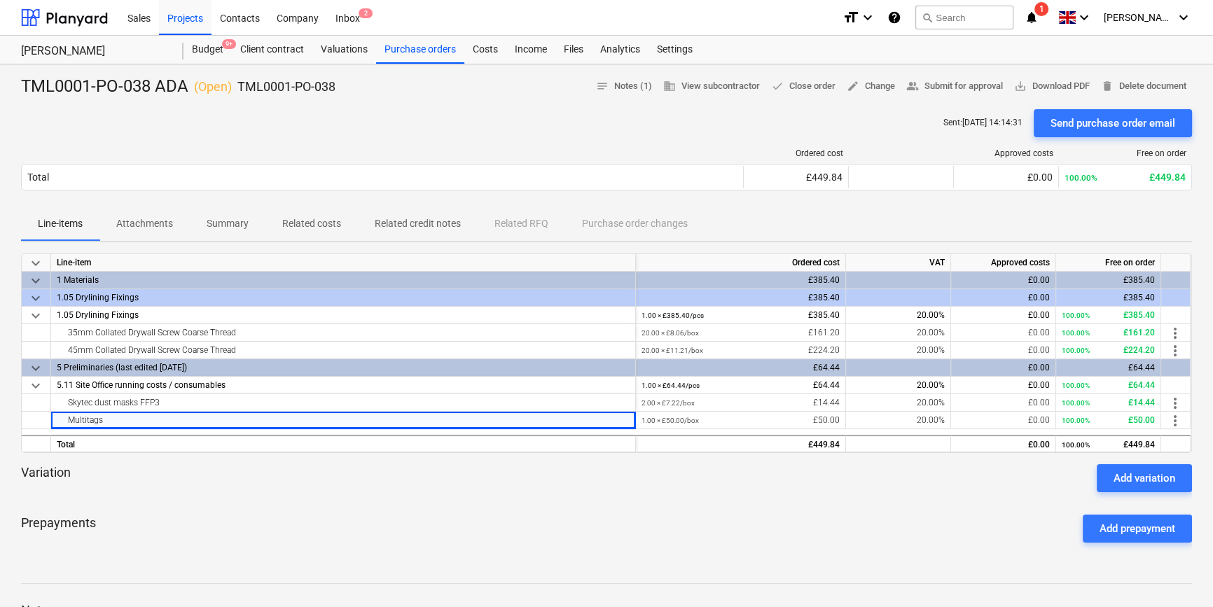
click at [356, 524] on div "Prepayments Add prepayment" at bounding box center [606, 529] width 1171 height 50
click at [971, 423] on span "more_vert" at bounding box center [1175, 420] width 17 height 17
click at [971, 422] on li "Edit" at bounding box center [1185, 421] width 41 height 32
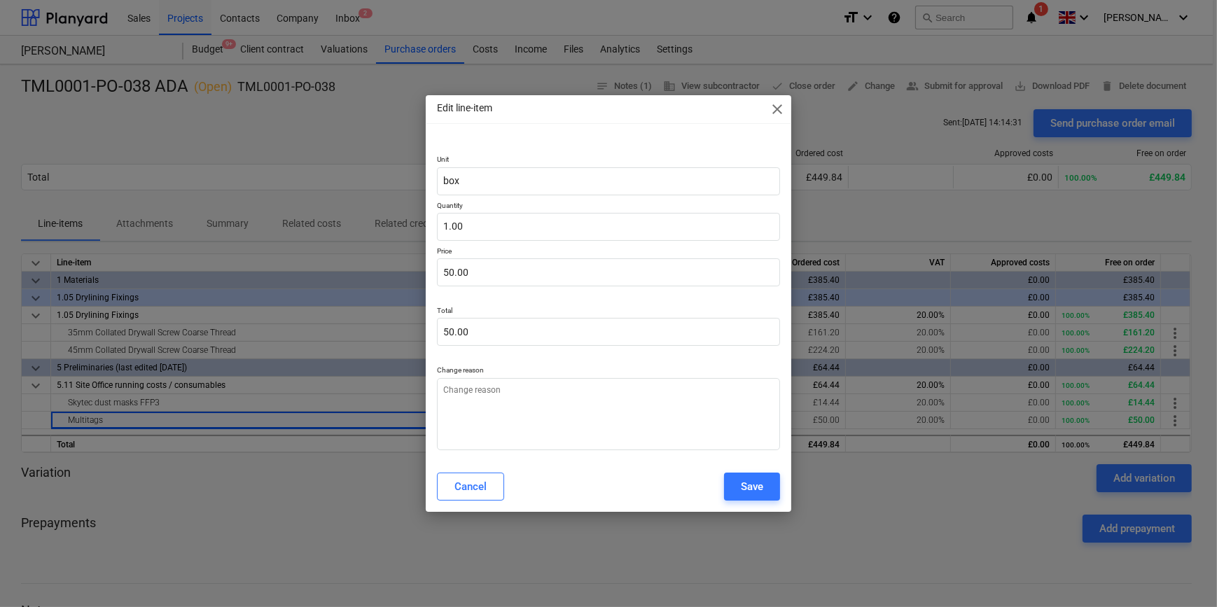
type textarea "x"
type input "50"
click at [511, 333] on input "50" at bounding box center [608, 332] width 342 height 28
type textarea "x"
type input "5"
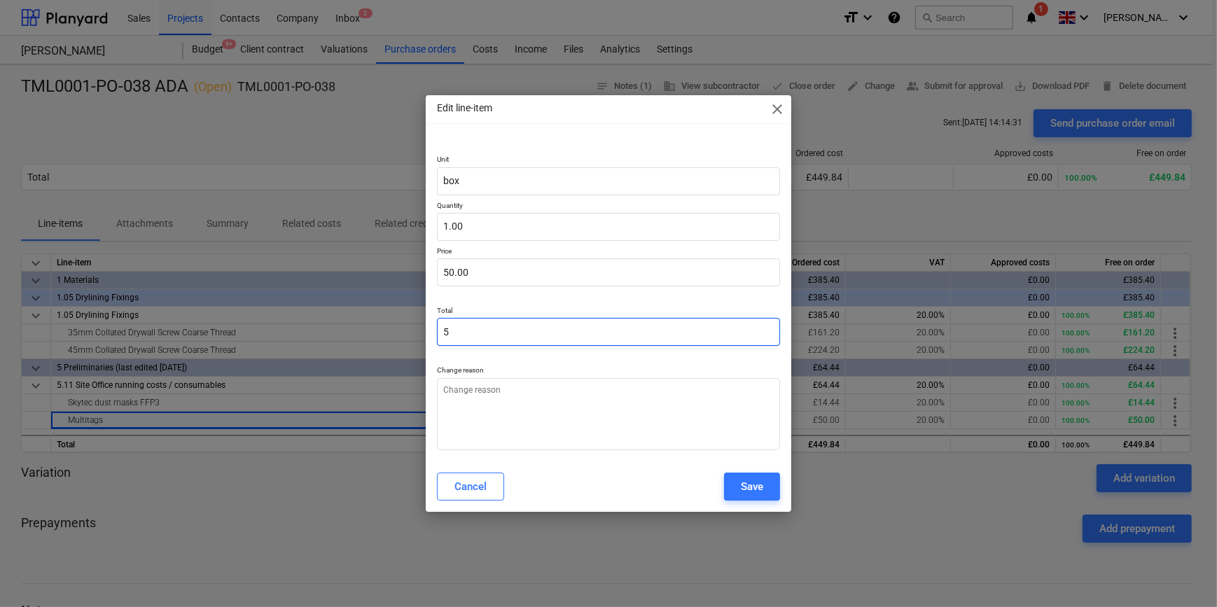
type input "5.00"
type textarea "x"
type input "0.00"
type textarea "x"
type input "4"
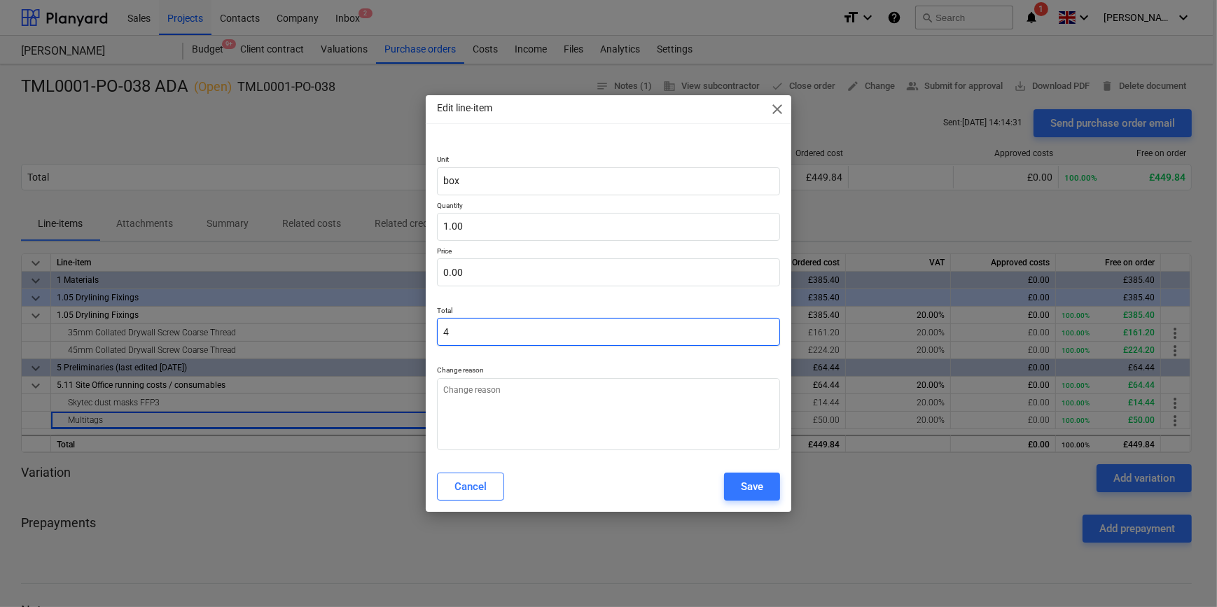
type input "4.00"
type textarea "x"
type input "45"
type input "45.00"
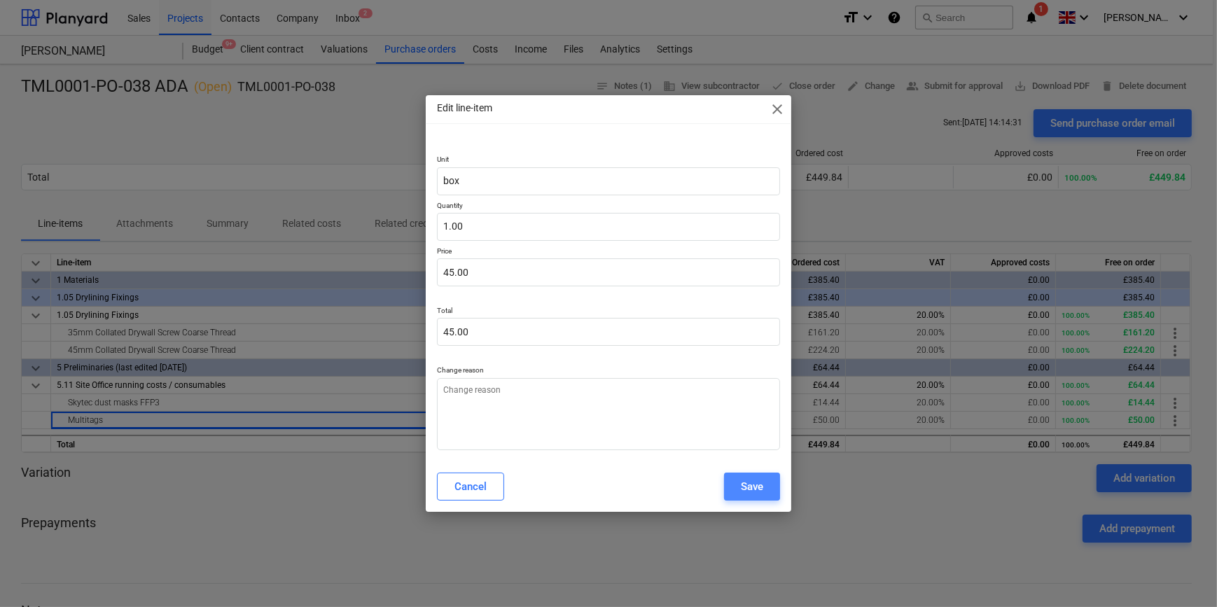
click at [753, 487] on div "Save" at bounding box center [752, 487] width 22 height 18
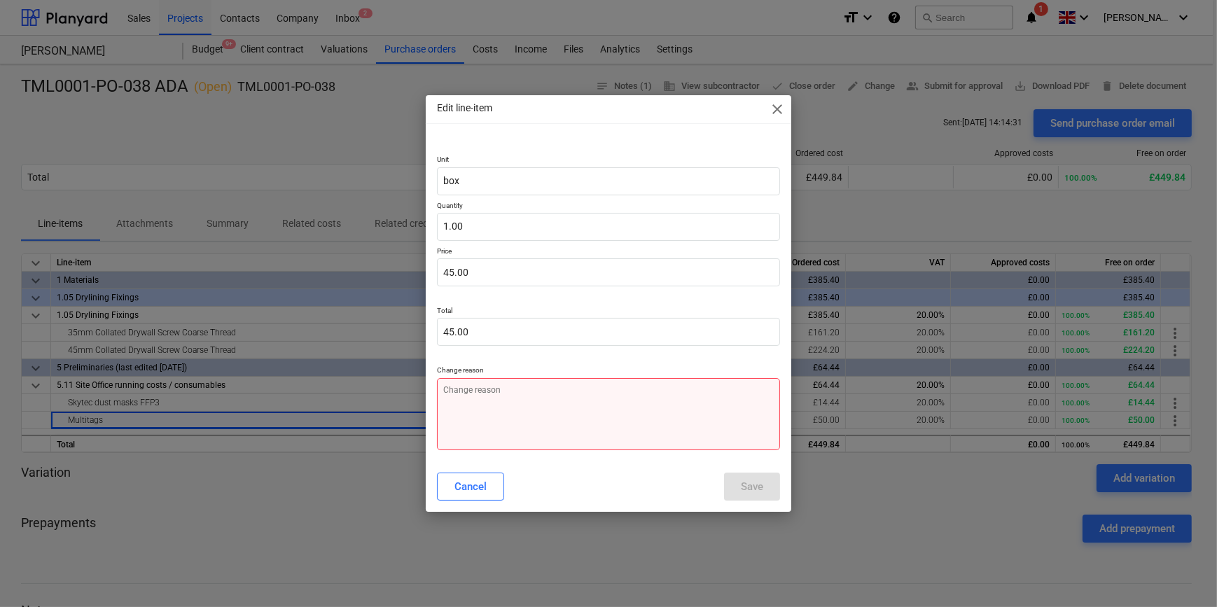
click at [490, 415] on textarea at bounding box center [608, 414] width 342 height 72
type textarea "x"
type textarea "P"
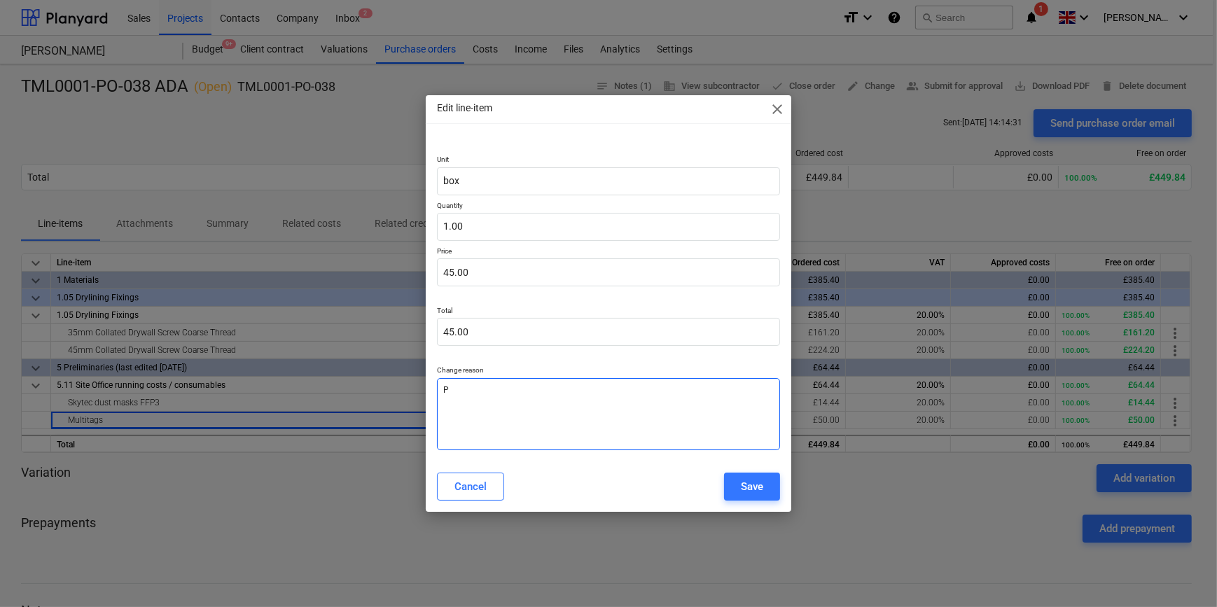
type textarea "x"
type textarea "Pr"
type textarea "x"
type textarea "Pri"
type textarea "x"
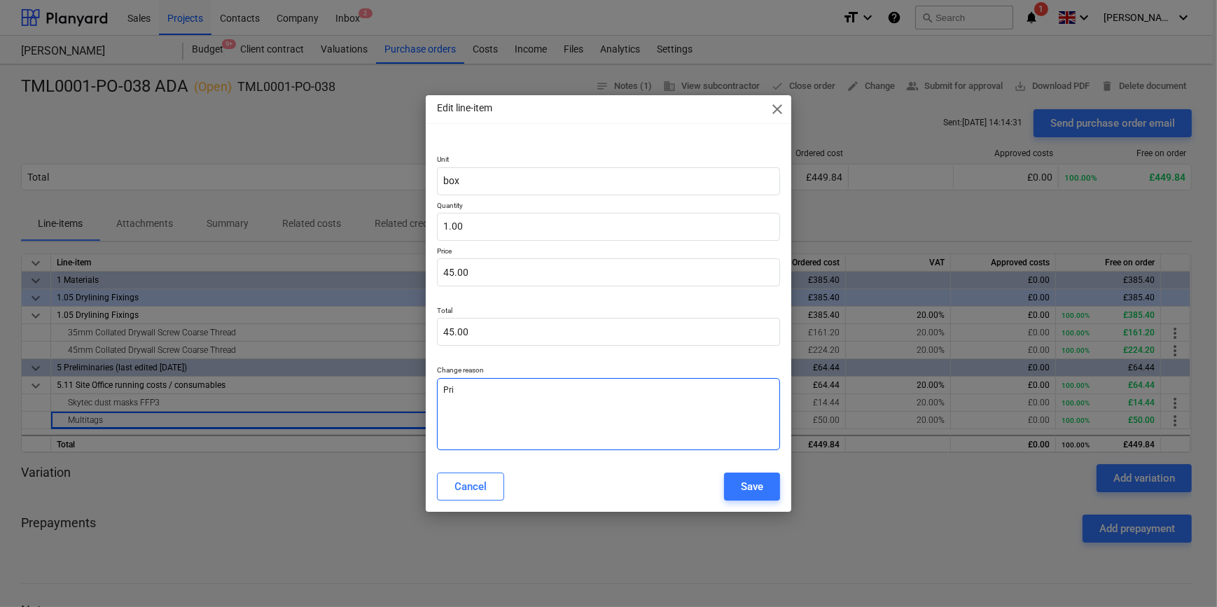
type textarea "Pric"
type textarea "x"
type textarea "Price"
click at [758, 483] on div "Save" at bounding box center [752, 487] width 22 height 18
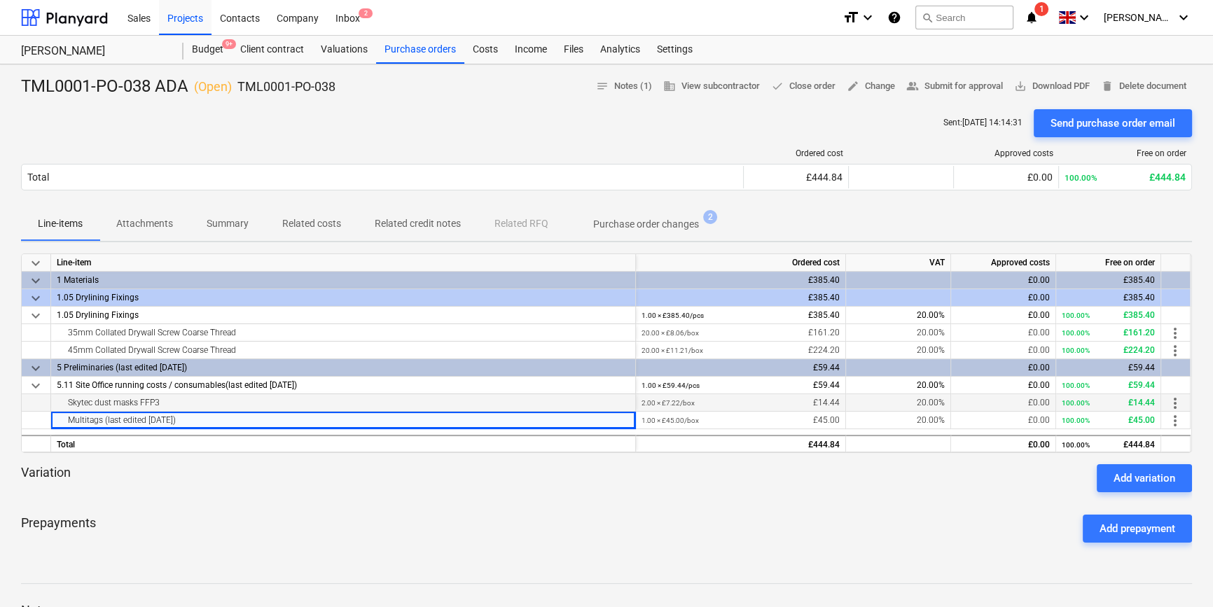
click at [971, 403] on span "more_vert" at bounding box center [1175, 403] width 17 height 17
click at [971, 402] on li "Edit" at bounding box center [1185, 403] width 41 height 32
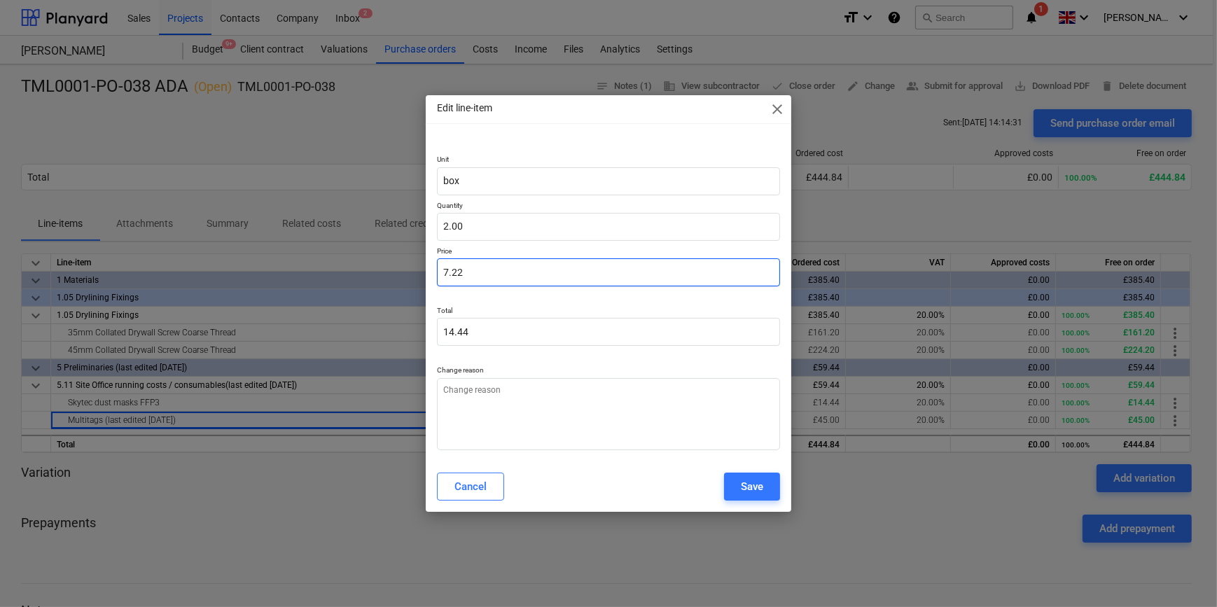
click at [478, 272] on input "7.22" at bounding box center [608, 272] width 342 height 28
type textarea "x"
type input "7.2"
type input "14.40"
type input "7.2"
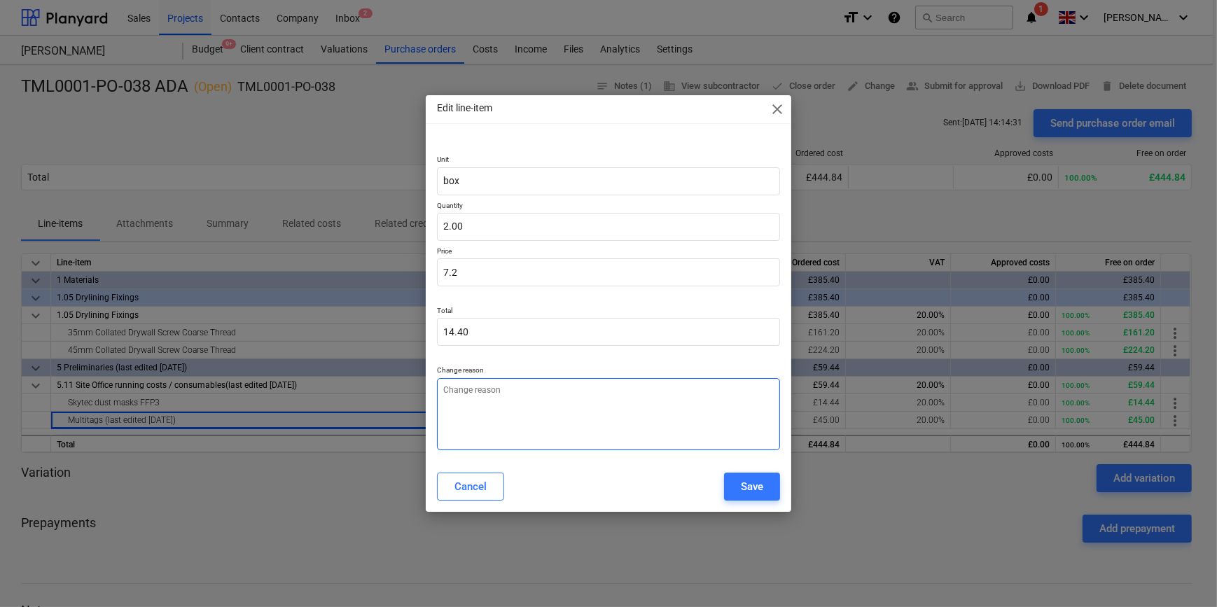
type textarea "x"
type input "7.20"
click at [516, 411] on textarea at bounding box center [608, 414] width 342 height 72
type textarea "x"
type textarea "P"
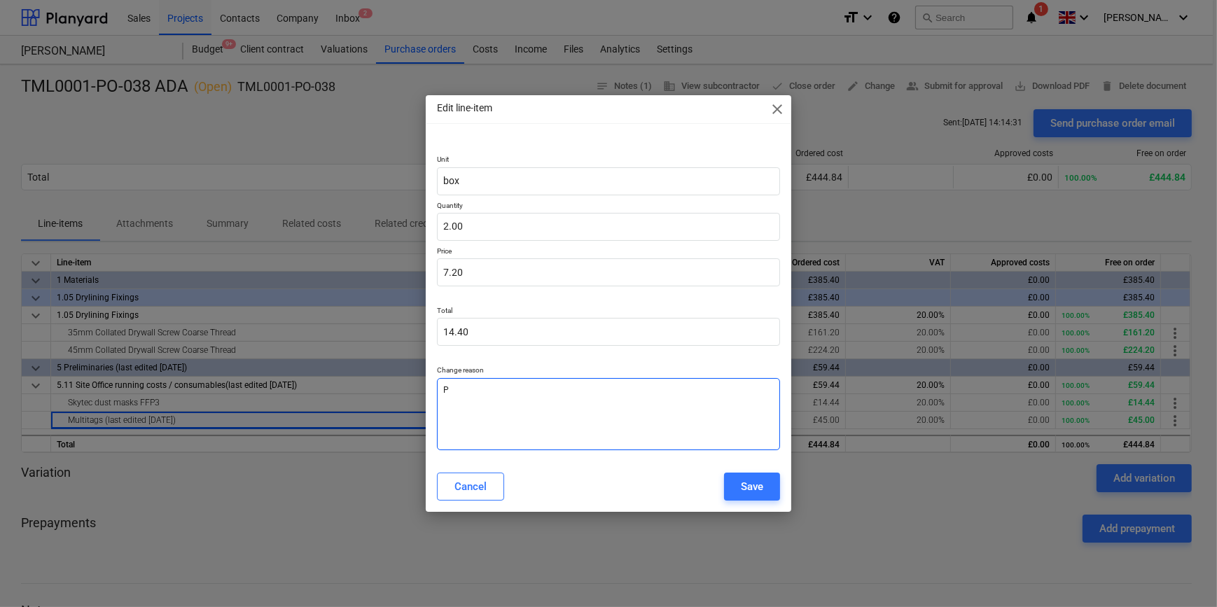
type textarea "x"
type textarea "Pr"
type textarea "x"
type textarea "Pri"
type textarea "x"
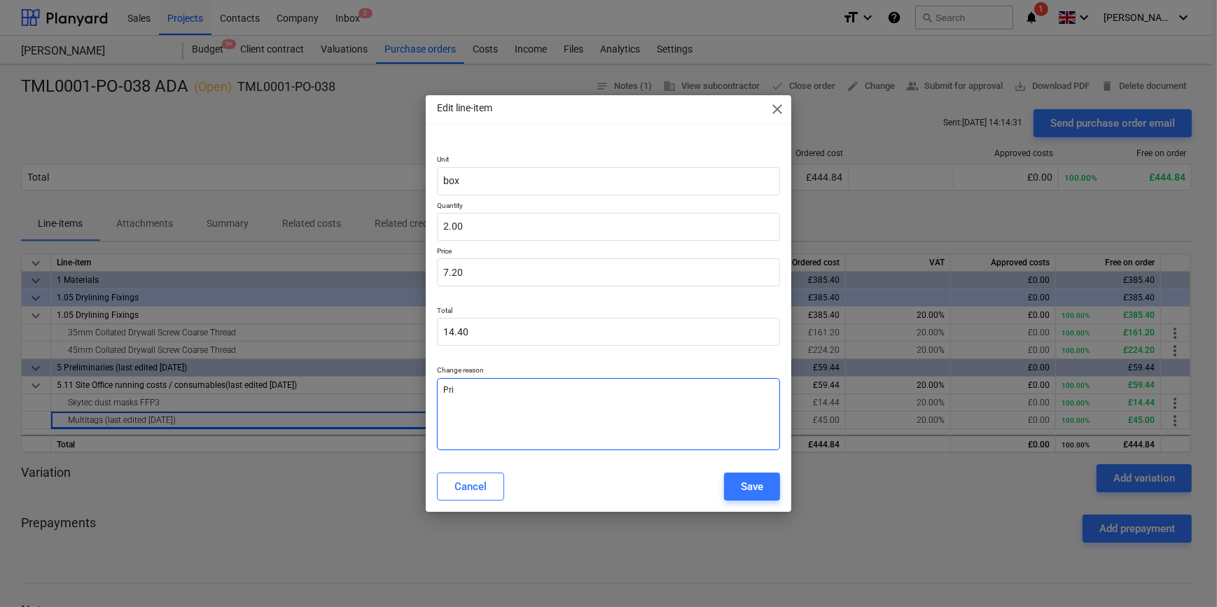
type textarea "Pric"
type textarea "x"
type textarea "Price"
click at [743, 480] on div "Save" at bounding box center [752, 487] width 22 height 18
type textarea "x"
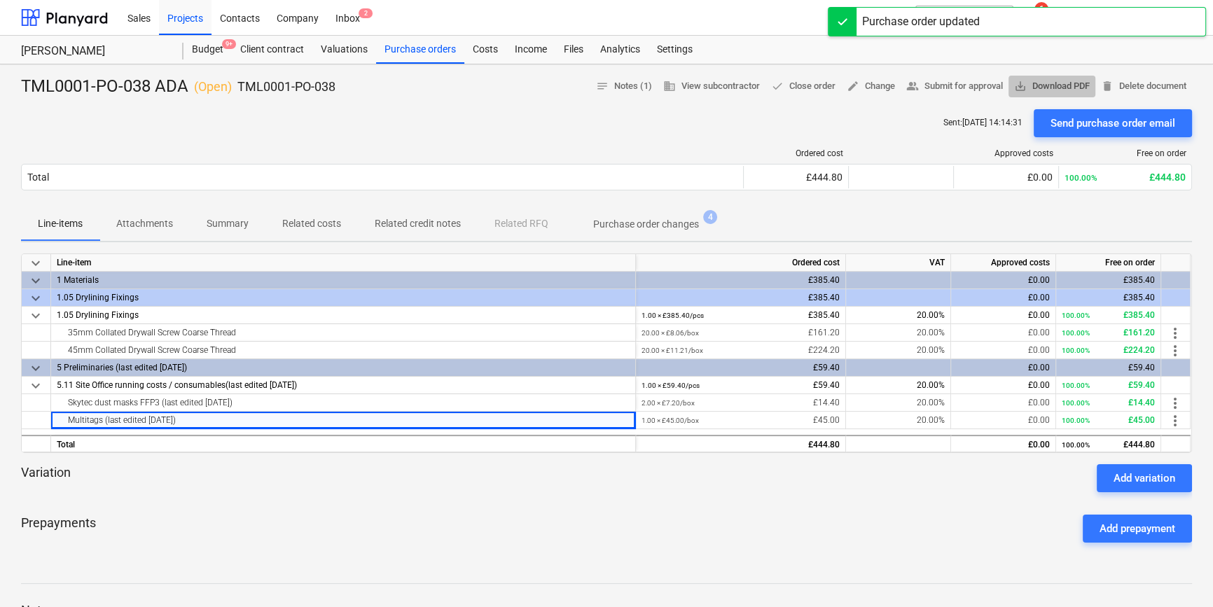
click at [971, 83] on span "save_alt Download PDF" at bounding box center [1052, 86] width 76 height 16
